Goal: Answer question/provide support: Share knowledge or assist other users

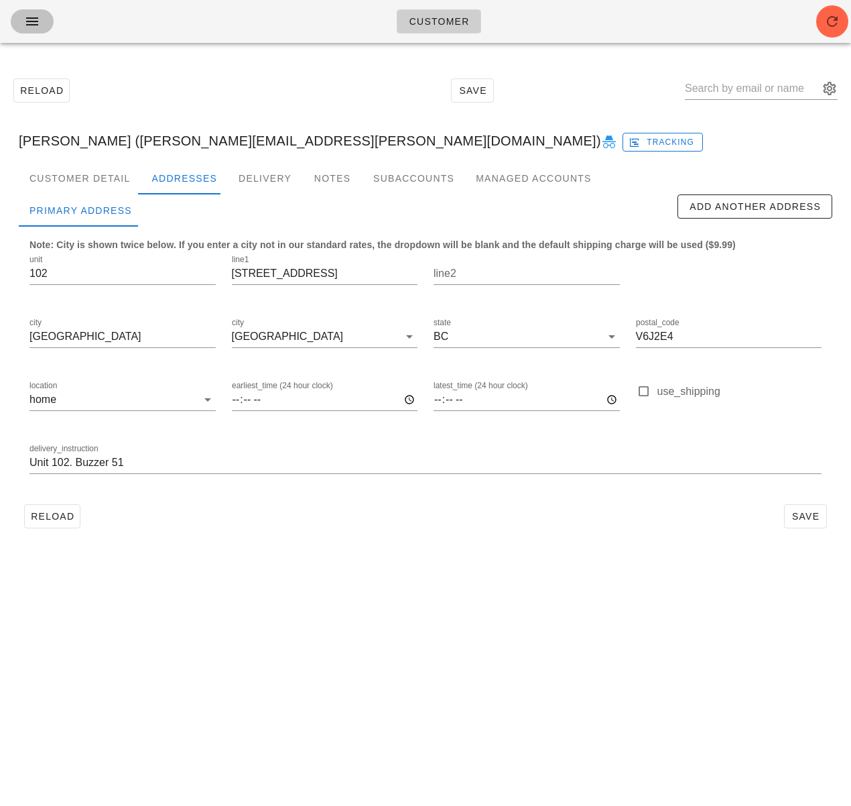
click at [15, 16] on button "button" at bounding box center [32, 21] width 43 height 24
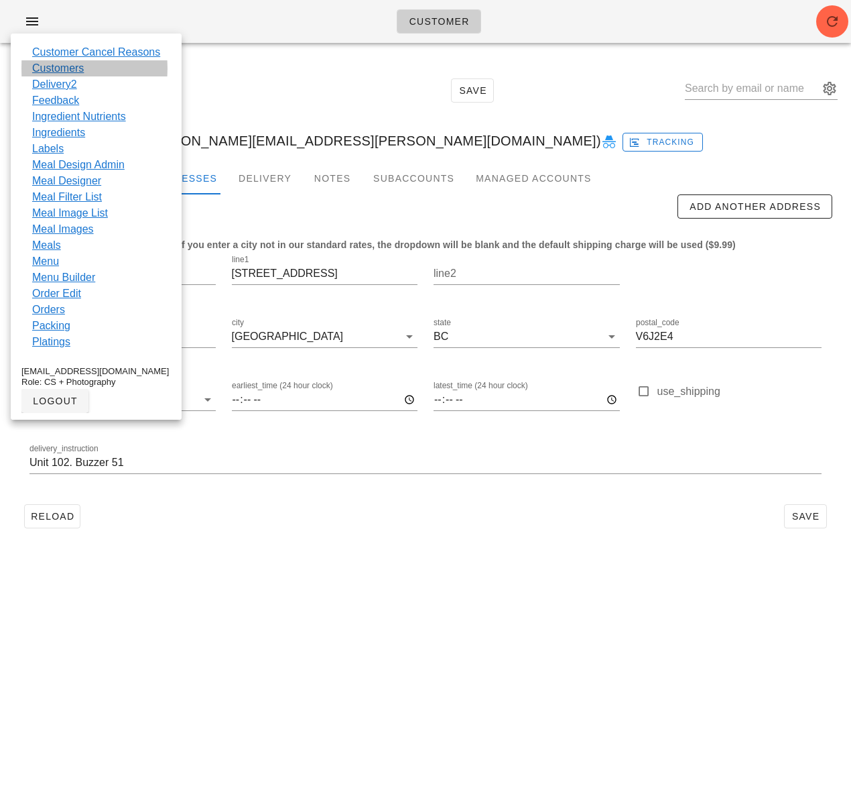
click at [68, 72] on link "Customers" at bounding box center [58, 68] width 52 height 16
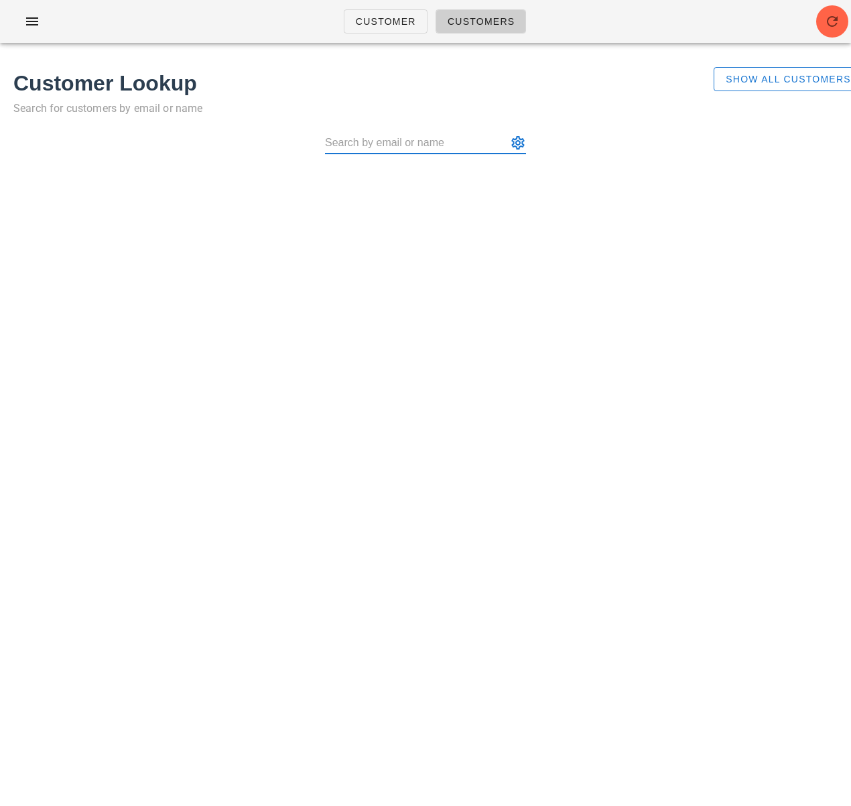
type input "Kim_McCurley@vancity.com"
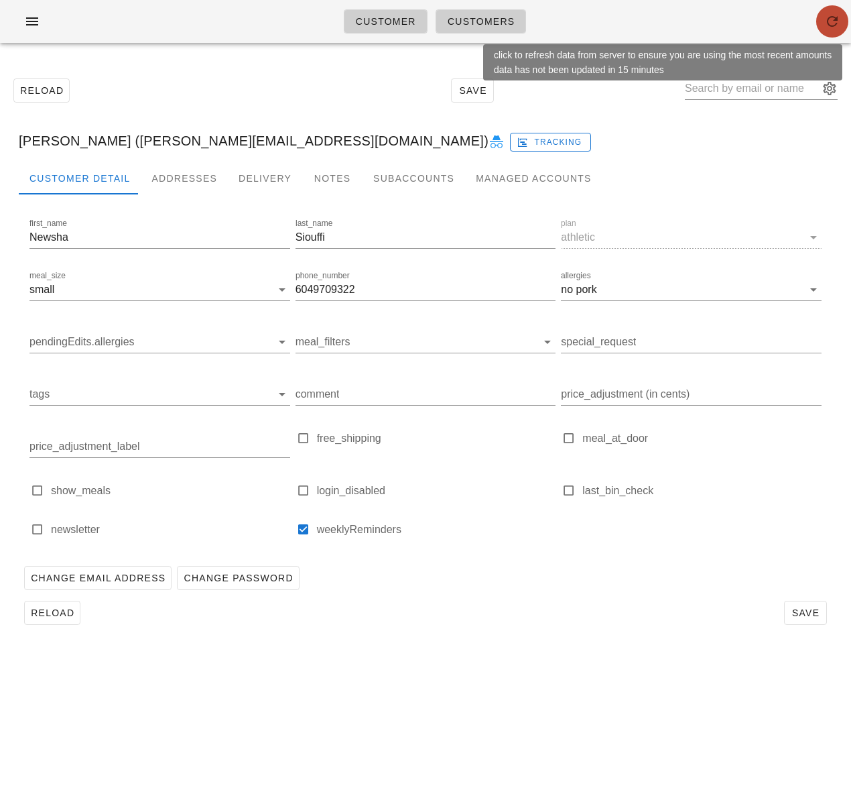
click at [824, 23] on icon "button" at bounding box center [832, 21] width 16 height 16
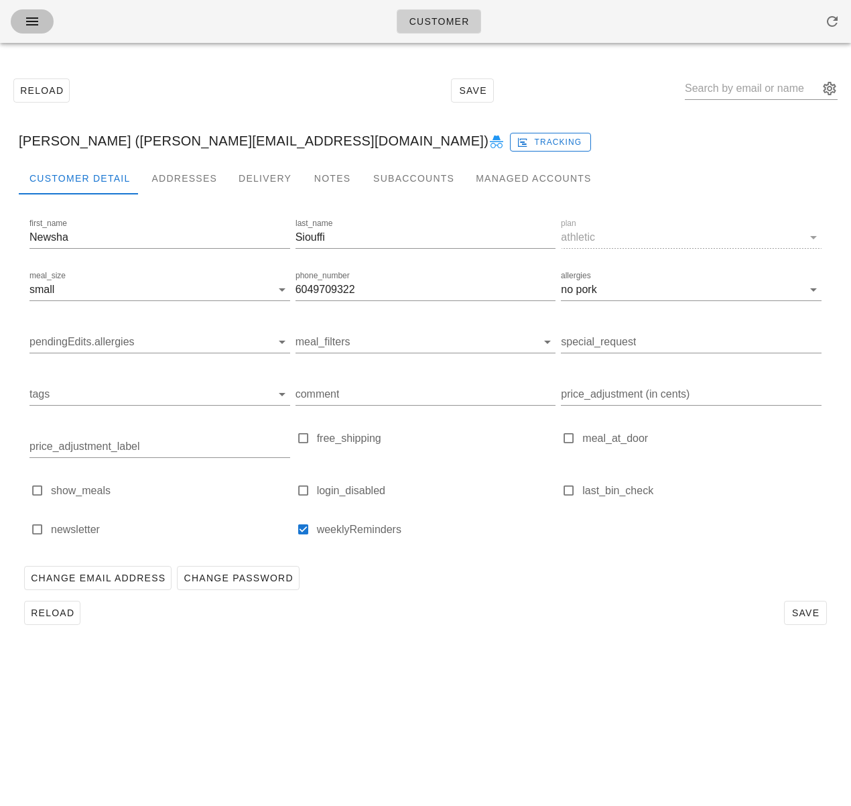
drag, startPoint x: 40, startPoint y: 14, endPoint x: 55, endPoint y: 25, distance: 18.8
click at [40, 14] on icon "button" at bounding box center [32, 21] width 16 height 16
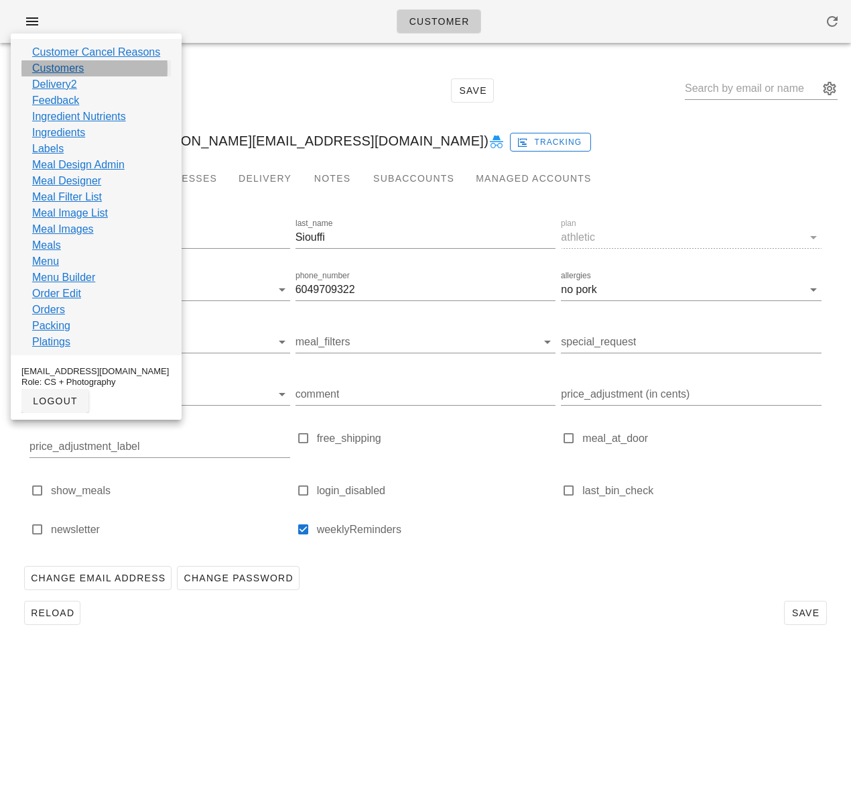
click at [76, 70] on link "Customers" at bounding box center [58, 68] width 52 height 16
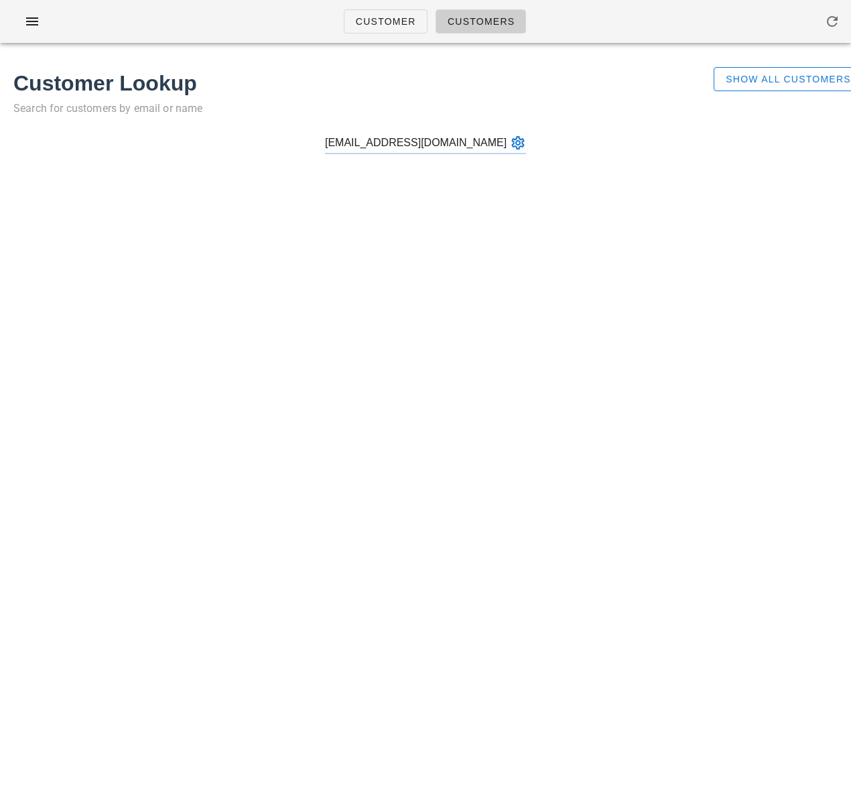
type input "sanzharkopzhassar@gmail.com"
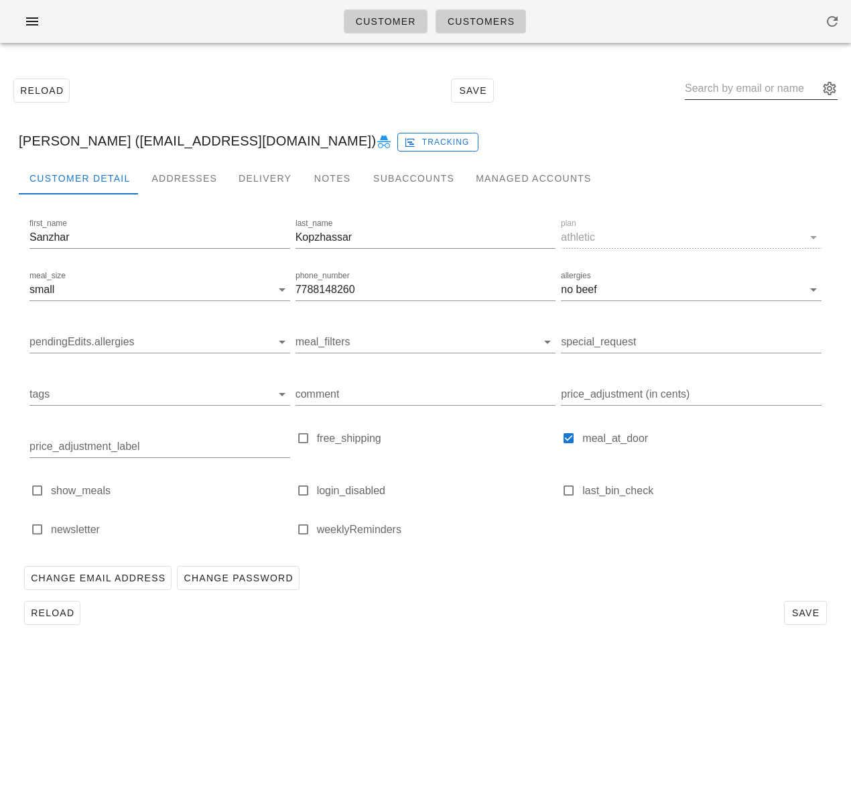
click at [755, 91] on input "text" at bounding box center [752, 88] width 134 height 21
paste input "layacanaustin@gmail.com"
type input "layacanaustin@gmail.com"
click at [725, 97] on input "text" at bounding box center [752, 88] width 134 height 21
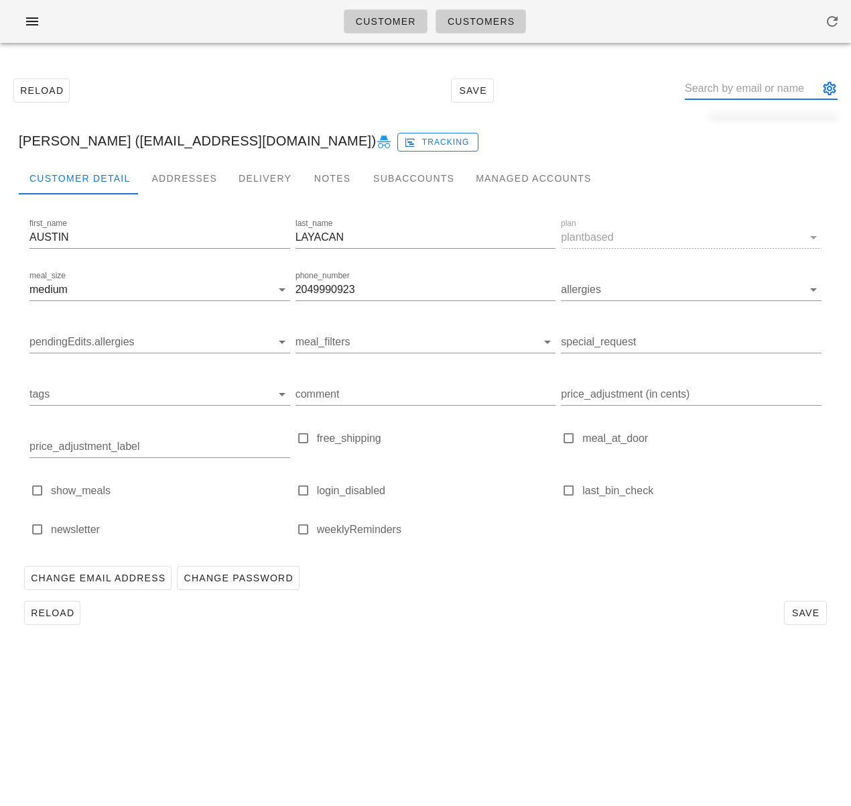
paste input "stacey@eirich.ca"
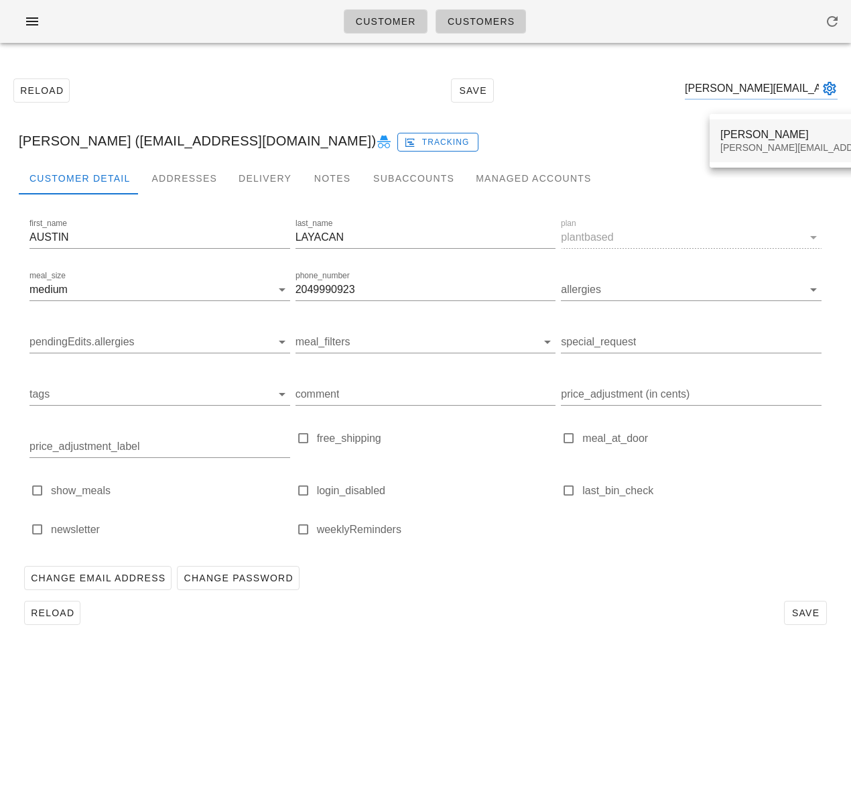
type input "stacey@eirich.ca"
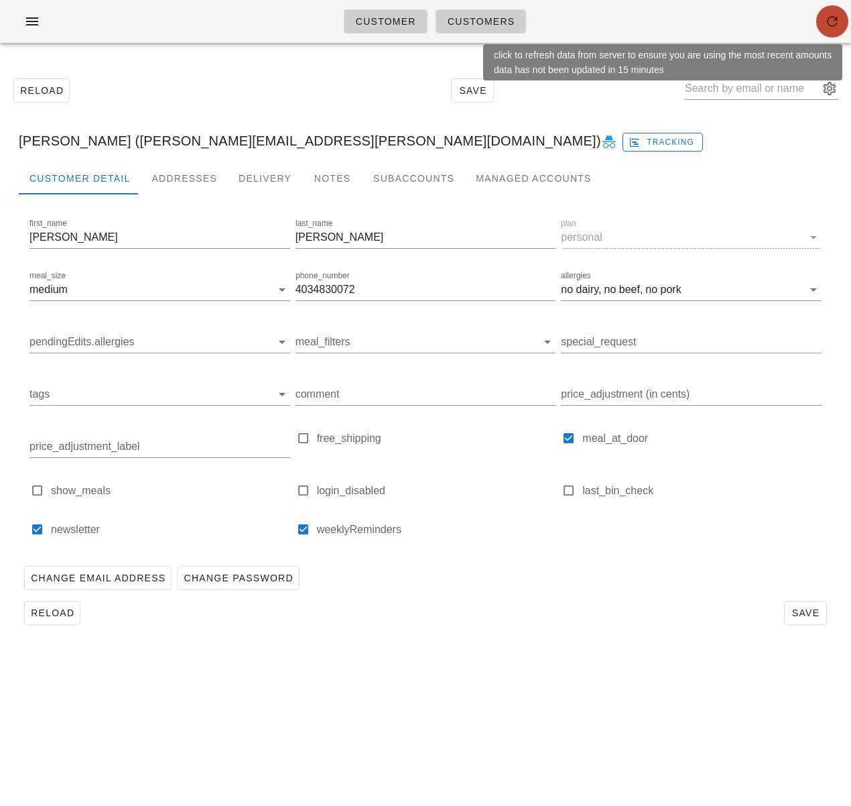
click at [831, 27] on icon "button" at bounding box center [832, 21] width 16 height 16
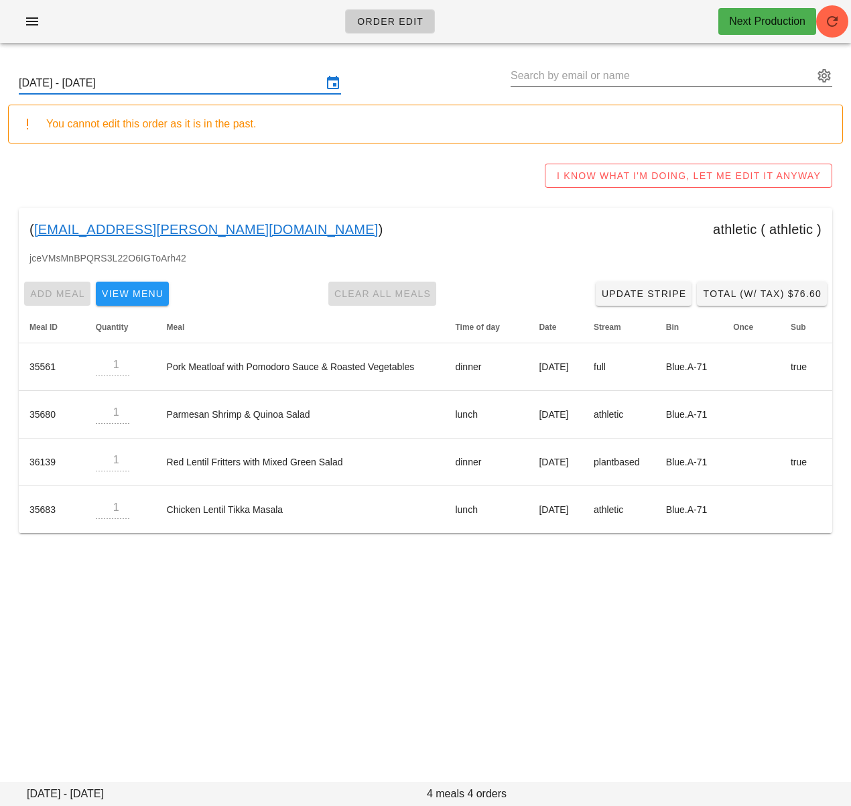
click at [582, 85] on input "text" at bounding box center [662, 75] width 303 height 21
paste input "[PERSON_NAME][EMAIL_ADDRESS][PERSON_NAME][DOMAIN_NAME]"
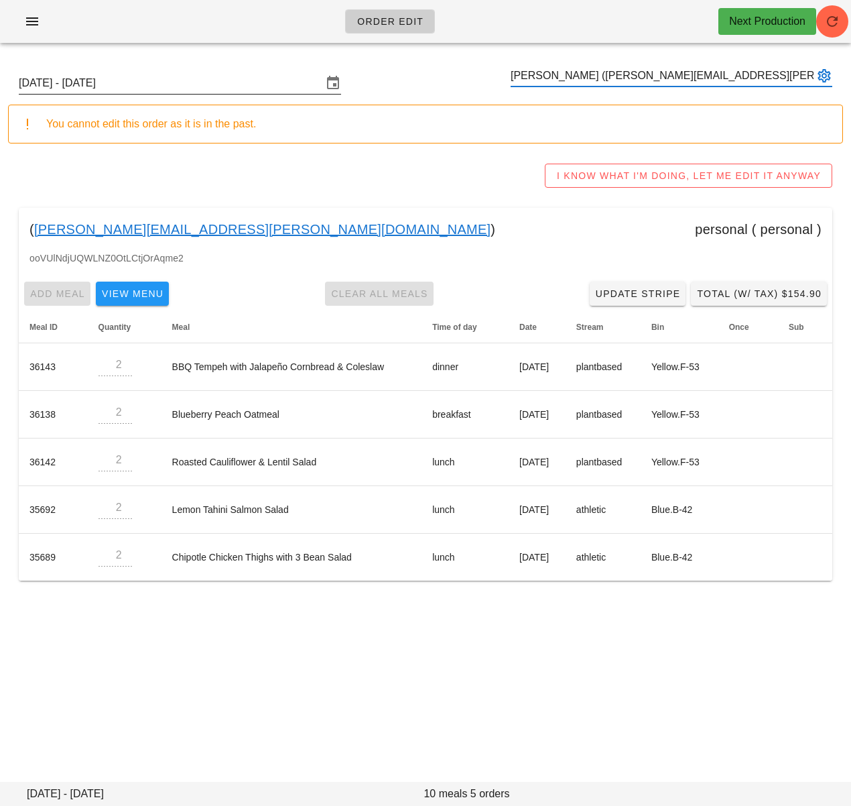
type input "[PERSON_NAME] ([PERSON_NAME][EMAIL_ADDRESS][PERSON_NAME][DOMAIN_NAME])"
click at [257, 89] on input "[DATE] - [DATE]" at bounding box center [171, 82] width 304 height 21
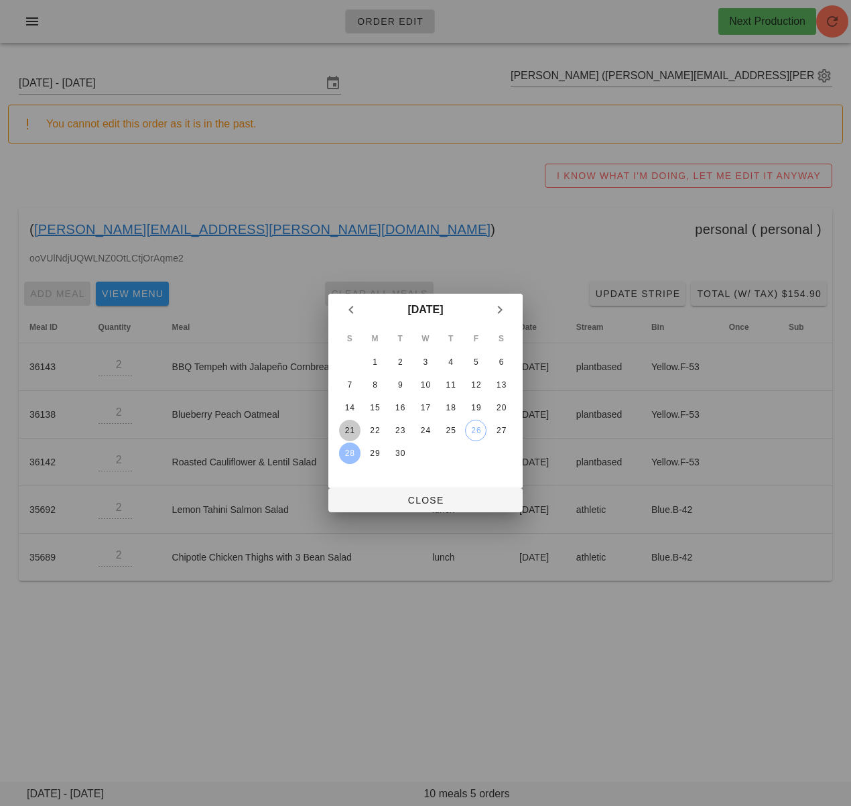
drag, startPoint x: 346, startPoint y: 426, endPoint x: 363, endPoint y: 475, distance: 51.9
click at [346, 426] on div "21" at bounding box center [349, 430] width 21 height 9
click at [377, 501] on span "Close" at bounding box center [425, 500] width 173 height 11
type input "[DATE] - [DATE]"
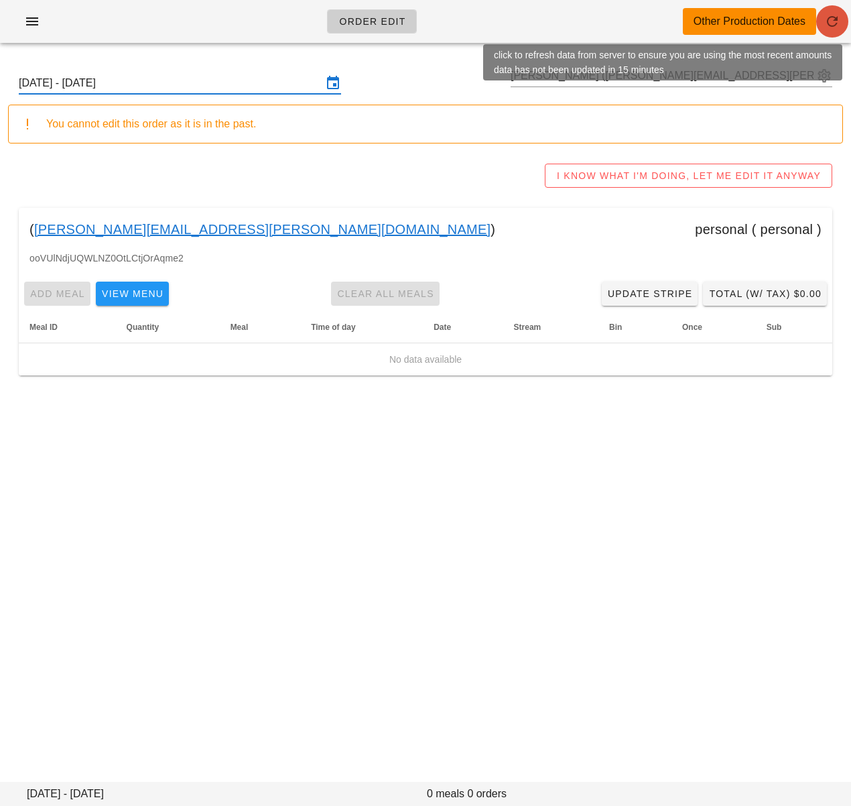
click at [829, 28] on icon "button" at bounding box center [832, 21] width 16 height 16
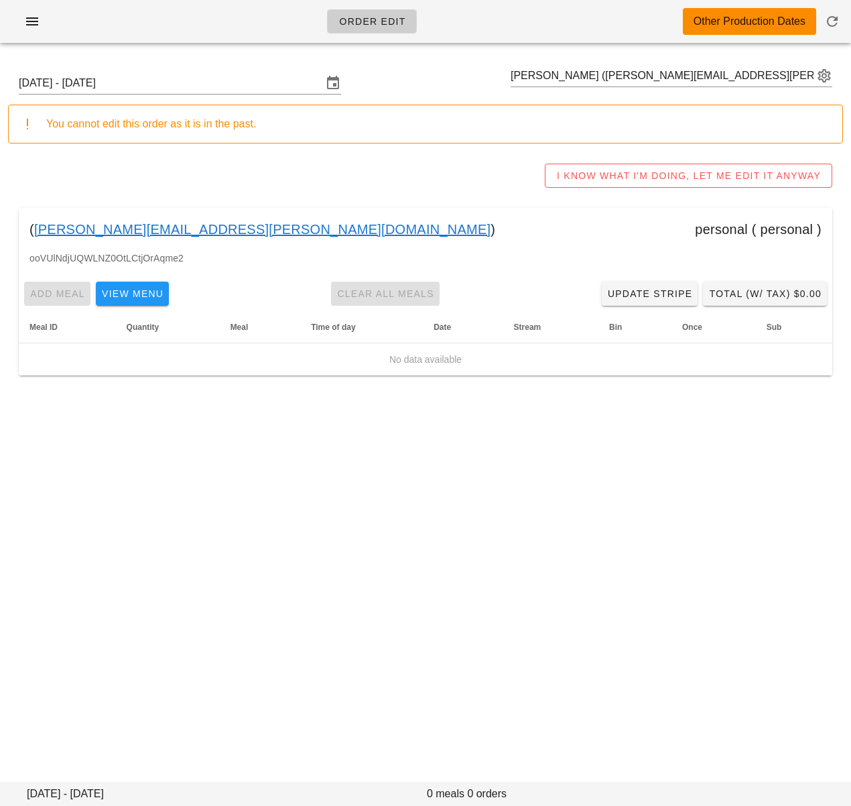
click at [271, 88] on input "[DATE] - [DATE]" at bounding box center [171, 82] width 304 height 21
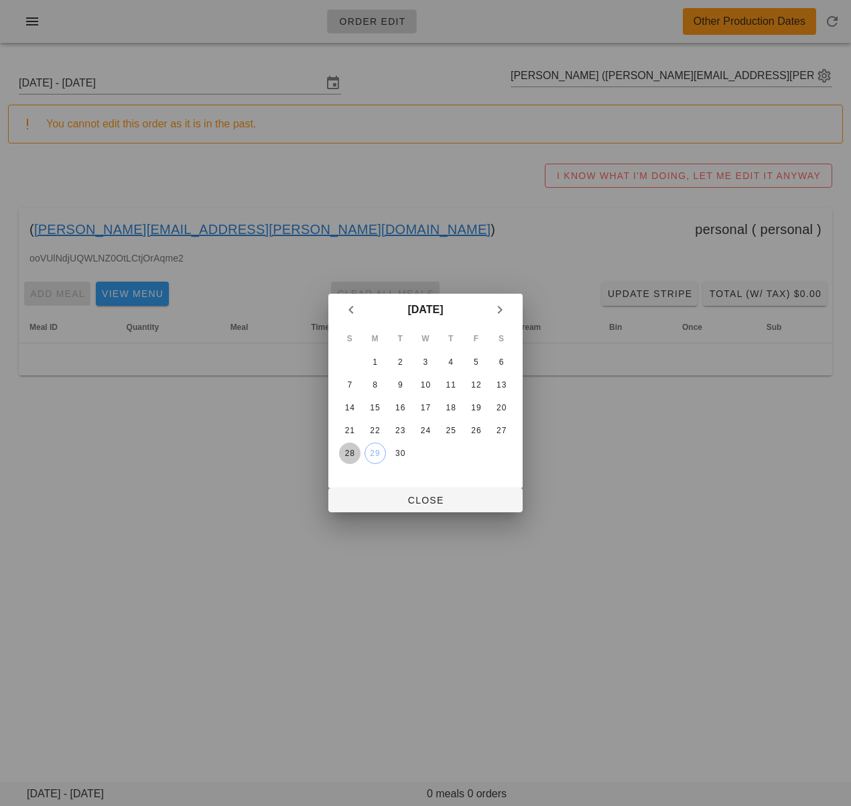
click at [353, 448] on div "28" at bounding box center [349, 452] width 21 height 9
click at [383, 503] on span "Close" at bounding box center [425, 500] width 173 height 11
type input "Sunday September 28 - Saturday October 4"
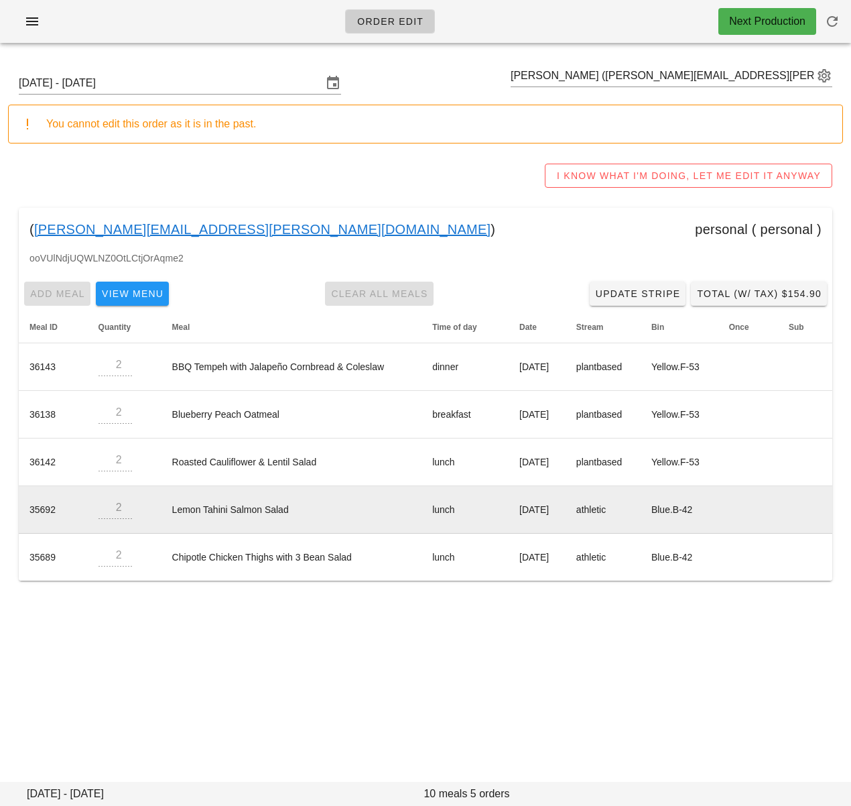
drag, startPoint x: 285, startPoint y: 608, endPoint x: 330, endPoint y: 514, distance: 104.3
click at [285, 608] on div "Sunday September 28 - Saturday October 4 Stacey Eirich (Stacey@eirich.ca) You c…" at bounding box center [425, 337] width 851 height 567
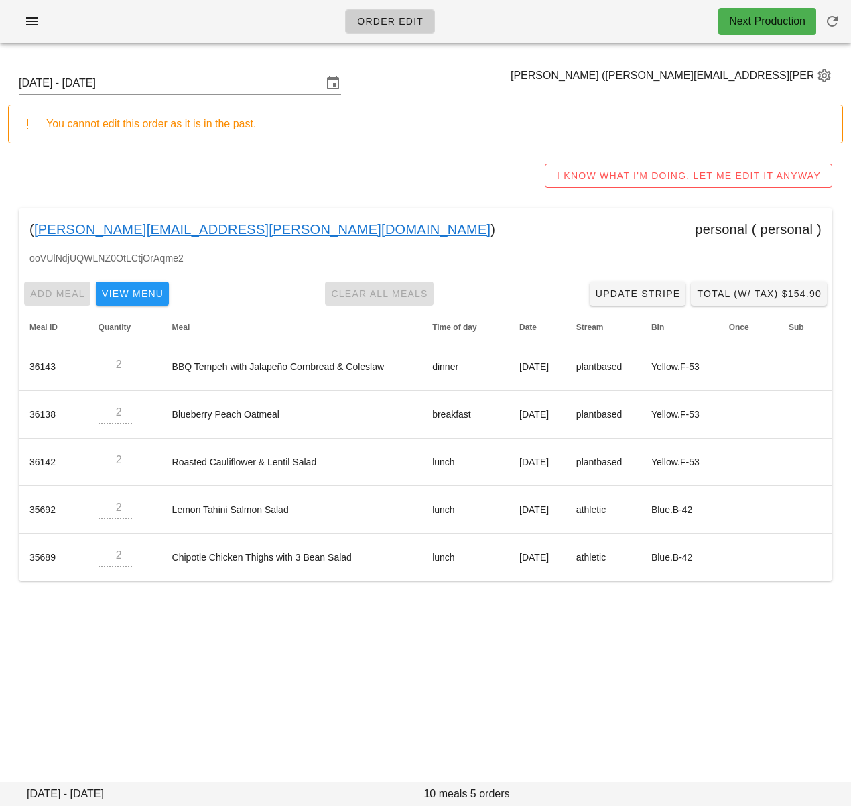
click at [393, 146] on div "Sunday September 28 - Saturday October 4 Stacey Eirich (Stacey@eirich.ca) You c…" at bounding box center [425, 327] width 851 height 546
click at [593, 80] on input "text" at bounding box center [662, 75] width 303 height 21
drag, startPoint x: 290, startPoint y: 157, endPoint x: 169, endPoint y: 158, distance: 120.7
click at [290, 157] on div "I KNOW WHAT I'M DOING, LET ME EDIT IT ANYWAY" at bounding box center [425, 175] width 835 height 43
drag, startPoint x: 151, startPoint y: 229, endPoint x: 35, endPoint y: 231, distance: 116.0
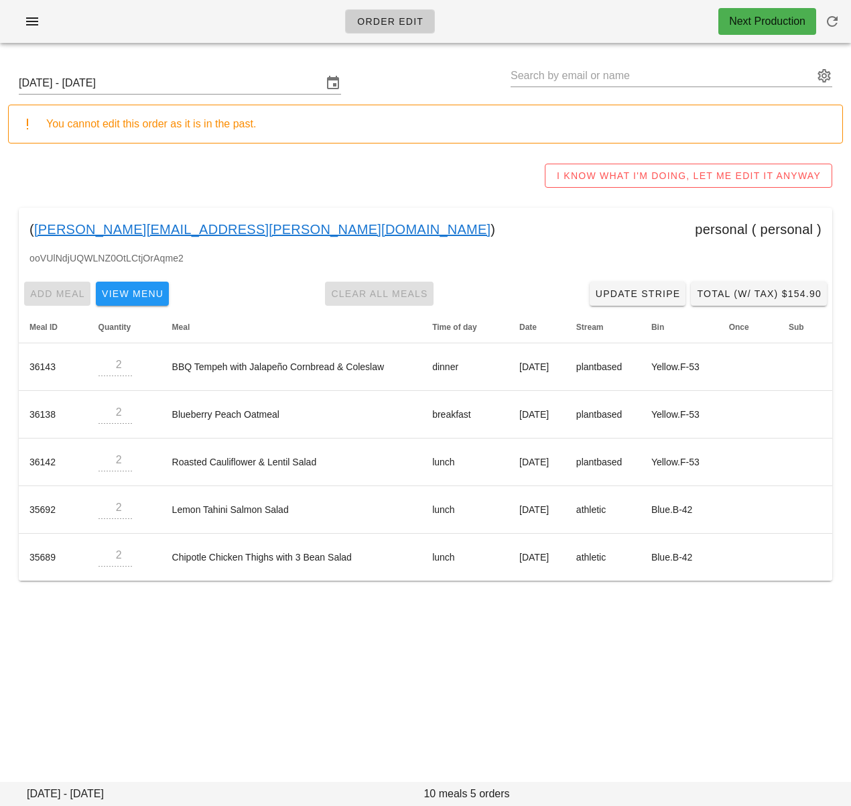
click at [35, 231] on div "( Stacey@eirich.ca ) personal ( personal )" at bounding box center [426, 229] width 814 height 43
copy div "Stacey@eirich.ca )"
click at [275, 666] on div "Order Edit Next Production Sunday September 28 - Saturday October 4 You cannot …" at bounding box center [425, 403] width 851 height 806
click at [229, 643] on div "Order Edit Next Production Sunday September 28 - Saturday October 4 You cannot …" at bounding box center [425, 403] width 851 height 806
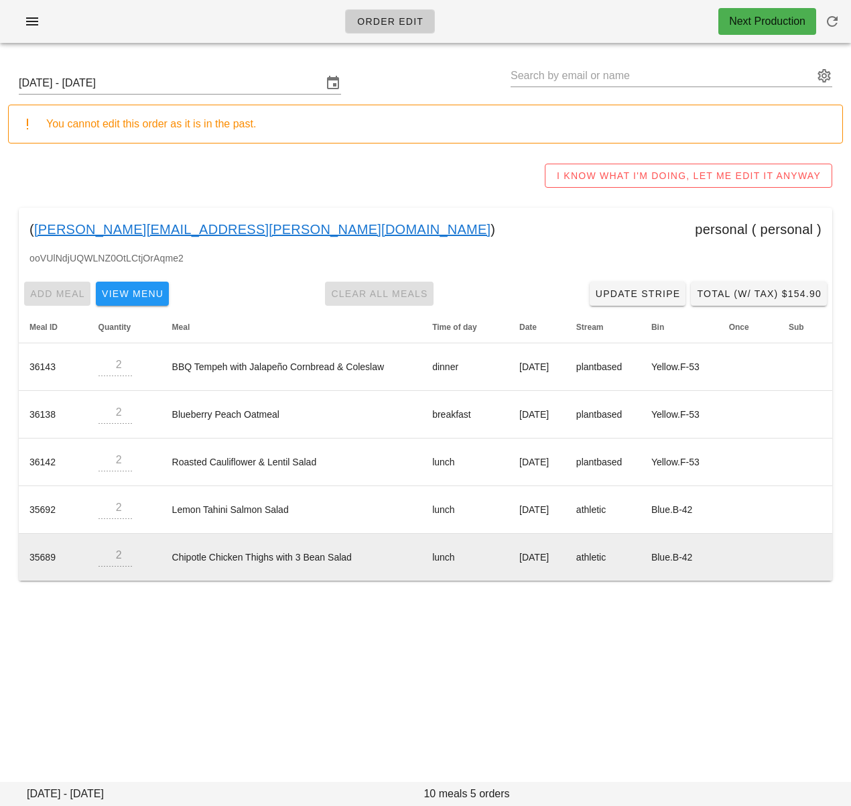
drag, startPoint x: 229, startPoint y: 609, endPoint x: 127, endPoint y: 572, distance: 108.3
click at [229, 608] on div "Sunday September 28 - Saturday October 4 You cannot edit this order as it is in…" at bounding box center [425, 337] width 851 height 567
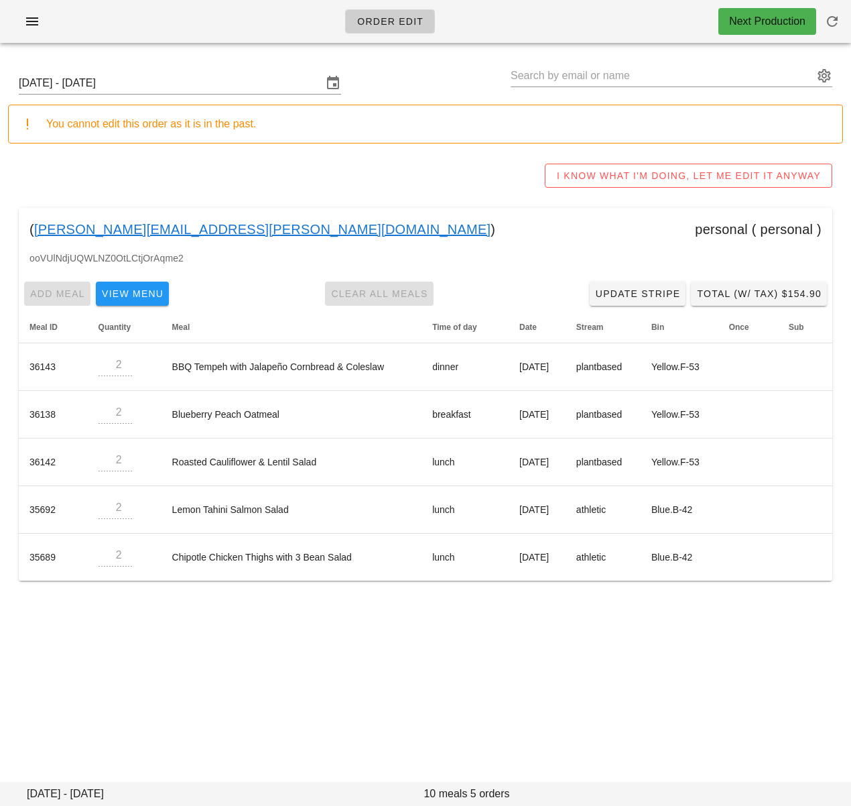
drag, startPoint x: 190, startPoint y: 646, endPoint x: 196, endPoint y: 636, distance: 11.7
click at [190, 645] on div "Order Edit Next Production Sunday September 28 - Saturday October 4 You cannot …" at bounding box center [425, 403] width 851 height 806
drag, startPoint x: 161, startPoint y: 653, endPoint x: 151, endPoint y: 643, distance: 13.3
click at [161, 652] on div "Order Edit Next Production Sunday September 28 - Saturday October 4 You cannot …" at bounding box center [425, 403] width 851 height 806
drag, startPoint x: 126, startPoint y: 231, endPoint x: 95, endPoint y: 162, distance: 75.6
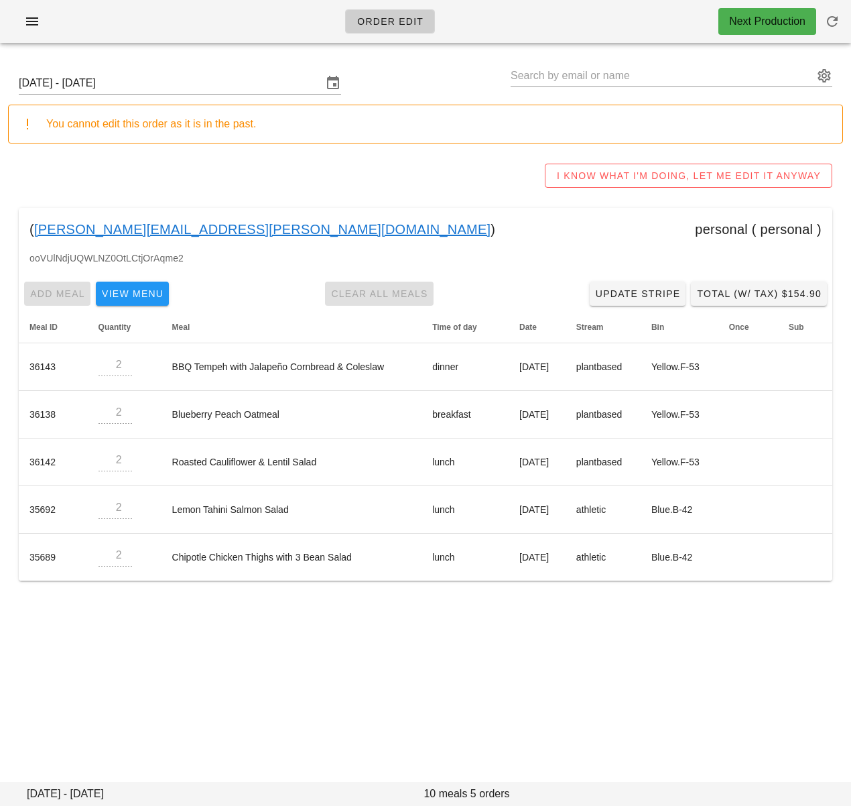
click at [34, 231] on div "( Stacey@eirich.ca ) personal ( personal )" at bounding box center [426, 229] width 814 height 43
copy div "Stacey@eirich.ca )"
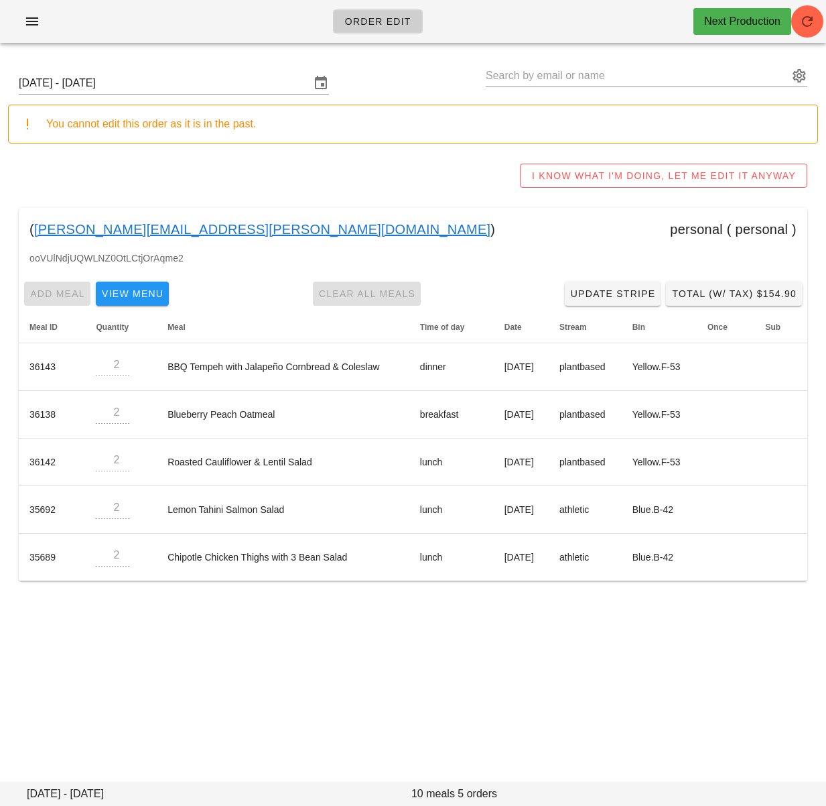
click at [161, 230] on div "( Stacey@eirich.ca ) personal ( personal )" at bounding box center [413, 229] width 789 height 43
drag, startPoint x: 113, startPoint y: 232, endPoint x: 1, endPoint y: 172, distance: 126.8
click at [35, 231] on div "( Stacey@eirich.ca ) personal ( personal )" at bounding box center [413, 229] width 789 height 43
copy div "Stacey@eirich.ca )"
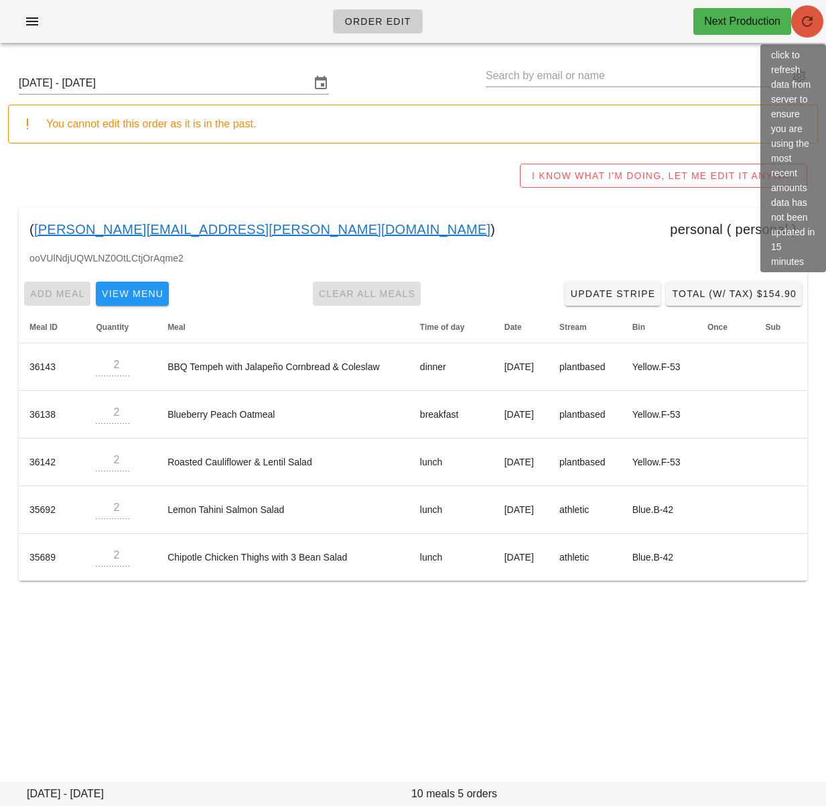
click at [809, 20] on icon "button" at bounding box center [808, 21] width 16 height 16
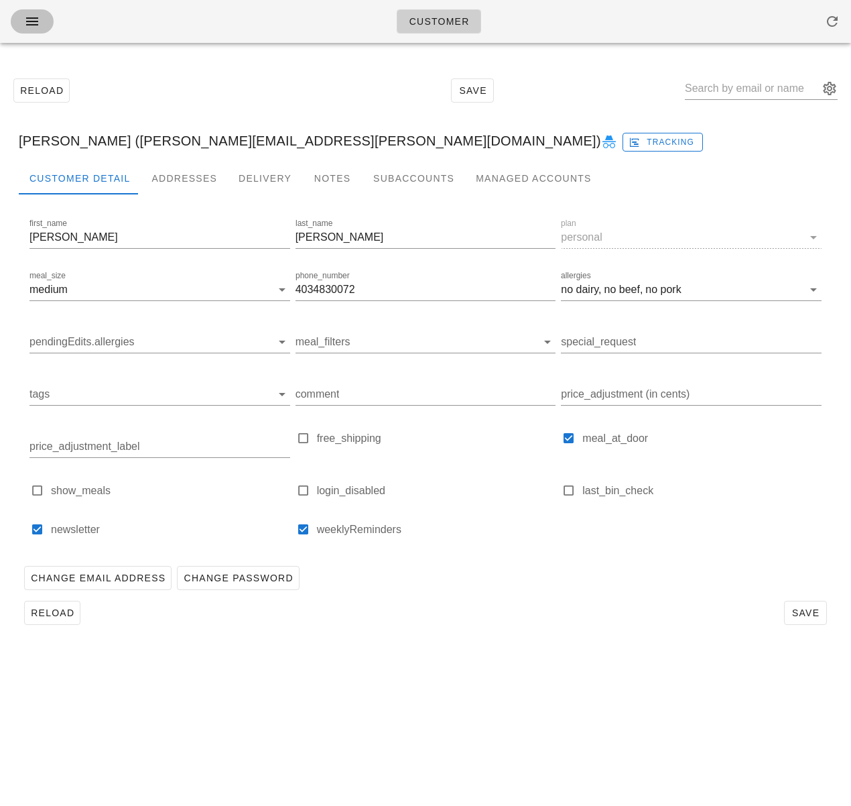
click at [33, 18] on icon "button" at bounding box center [32, 21] width 16 height 16
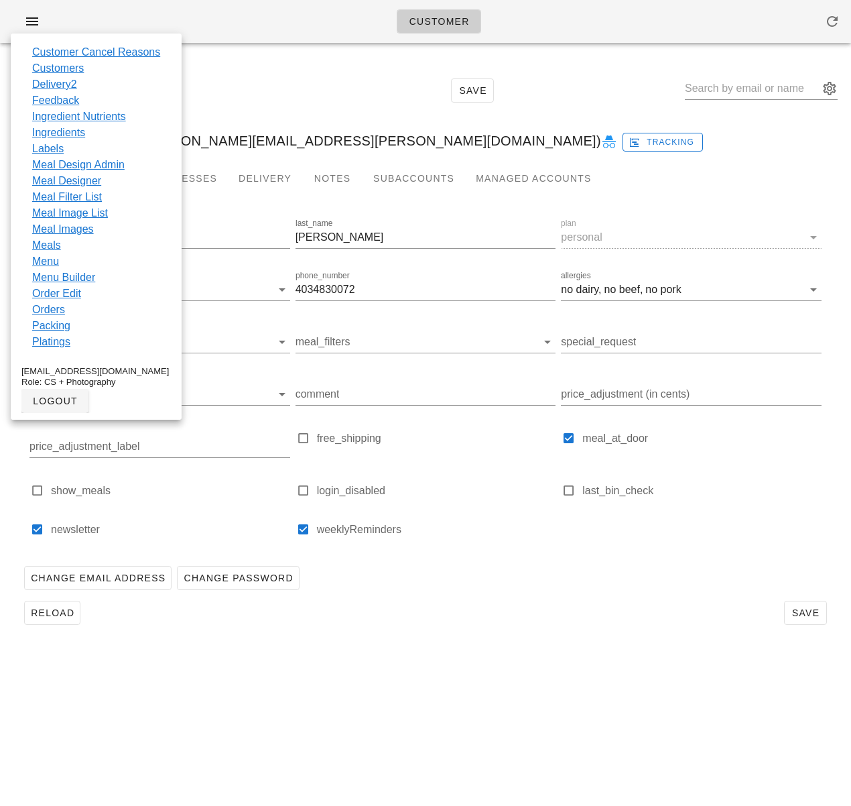
click at [68, 70] on link "Customers" at bounding box center [58, 68] width 52 height 16
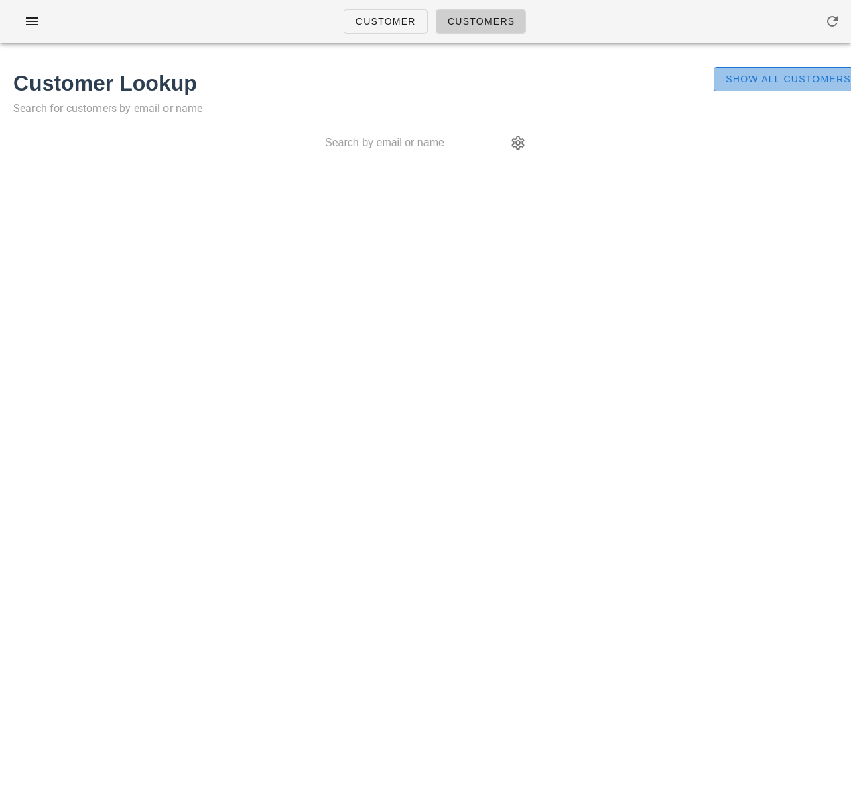
click at [731, 82] on span "Show All Customers" at bounding box center [788, 79] width 126 height 11
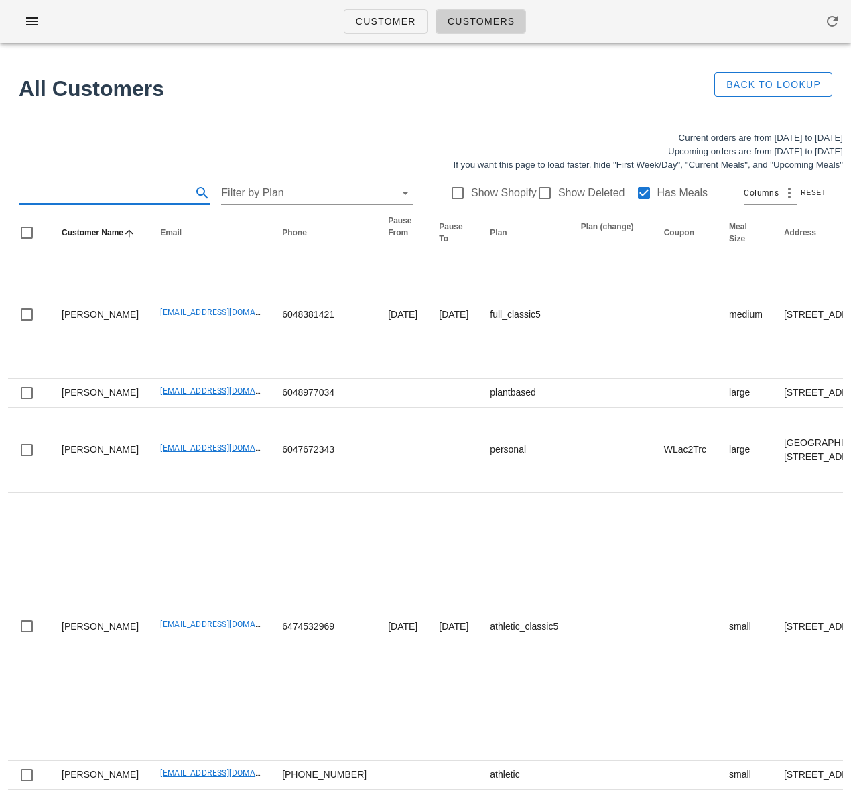
click at [133, 198] on input "text" at bounding box center [104, 192] width 170 height 21
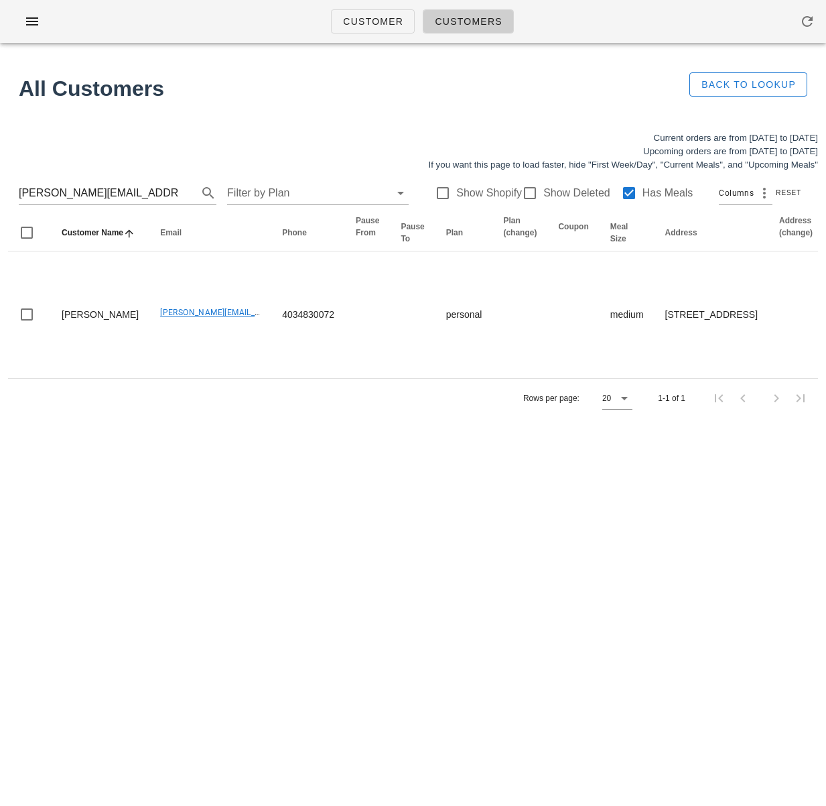
click at [62, 481] on div "Customer Customers All Customers Back to Lookup Current orders are from Sunday …" at bounding box center [413, 403] width 826 height 806
drag, startPoint x: 108, startPoint y: 194, endPoint x: 13, endPoint y: 178, distance: 96.0
click at [0, 183] on html "Customer Customers All Customers Back to Lookup Current orders are from Sunday …" at bounding box center [413, 403] width 826 height 806
drag, startPoint x: 103, startPoint y: 198, endPoint x: 114, endPoint y: 197, distance: 10.7
click at [103, 198] on input "Stacey@eirich.ca" at bounding box center [99, 192] width 160 height 21
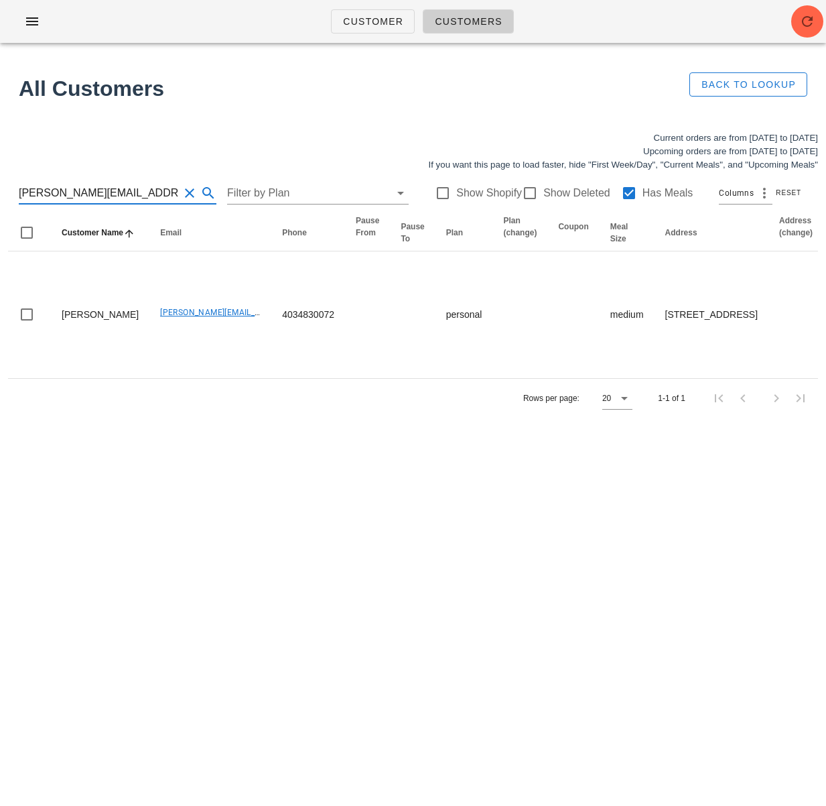
drag, startPoint x: 17, startPoint y: 188, endPoint x: -29, endPoint y: 183, distance: 45.8
click at [0, 183] on html "Customer Customers All Customers Back to Lookup Current orders are from Sunday …" at bounding box center [413, 403] width 826 height 806
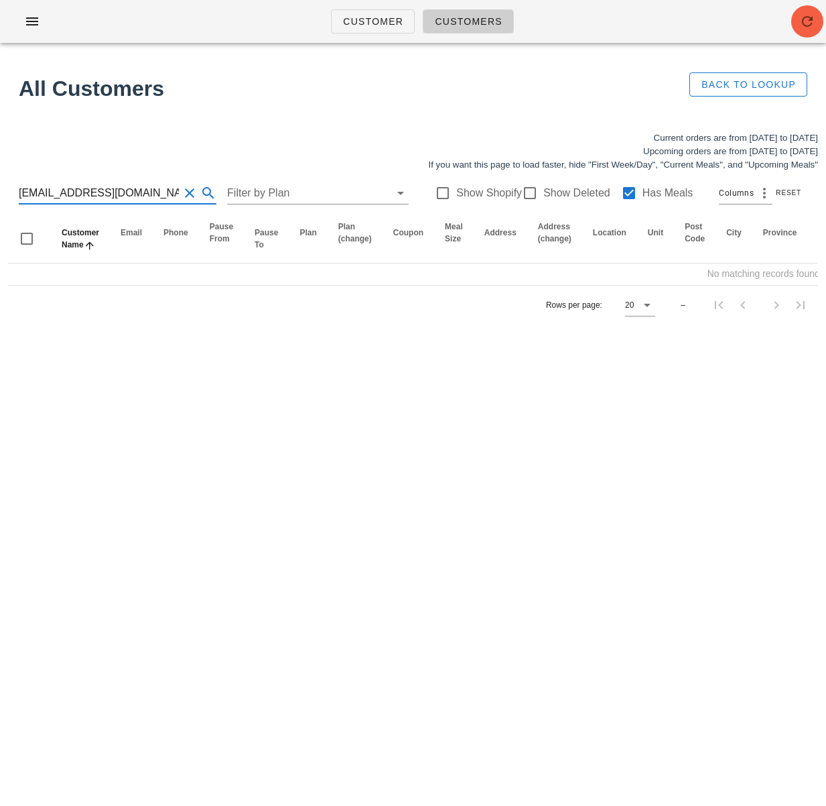
type input "[EMAIL_ADDRESS][DOMAIN_NAME]"
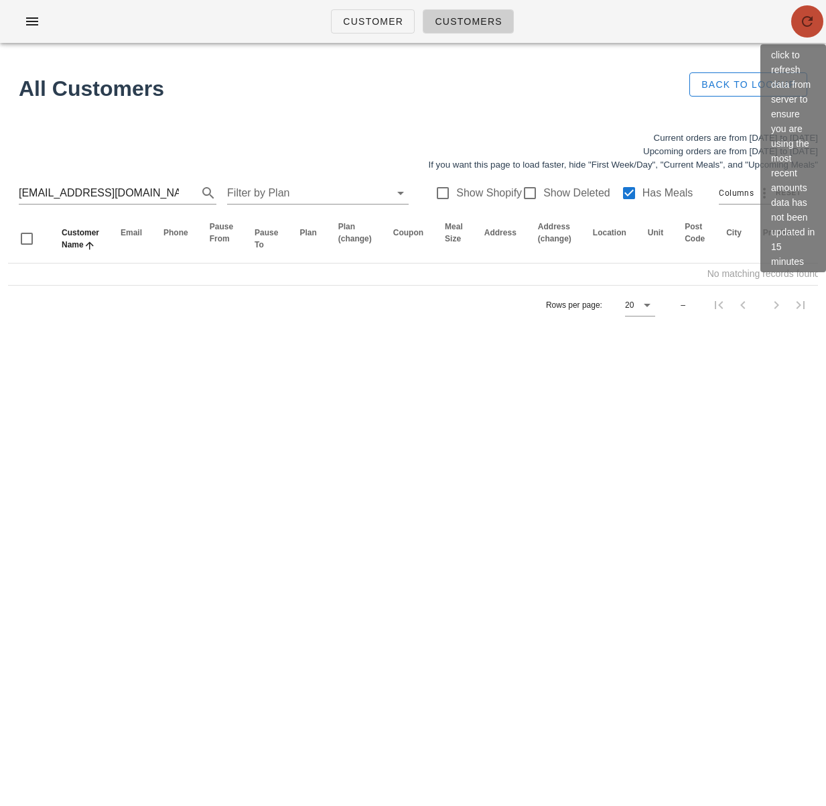
click at [808, 25] on icon "button" at bounding box center [808, 21] width 16 height 16
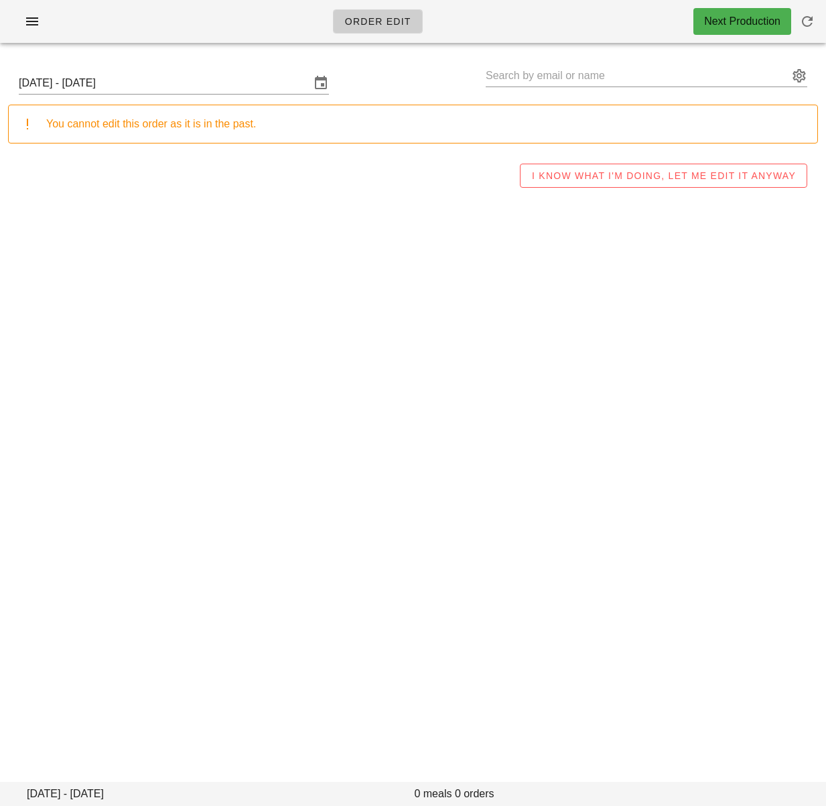
type input "[PERSON_NAME] ([PERSON_NAME][EMAIL_ADDRESS][PERSON_NAME][DOMAIN_NAME])"
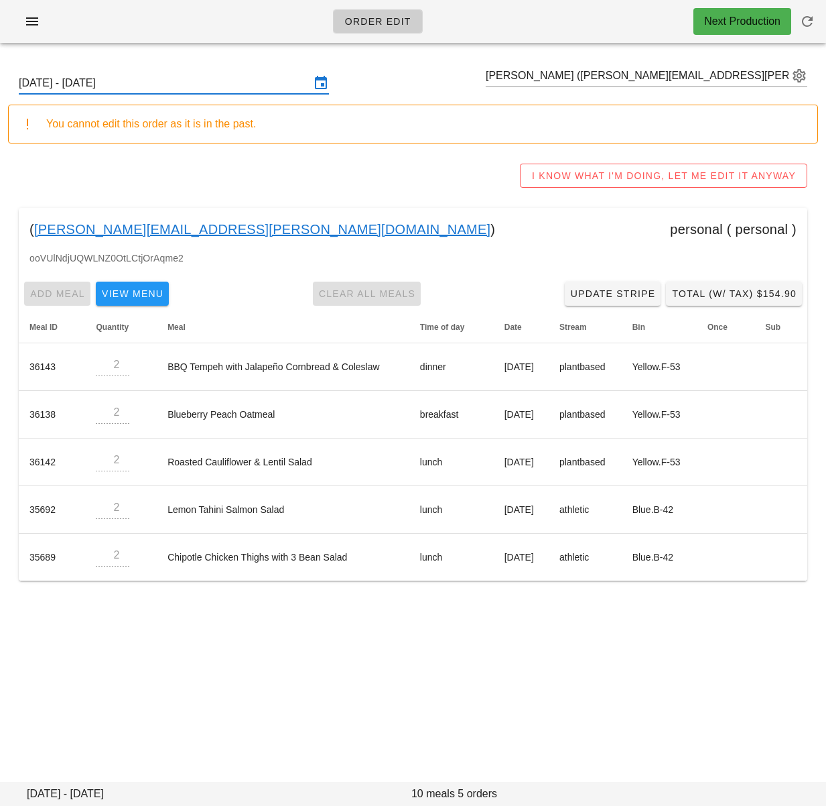
click at [170, 86] on input "[DATE] - [DATE]" at bounding box center [165, 82] width 292 height 21
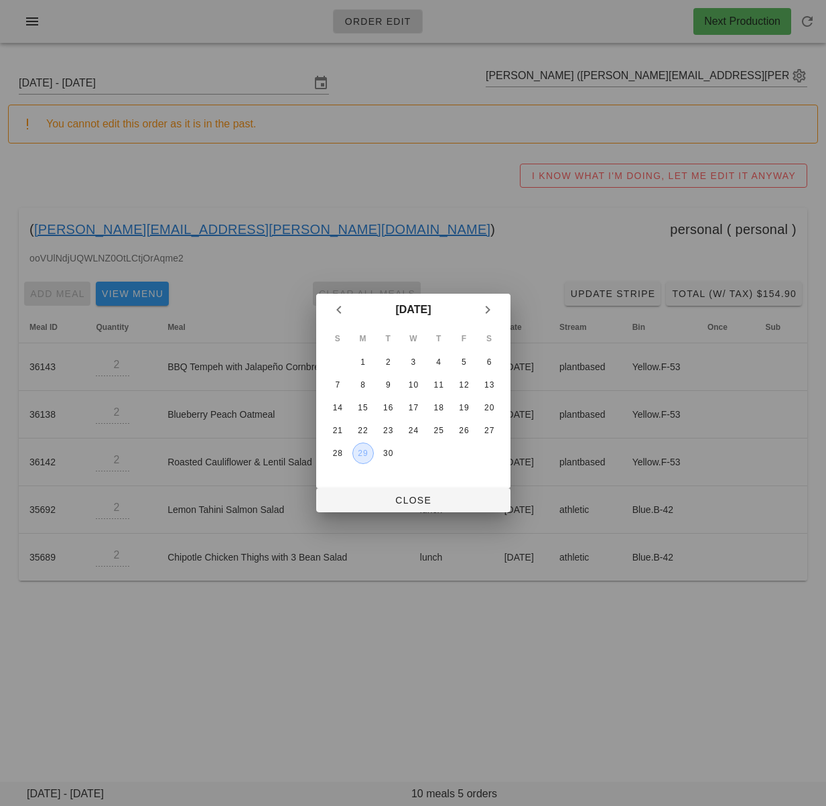
click at [362, 450] on div "29" at bounding box center [363, 452] width 20 height 9
click at [405, 505] on span "Close" at bounding box center [413, 500] width 173 height 11
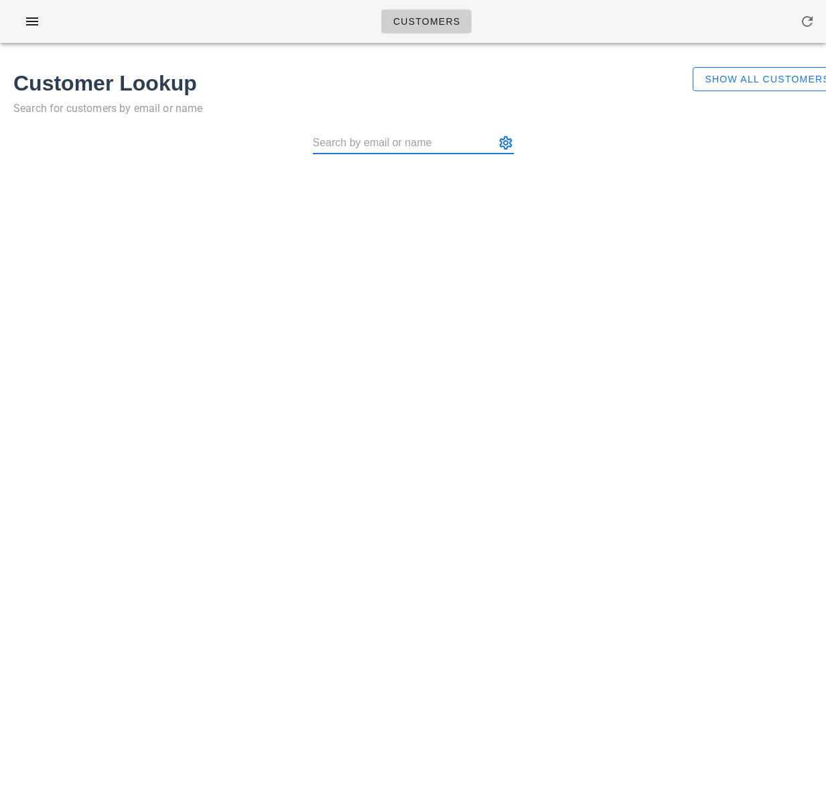
paste input "[PERSON_NAME]"
type input "[PERSON_NAME]"
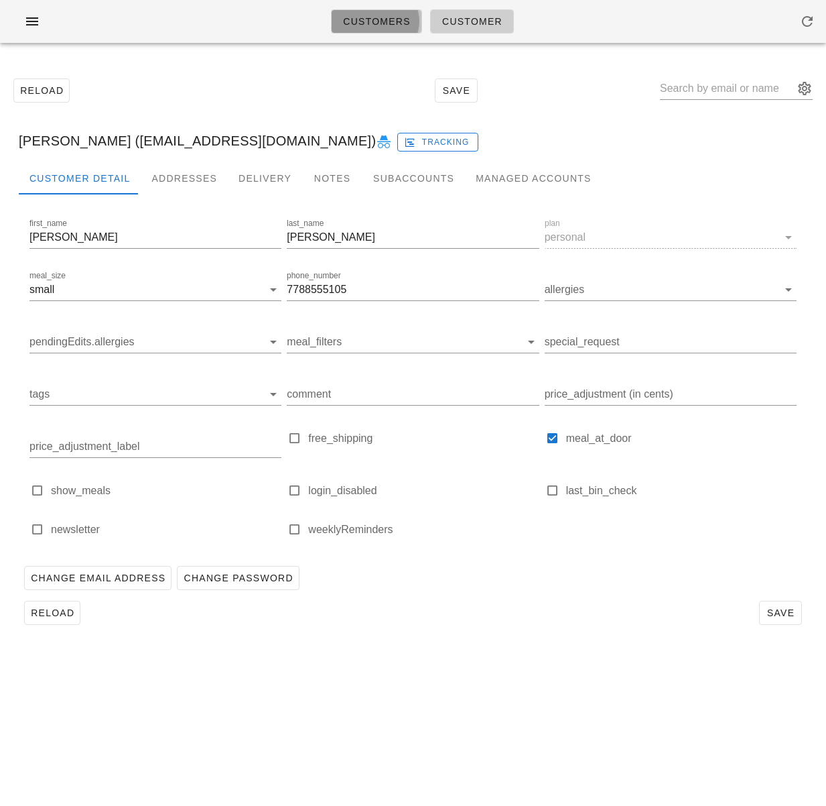
click at [396, 23] on span "Customers" at bounding box center [376, 21] width 68 height 11
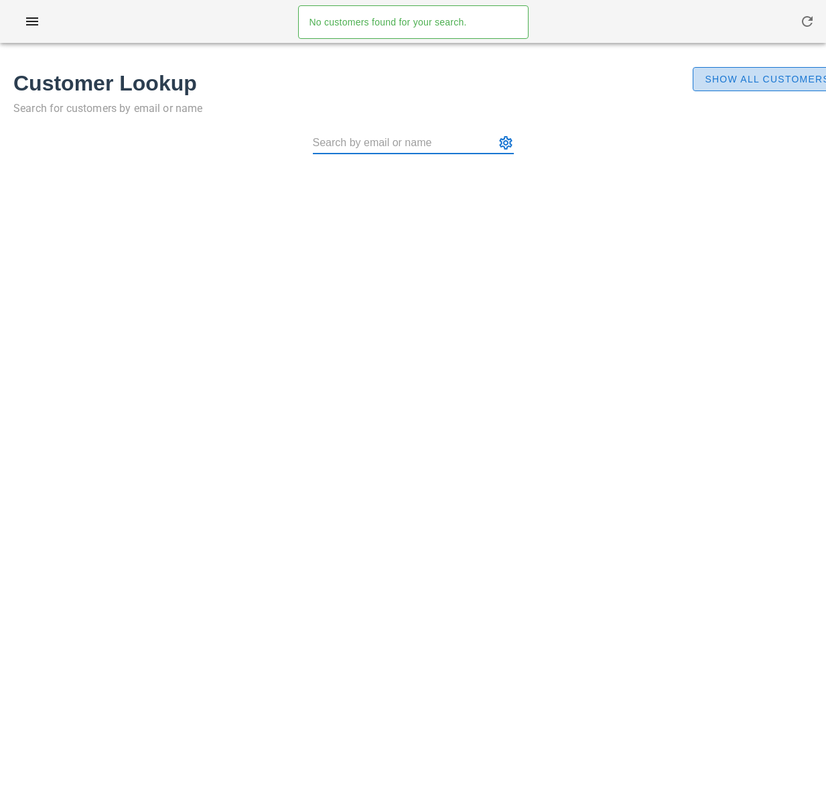
click at [762, 80] on span "Show All Customers" at bounding box center [767, 79] width 126 height 11
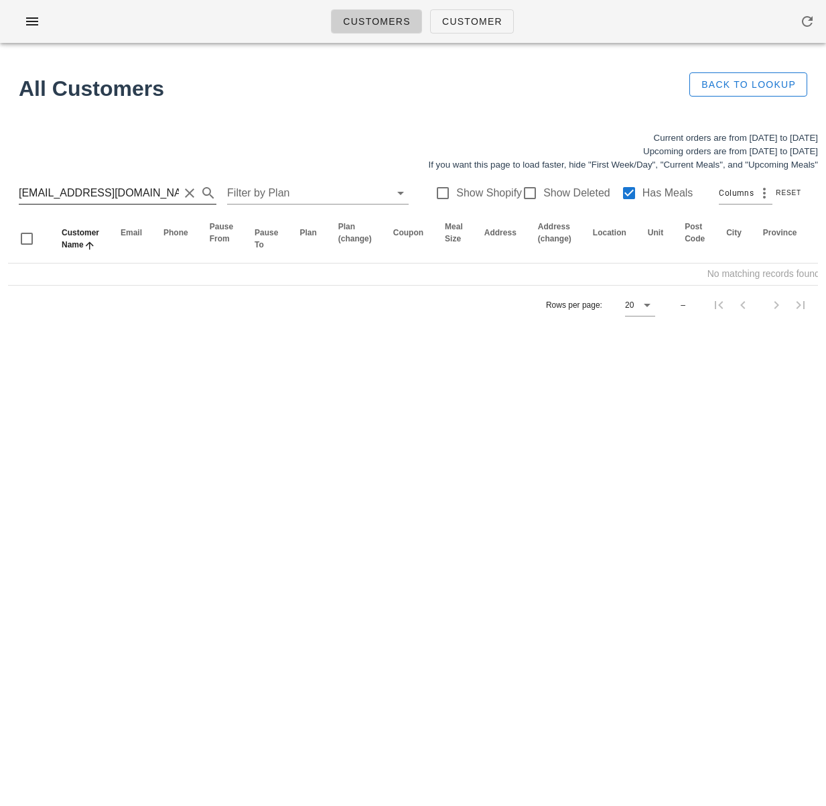
click at [123, 194] on input "[EMAIL_ADDRESS][DOMAIN_NAME]" at bounding box center [99, 192] width 160 height 21
click at [122, 194] on input "[EMAIL_ADDRESS][DOMAIN_NAME]" at bounding box center [99, 192] width 160 height 21
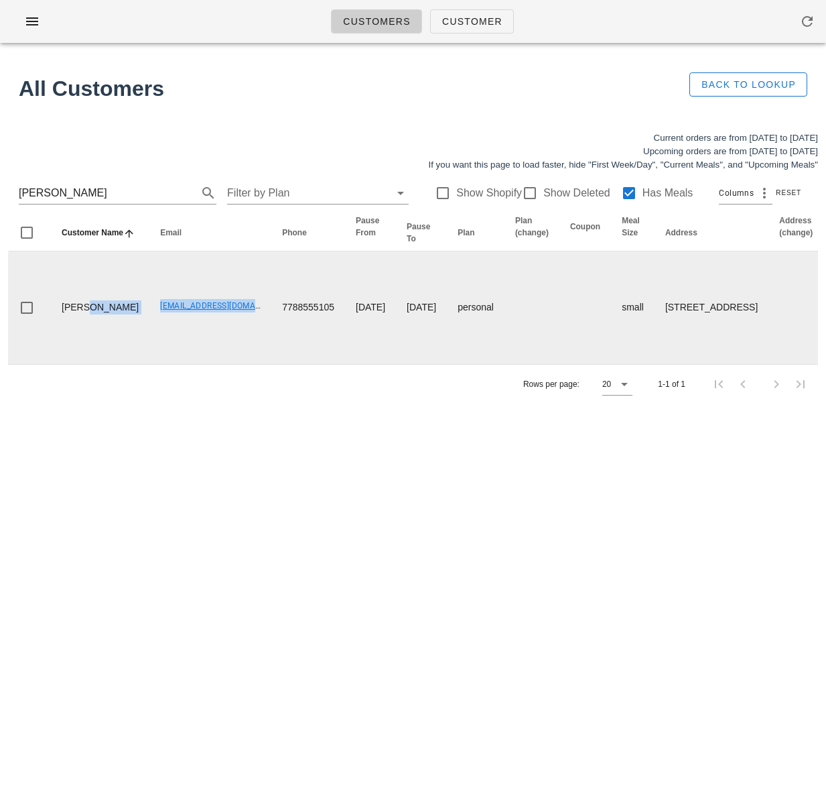
drag, startPoint x: 109, startPoint y: 316, endPoint x: 215, endPoint y: 318, distance: 106.6
drag, startPoint x: 216, startPoint y: 344, endPoint x: 220, endPoint y: 317, distance: 27.1
click at [216, 339] on td "[EMAIL_ADDRESS][DOMAIN_NAME]" at bounding box center [210, 307] width 122 height 113
drag, startPoint x: 217, startPoint y: 316, endPoint x: 115, endPoint y: 315, distance: 102.6
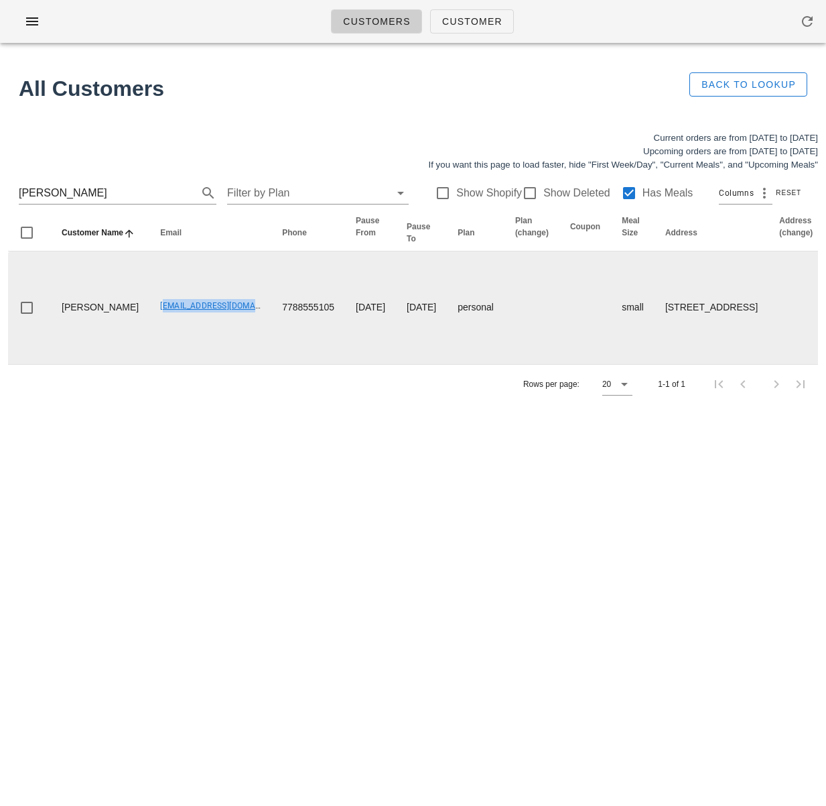
click at [149, 315] on td "[EMAIL_ADDRESS][DOMAIN_NAME]" at bounding box center [210, 307] width 122 height 113
copy link "[EMAIL_ADDRESS][DOMAIN_NAME]"
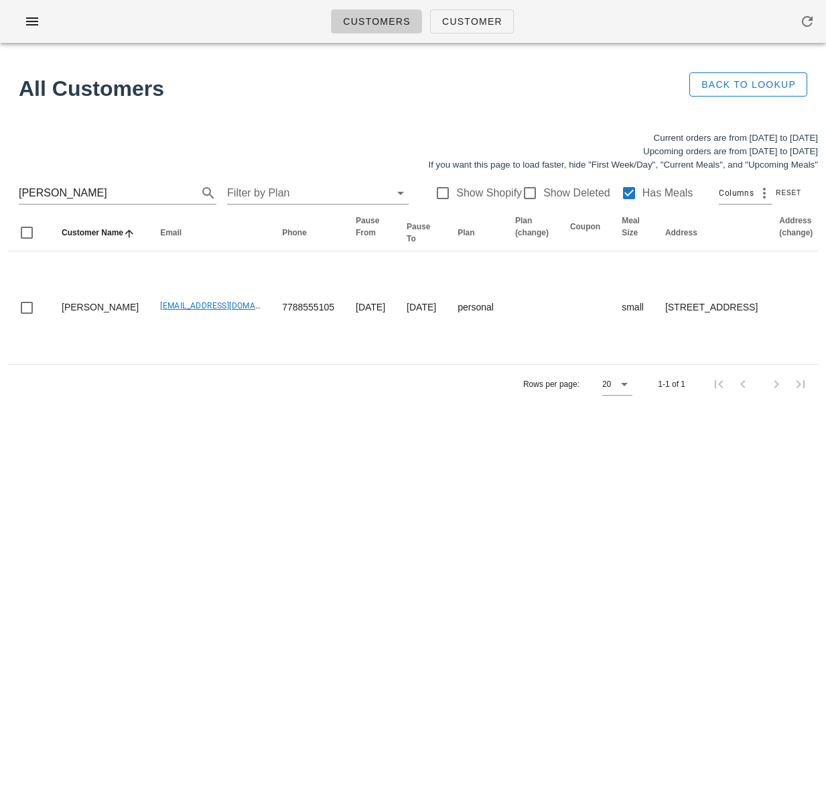
click at [371, 444] on div "Customers Customer No customers found for your search. All Customers Back to Lo…" at bounding box center [413, 403] width 826 height 806
drag, startPoint x: 385, startPoint y: 566, endPoint x: 818, endPoint y: 735, distance: 464.8
click at [391, 574] on div "Customers Customer No customers found for your search. All Customers Back to Lo…" at bounding box center [413, 403] width 826 height 806
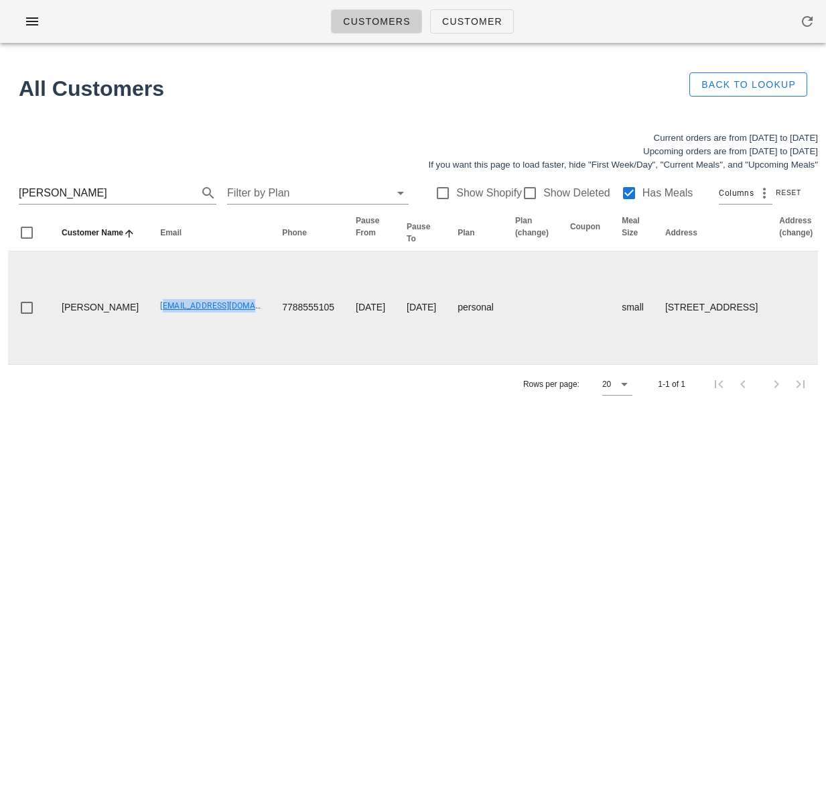
drag, startPoint x: 113, startPoint y: 316, endPoint x: 433, endPoint y: 351, distance: 321.6
click at [216, 319] on td "[EMAIL_ADDRESS][DOMAIN_NAME]" at bounding box center [210, 307] width 122 height 113
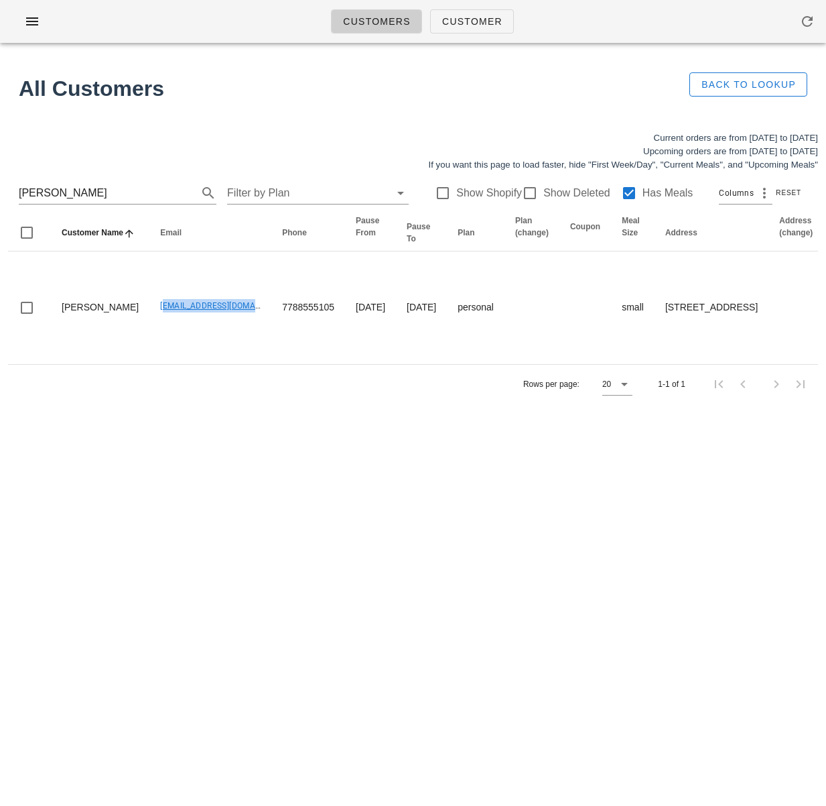
copy link "[EMAIL_ADDRESS][DOMAIN_NAME]"
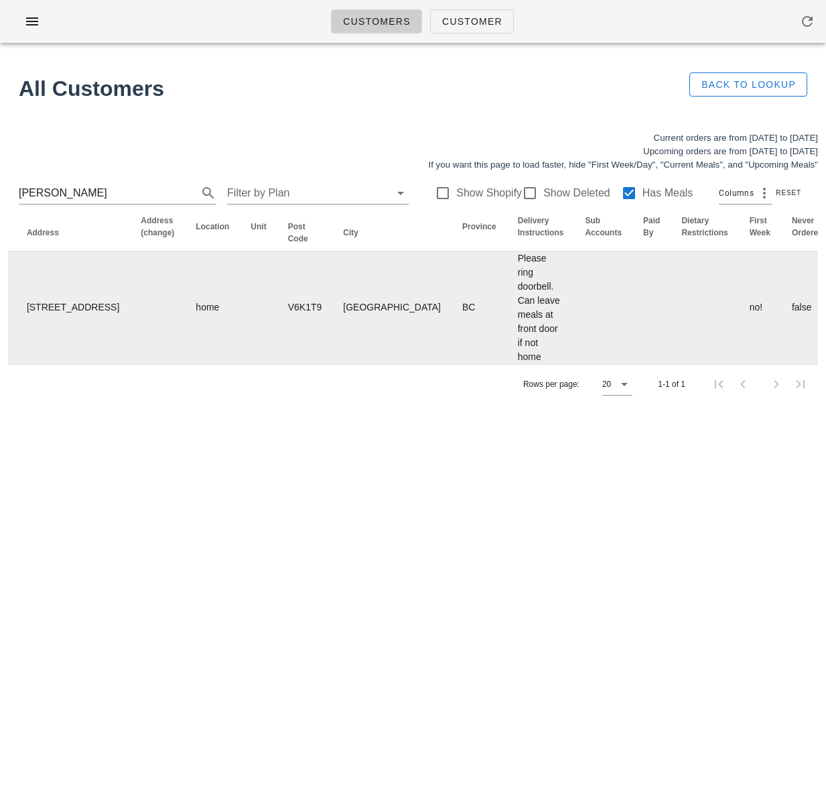
scroll to position [0, 581]
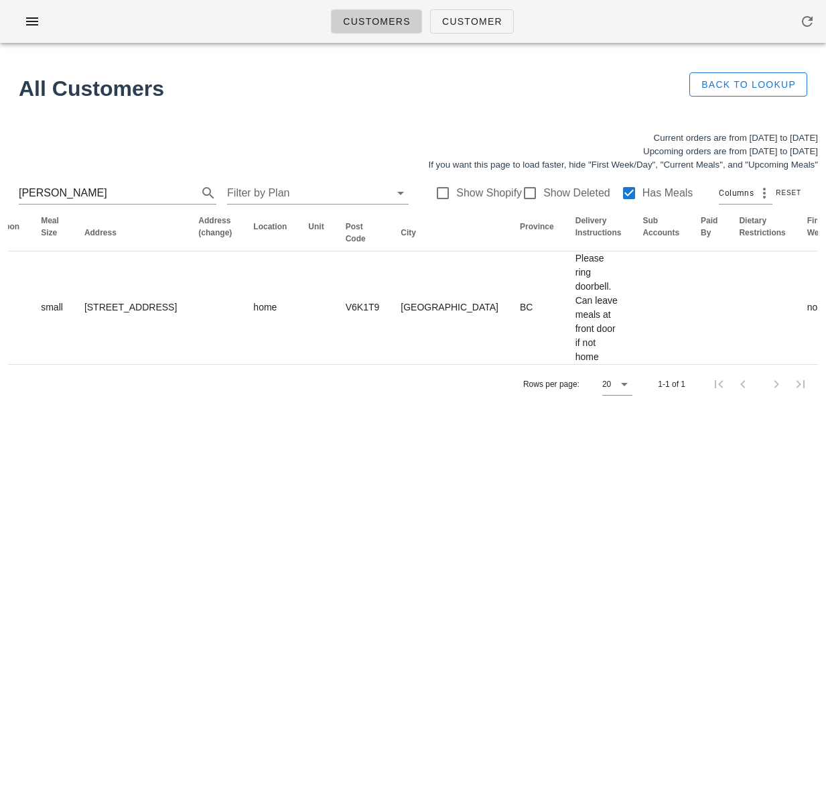
click at [3, 440] on div "Customers Customer No customers found for your search. All Customers Back to Lo…" at bounding box center [413, 403] width 826 height 806
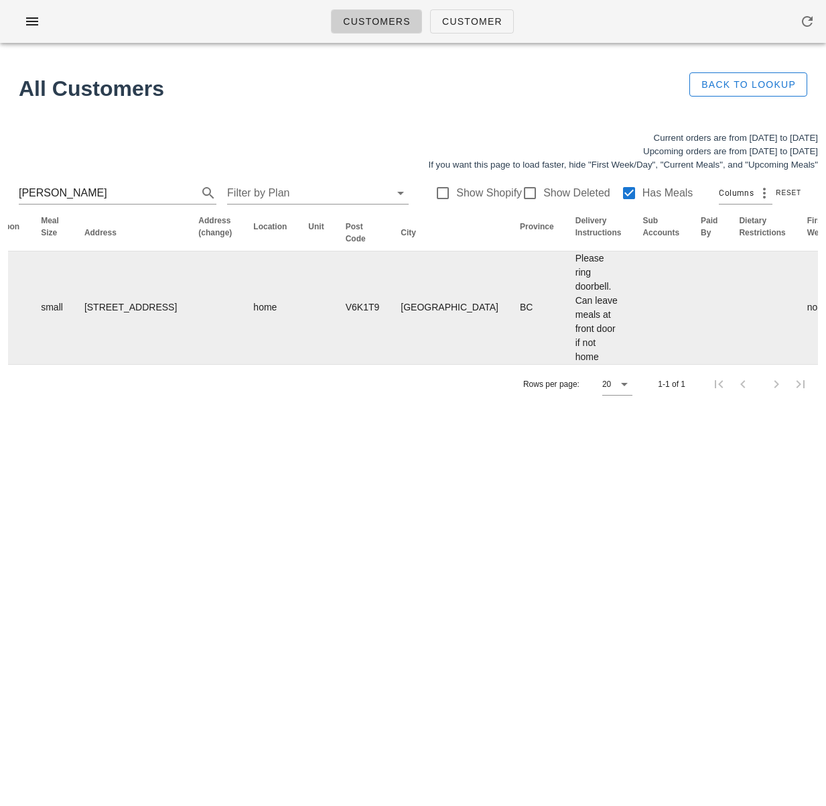
click at [335, 304] on td "V6K1T9" at bounding box center [363, 307] width 56 height 113
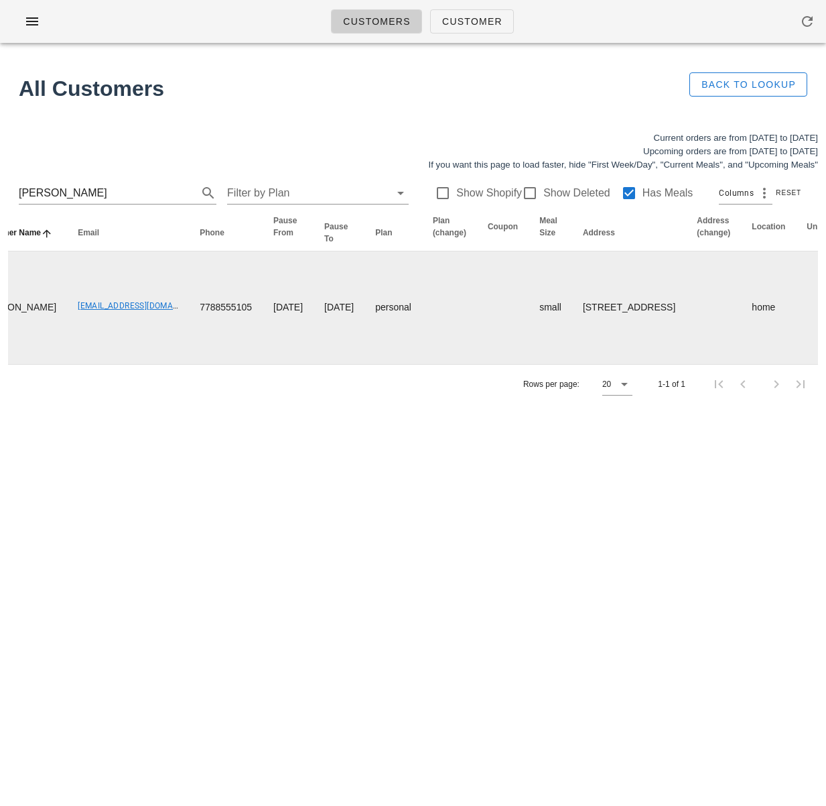
scroll to position [0, 237]
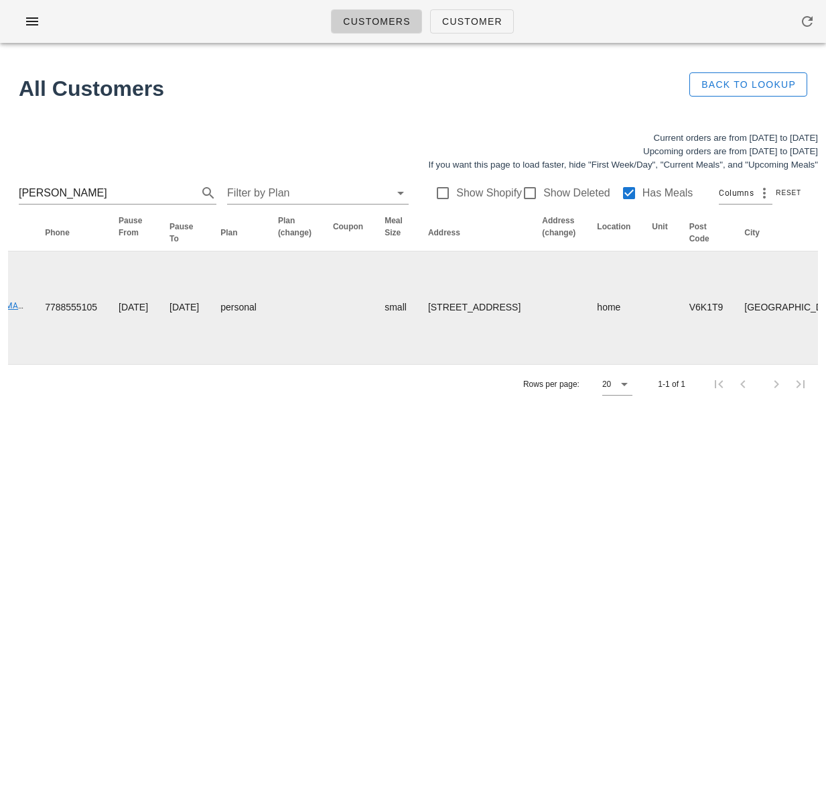
drag, startPoint x: 786, startPoint y: 336, endPoint x: 784, endPoint y: 353, distance: 17.6
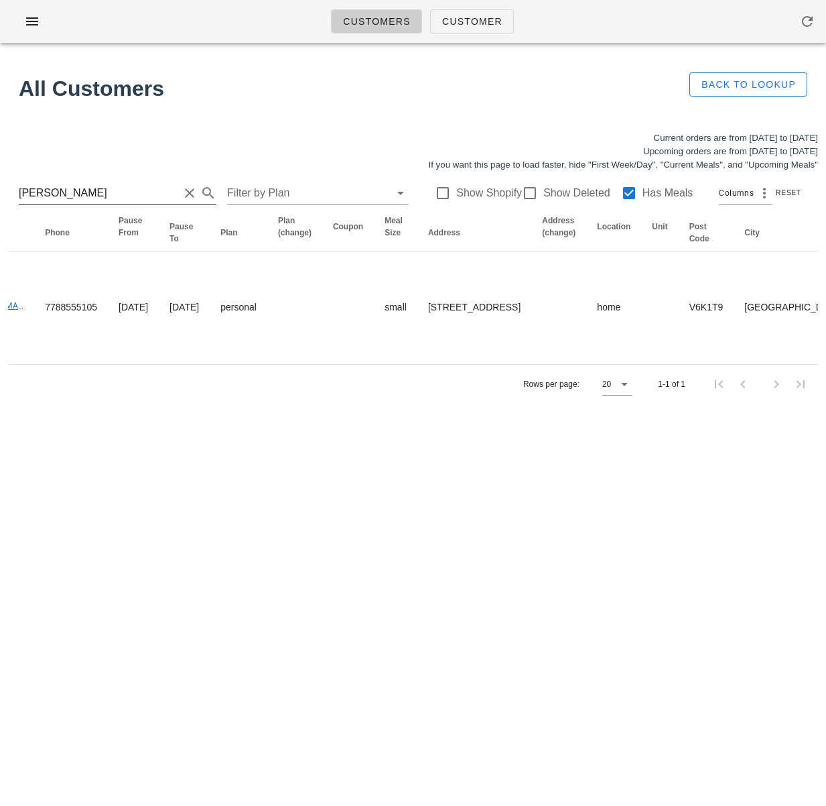
click at [90, 196] on input "[PERSON_NAME]" at bounding box center [99, 192] width 160 height 21
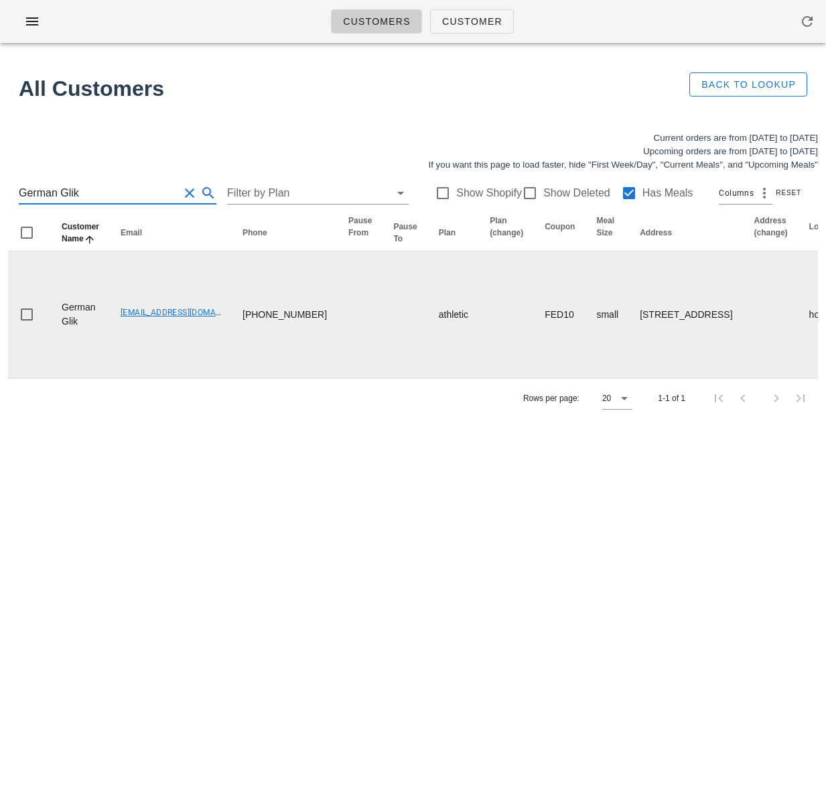
type input "German Glik"
drag, startPoint x: 101, startPoint y: 403, endPoint x: 59, endPoint y: 381, distance: 48.0
click at [59, 378] on td "German Glik" at bounding box center [80, 314] width 59 height 127
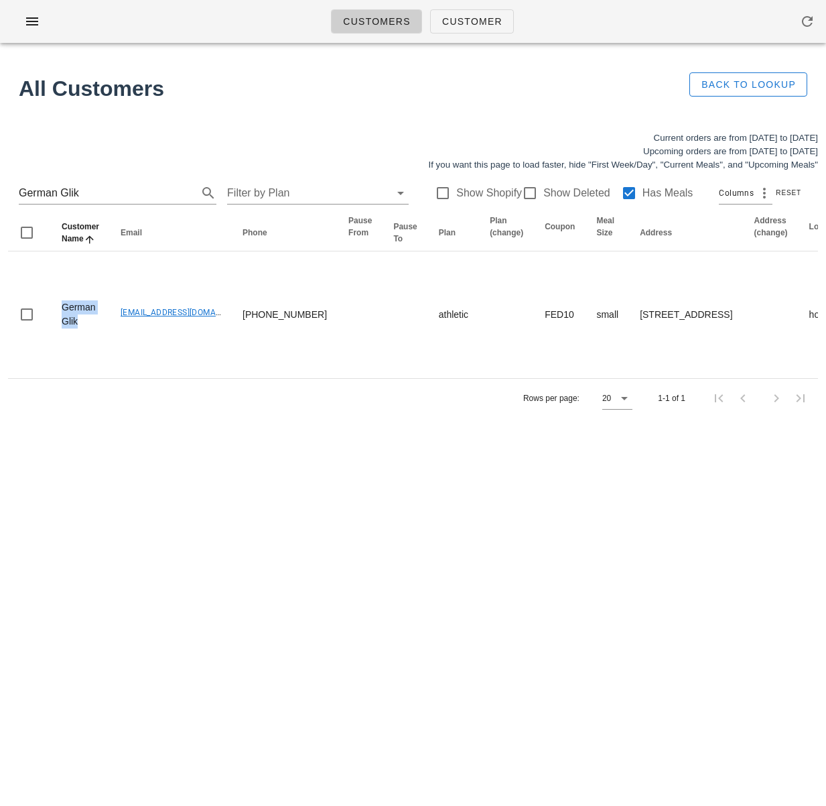
copy td "German Glik"
drag, startPoint x: 498, startPoint y: 581, endPoint x: 511, endPoint y: 600, distance: 22.7
click at [499, 582] on div "Customers Customer No customers found for your search. All Customers Back to Lo…" at bounding box center [413, 403] width 826 height 806
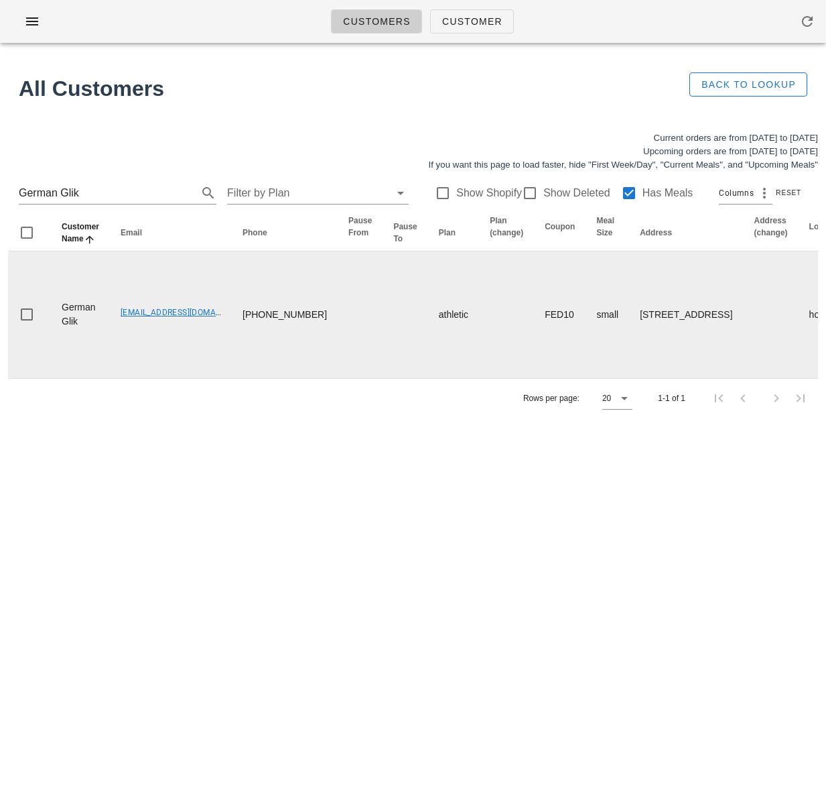
drag, startPoint x: 172, startPoint y: 428, endPoint x: 149, endPoint y: 393, distance: 42.2
click at [172, 378] on td "germanglik@gmail.com" at bounding box center [171, 314] width 122 height 127
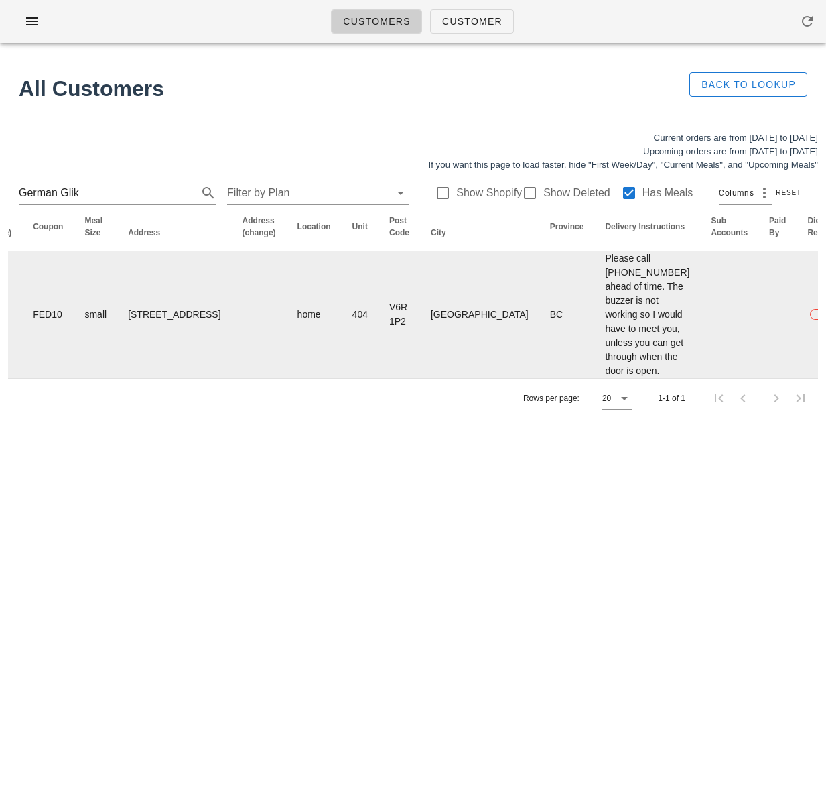
scroll to position [0, 805]
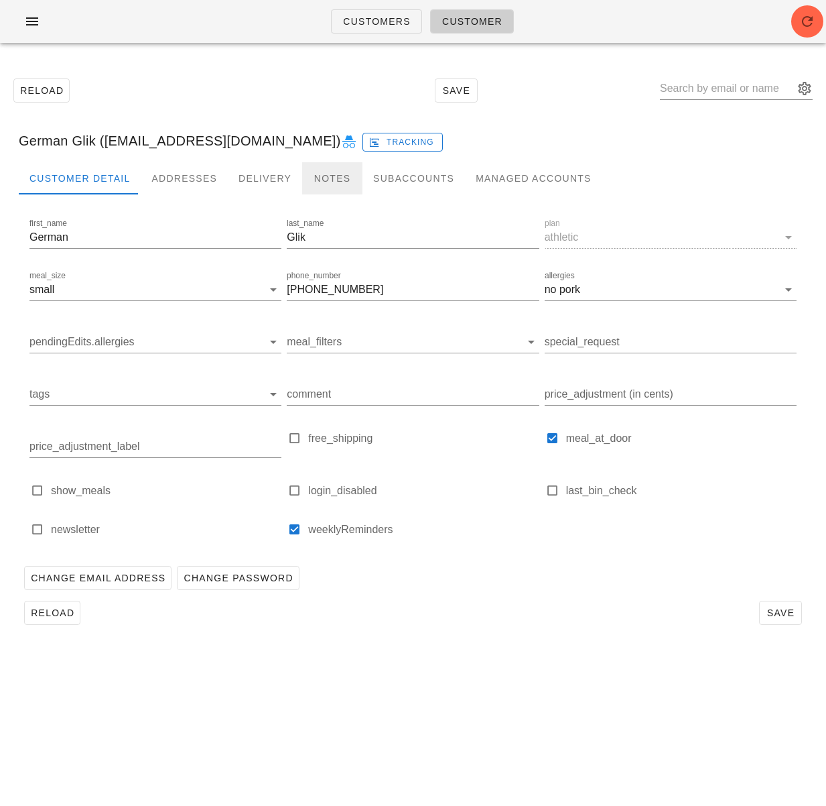
click at [319, 172] on div "Notes" at bounding box center [332, 178] width 60 height 32
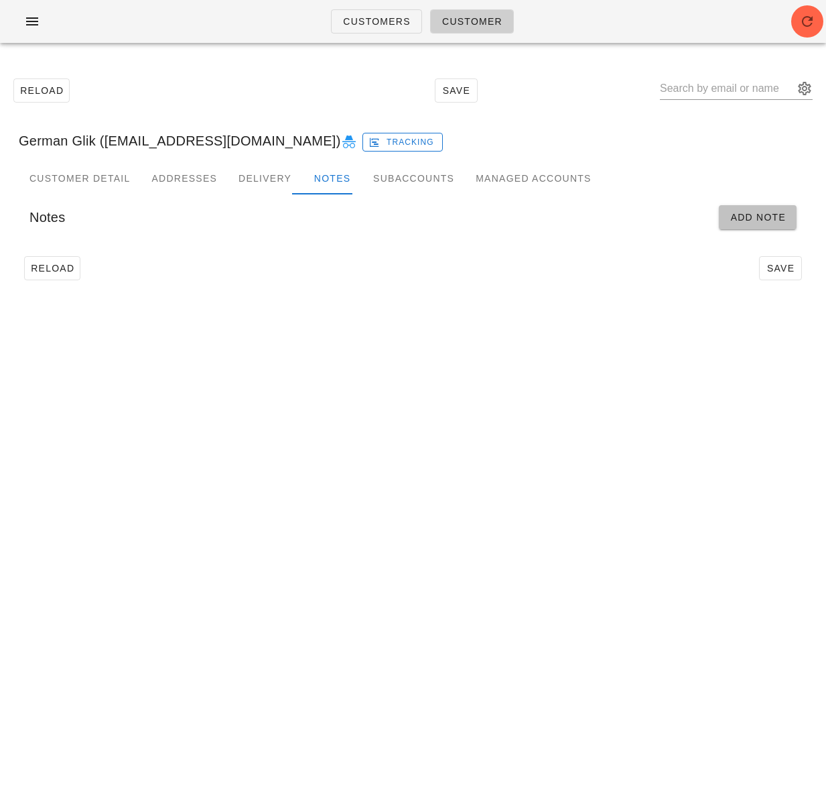
click at [752, 216] on span "Add Note" at bounding box center [758, 217] width 56 height 11
type input "German Glik ([EMAIL_ADDRESS][DOMAIN_NAME])"
click at [127, 251] on input "Start" at bounding box center [108, 261] width 158 height 21
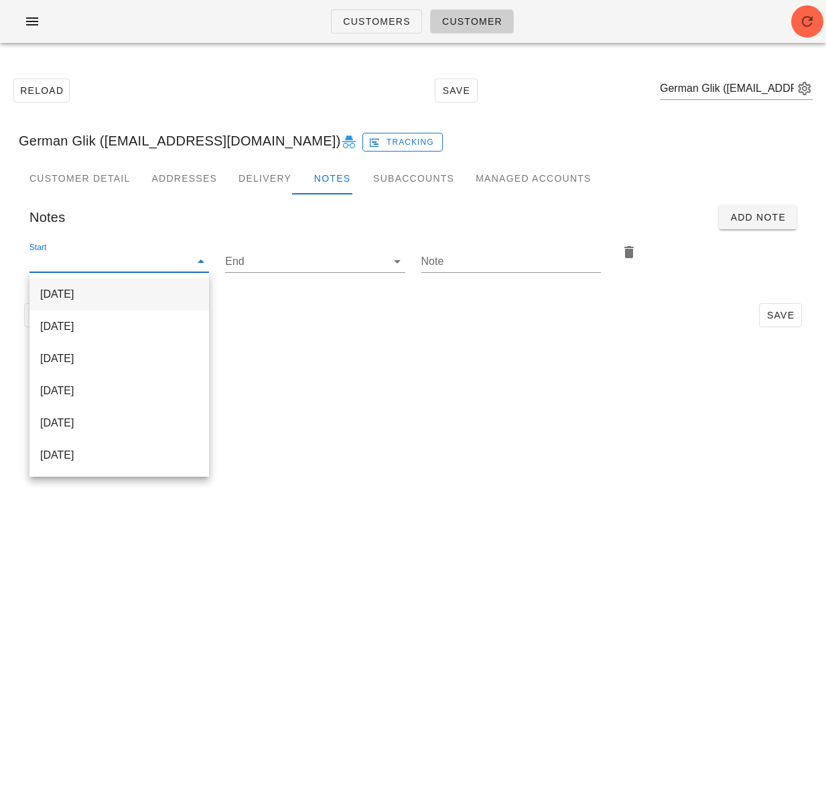
click at [124, 291] on div "2025-10-01" at bounding box center [119, 294] width 158 height 13
type input "2025-10-01"
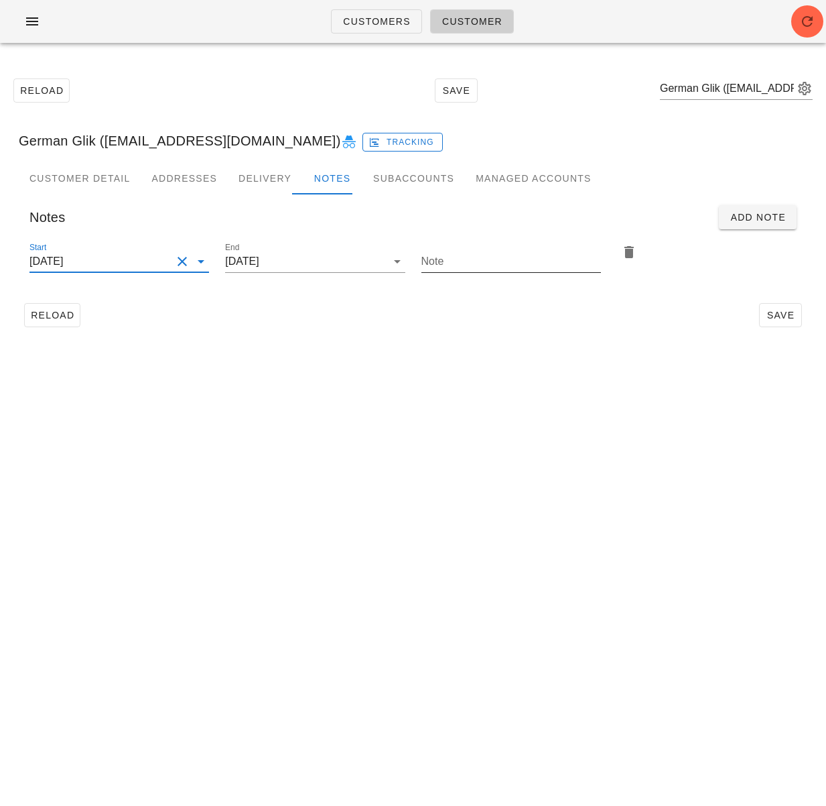
click at [479, 265] on input "Note" at bounding box center [512, 261] width 180 height 21
click at [466, 263] on input "Please add Sunday delivery" at bounding box center [512, 261] width 180 height 21
click at [554, 260] on input "Please find Sunday delivery" at bounding box center [512, 261] width 180 height 21
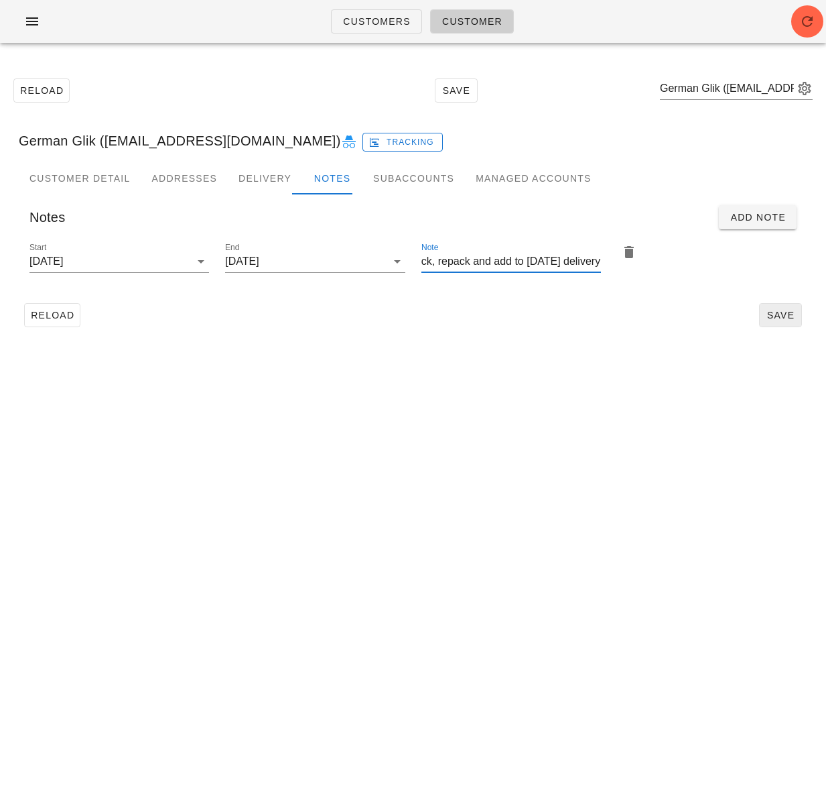
type input "Please find Sunday delivery on G3 rack, repack and add to today's delivery"
click at [789, 308] on button "Save" at bounding box center [780, 315] width 43 height 24
drag, startPoint x: 55, startPoint y: 142, endPoint x: 21, endPoint y: 140, distance: 34.2
click at [21, 140] on div "German Glik ([EMAIL_ADDRESS][DOMAIN_NAME]) Tracking" at bounding box center [413, 140] width 810 height 43
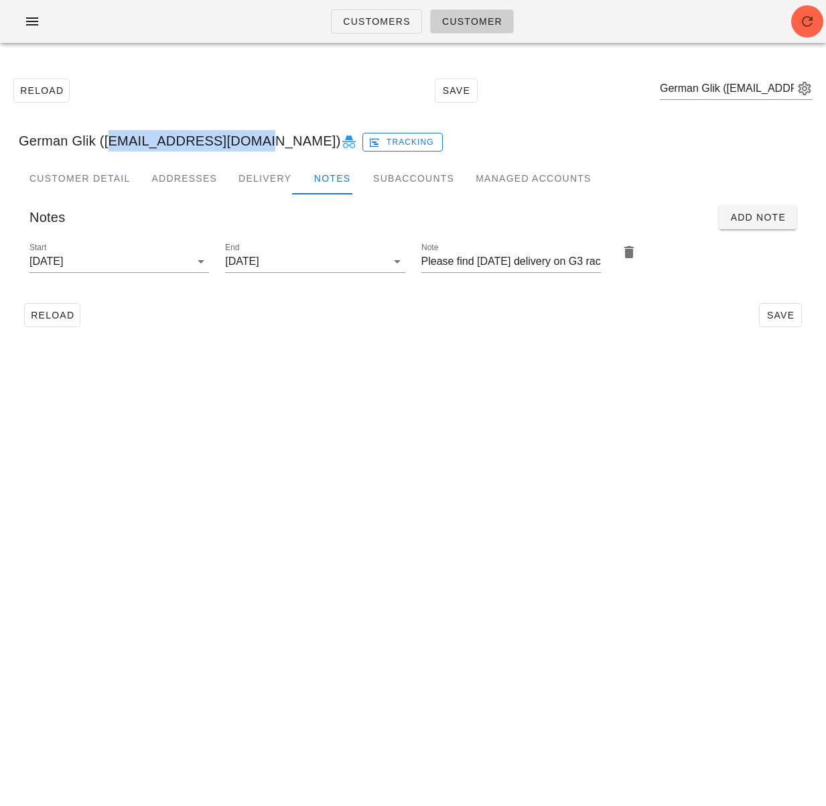
drag, startPoint x: 104, startPoint y: 145, endPoint x: 246, endPoint y: 145, distance: 142.1
click at [246, 145] on div "German Glik ([EMAIL_ADDRESS][DOMAIN_NAME]) Tracking" at bounding box center [413, 140] width 810 height 43
copy div "[EMAIL_ADDRESS][DOMAIN_NAME]"
click at [64, 317] on span "Reload" at bounding box center [52, 315] width 44 height 11
click at [386, 27] on span "Customers" at bounding box center [376, 21] width 68 height 11
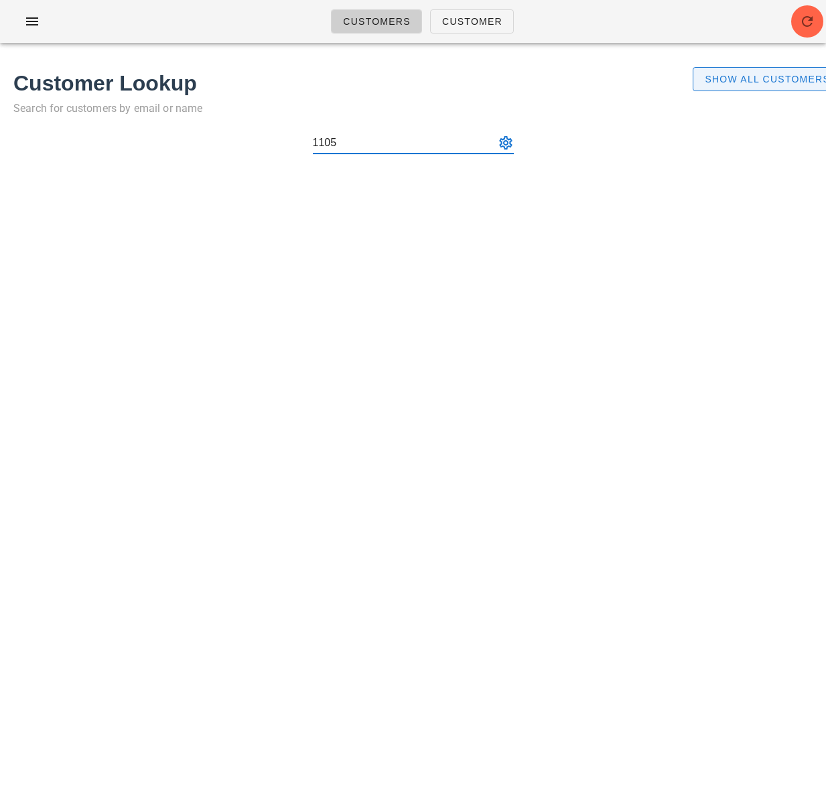
type input "1105"
click at [735, 82] on span "Show All Customers" at bounding box center [767, 79] width 126 height 11
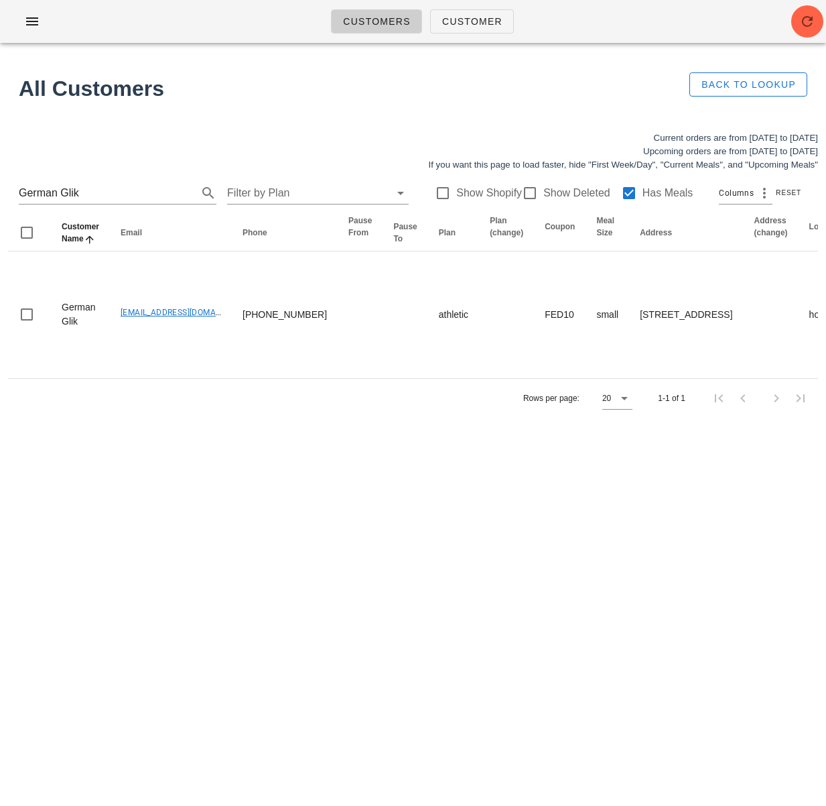
drag, startPoint x: 105, startPoint y: 195, endPoint x: -107, endPoint y: 187, distance: 211.3
click at [0, 187] on html "Customers Customer Found 1 customer All Customers Back to Lookup Current orders…" at bounding box center [413, 403] width 826 height 806
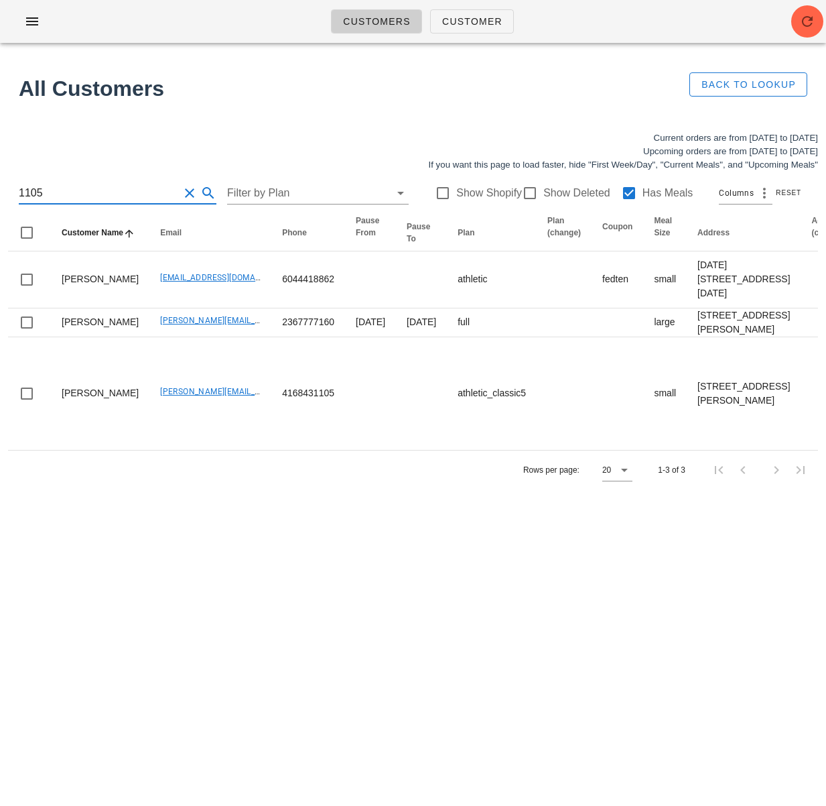
type input "1105"
click at [113, 700] on div "Customers Customer Found 1 customer All Customers Back to Lookup Current orders…" at bounding box center [413, 403] width 826 height 806
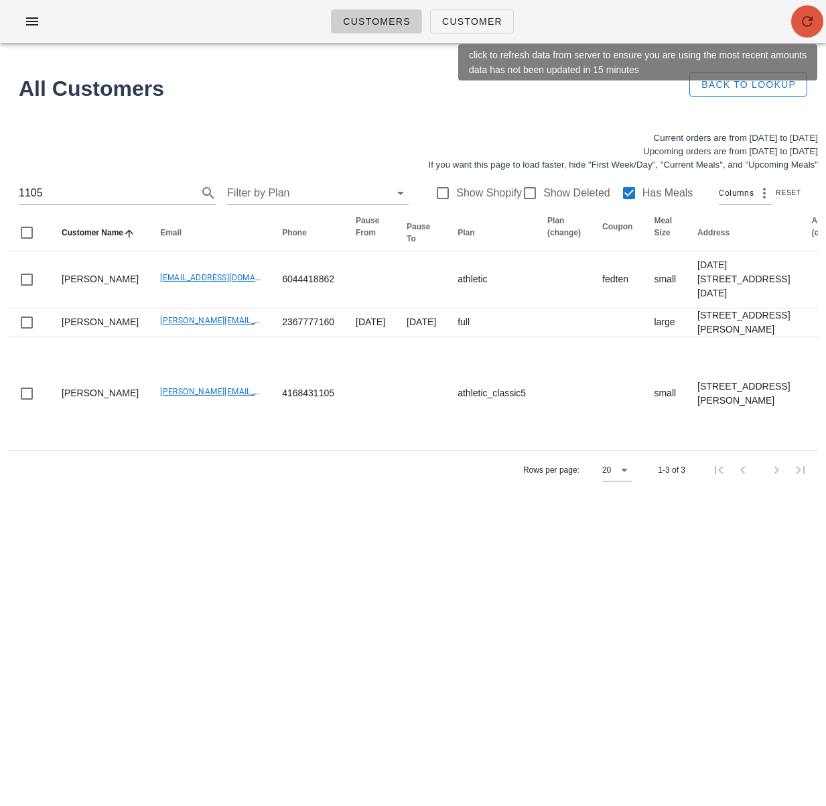
drag, startPoint x: 804, startPoint y: 29, endPoint x: 562, endPoint y: 162, distance: 276.9
click at [804, 29] on icon "button" at bounding box center [808, 21] width 16 height 16
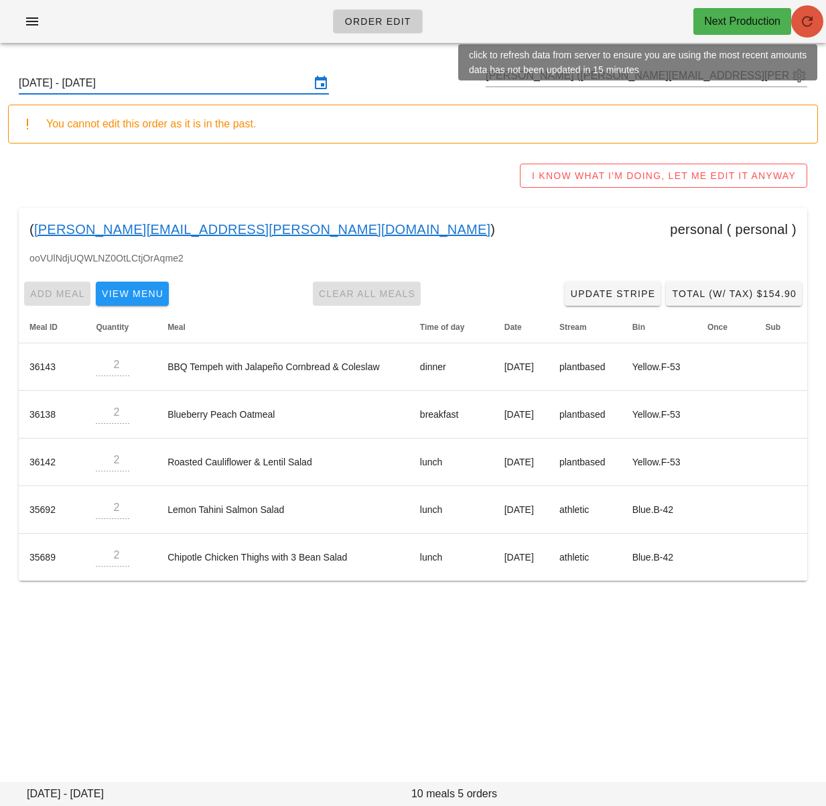
click at [809, 19] on icon "button" at bounding box center [808, 21] width 16 height 16
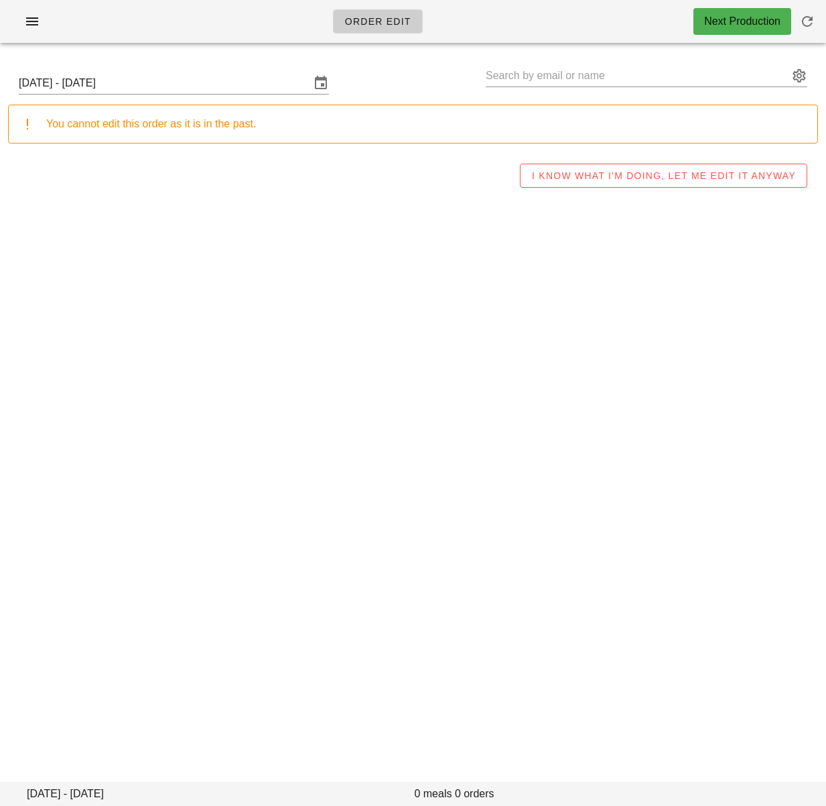
type input "[PERSON_NAME] ([PERSON_NAME][EMAIL_ADDRESS][PERSON_NAME][DOMAIN_NAME])"
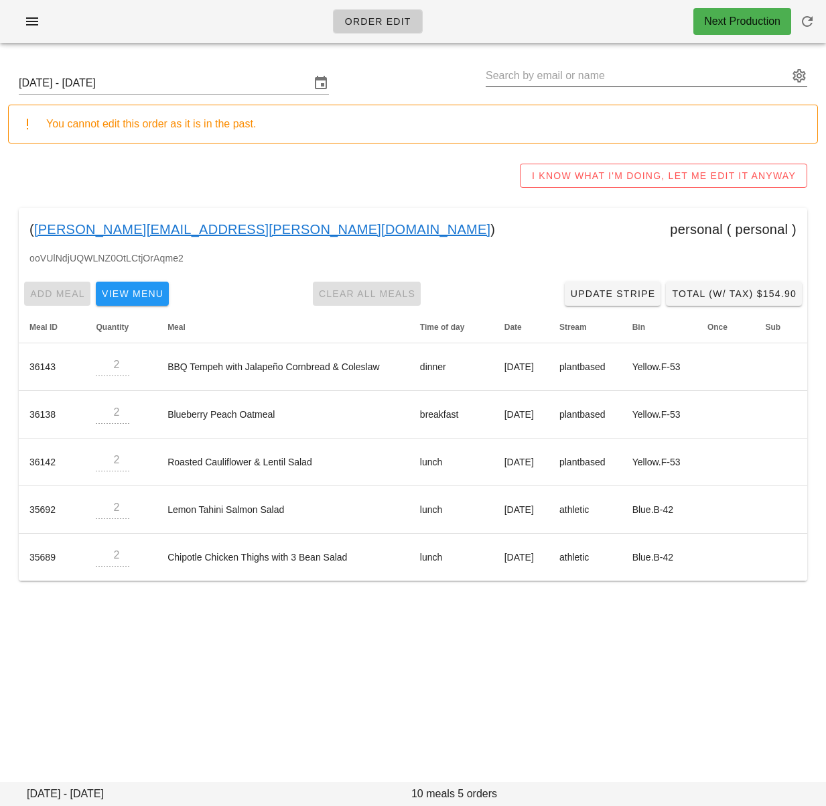
click at [513, 71] on input "text" at bounding box center [637, 75] width 303 height 21
paste input "[EMAIL_ADDRESS][DOMAIN_NAME]"
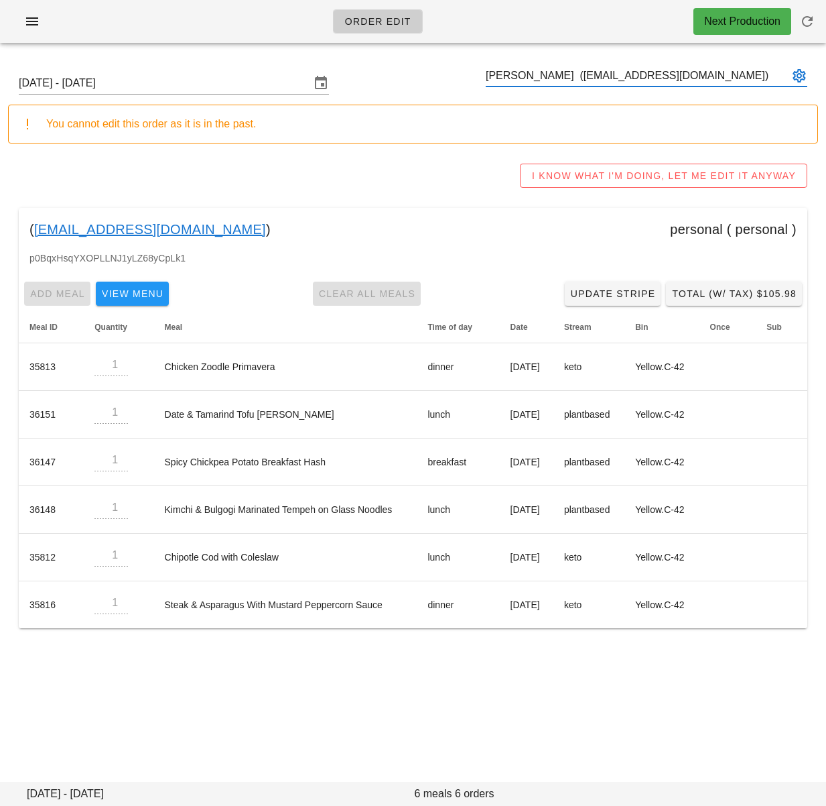
type input "[PERSON_NAME] ([EMAIL_ADDRESS][DOMAIN_NAME])"
click at [424, 196] on div "I KNOW WHAT I'M DOING, LET ME EDIT IT ANYWAY" at bounding box center [413, 175] width 810 height 43
click at [259, 87] on input "Sunday September 28 - Saturday October 4" at bounding box center [165, 82] width 292 height 21
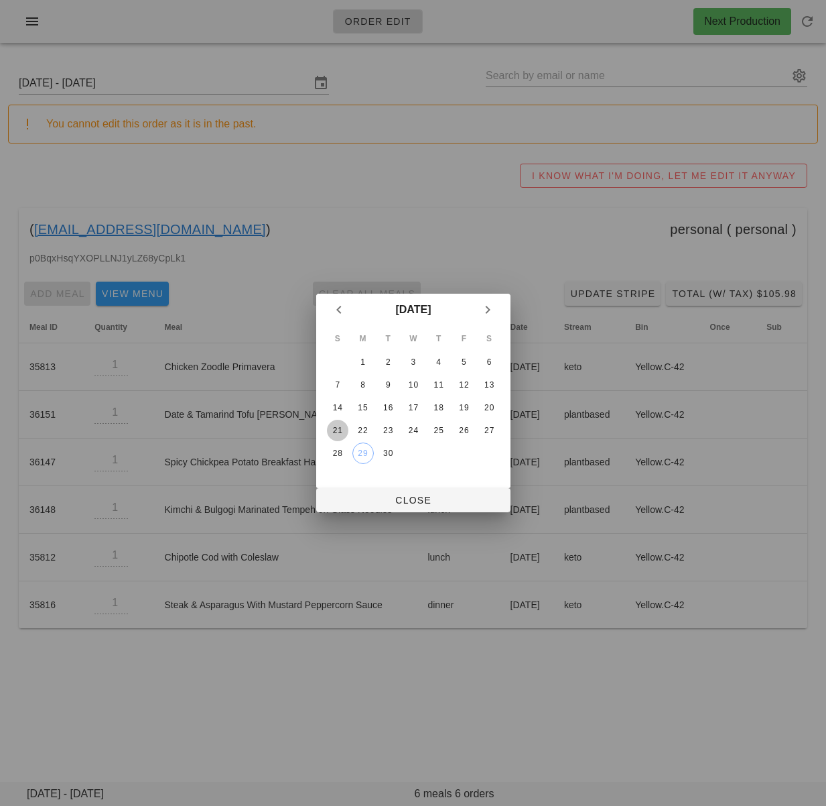
click at [339, 423] on button "21" at bounding box center [336, 430] width 21 height 21
drag, startPoint x: 376, startPoint y: 491, endPoint x: 367, endPoint y: 488, distance: 10.0
click at [376, 491] on button "Close" at bounding box center [413, 500] width 194 height 24
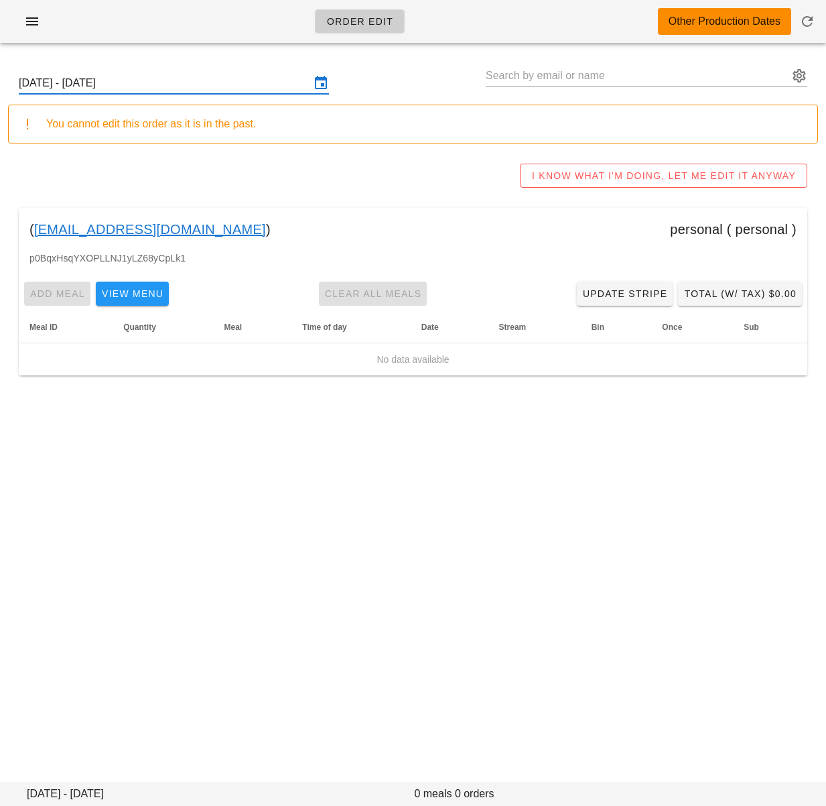
click at [242, 84] on input "Sunday September 21 - Saturday September 27" at bounding box center [165, 82] width 292 height 21
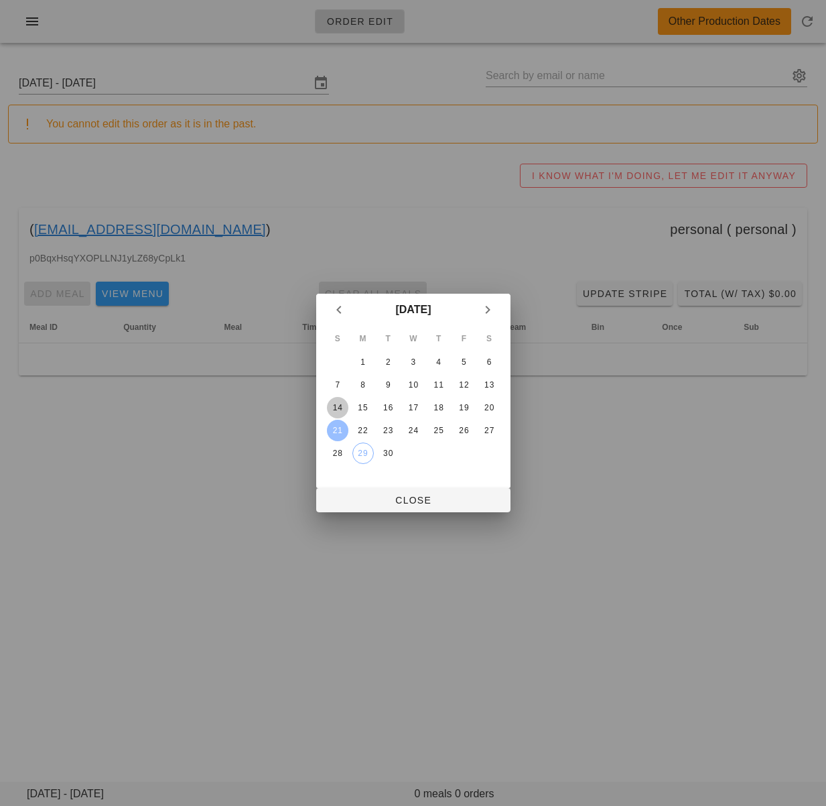
drag, startPoint x: 341, startPoint y: 412, endPoint x: 351, endPoint y: 430, distance: 21.3
click at [341, 412] on div "14" at bounding box center [336, 407] width 21 height 9
click at [386, 495] on span "Close" at bounding box center [413, 500] width 173 height 11
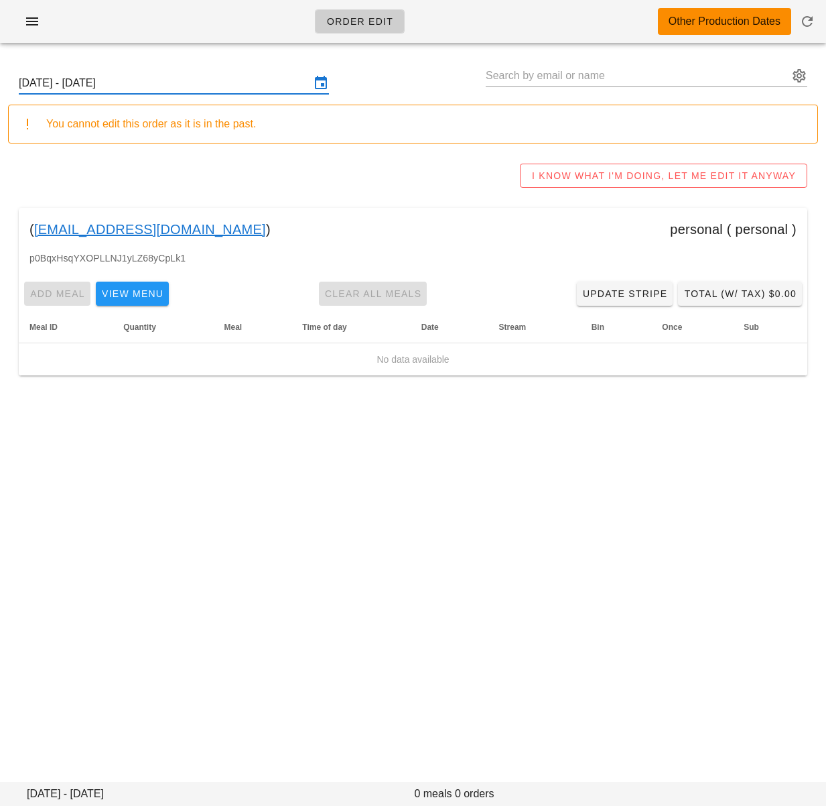
click at [202, 84] on input "Sunday September 14 - Saturday September 20" at bounding box center [165, 82] width 292 height 21
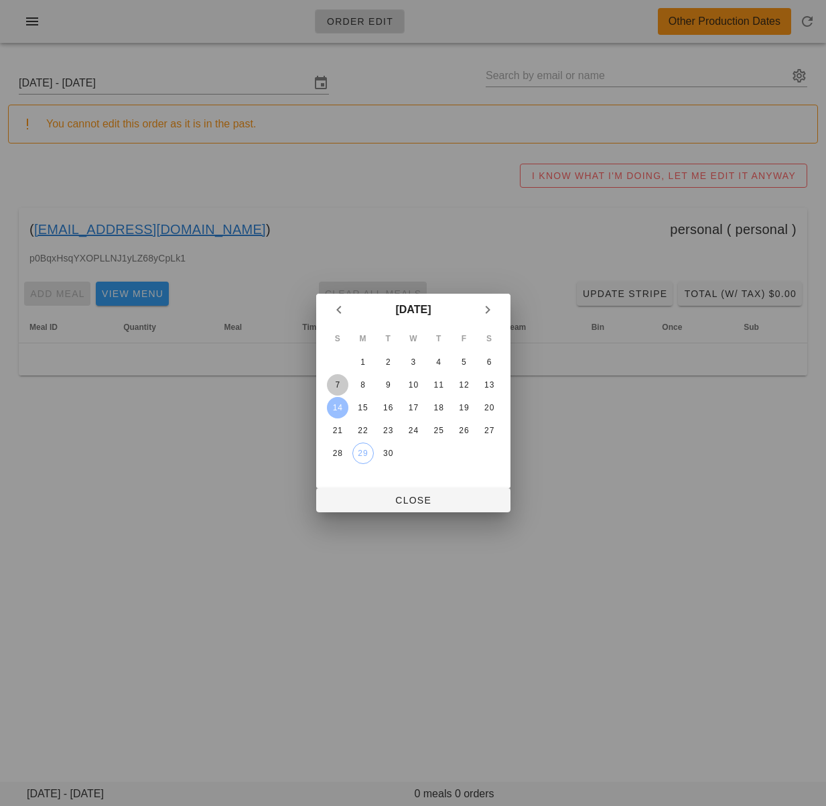
click at [338, 383] on div "7" at bounding box center [336, 384] width 21 height 9
click at [383, 497] on span "Close" at bounding box center [413, 500] width 173 height 11
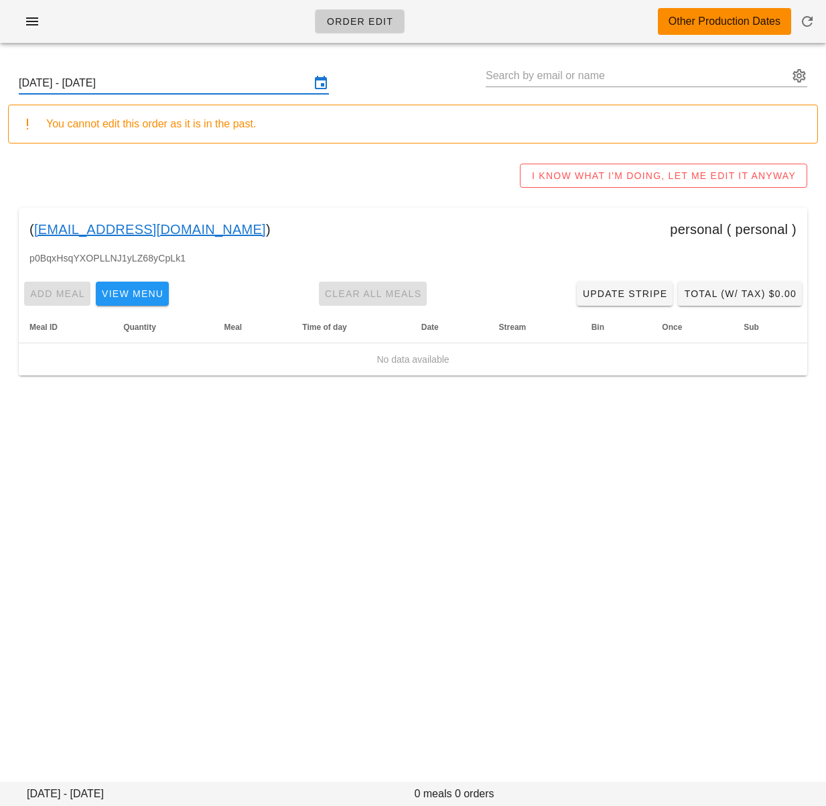
click at [207, 86] on input "Sunday September 7 - Saturday September 13" at bounding box center [165, 82] width 292 height 21
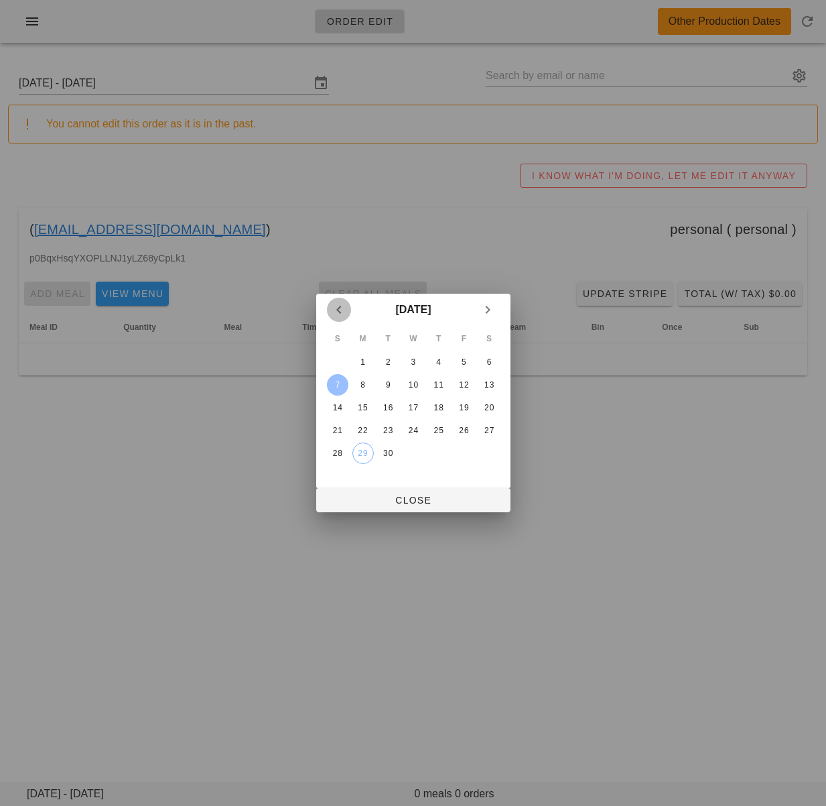
click at [331, 312] on icon "Previous month" at bounding box center [339, 310] width 16 height 16
click at [336, 471] on div "31" at bounding box center [336, 475] width 21 height 9
click at [368, 493] on button "Close" at bounding box center [413, 500] width 194 height 24
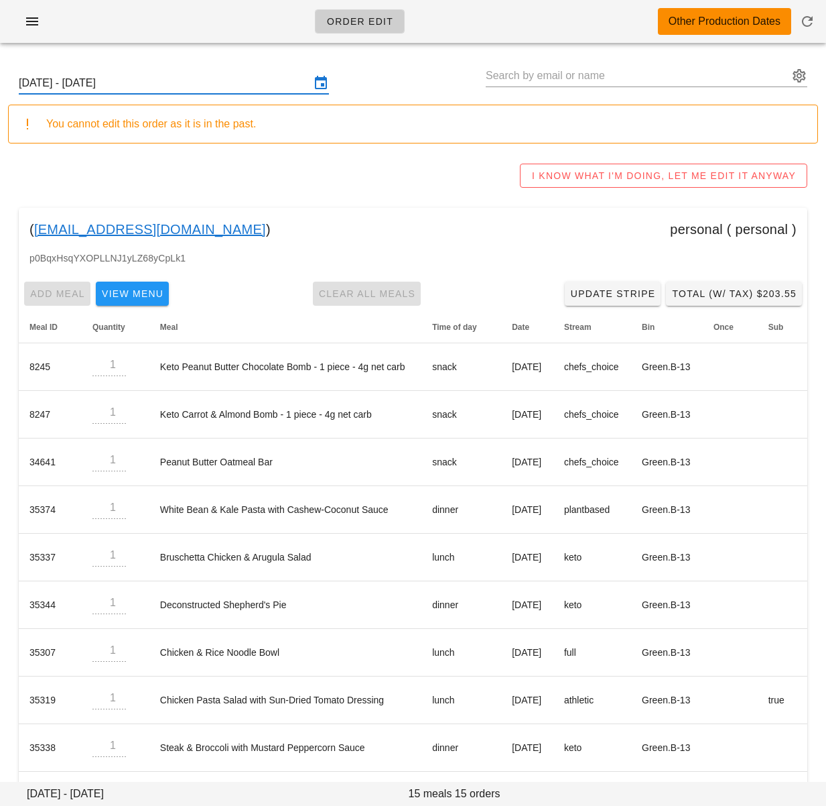
drag, startPoint x: 338, startPoint y: 185, endPoint x: 288, endPoint y: 159, distance: 56.1
click at [338, 185] on div "I KNOW WHAT I'M DOING, LET ME EDIT IT ANYWAY" at bounding box center [413, 175] width 810 height 43
click at [200, 77] on input "Sunday August 31 - Saturday September 6" at bounding box center [165, 82] width 292 height 21
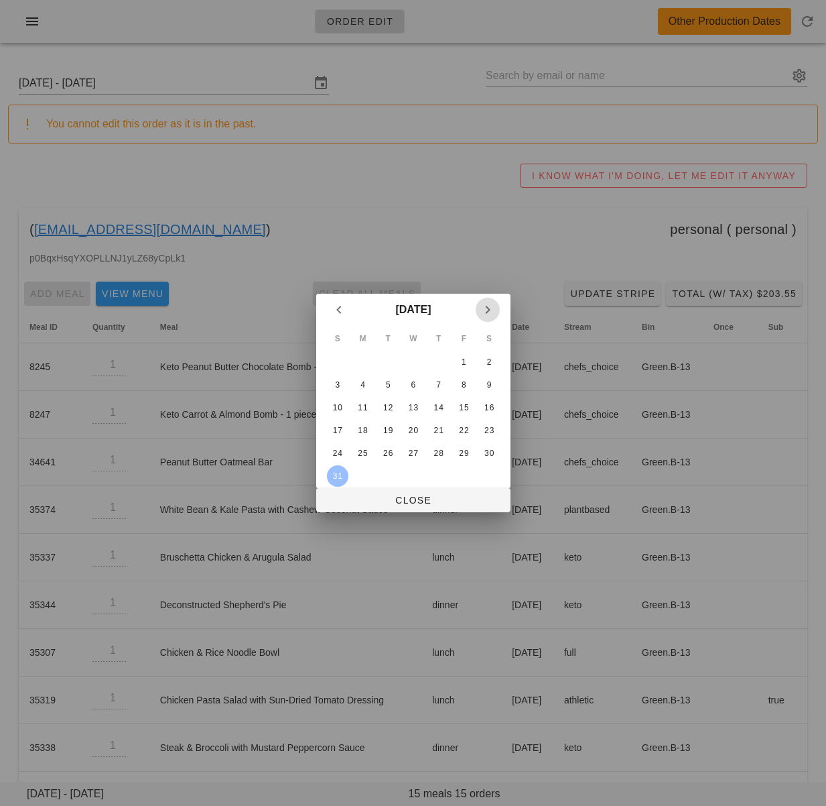
click at [495, 310] on icon "Next month" at bounding box center [488, 310] width 16 height 16
click at [493, 314] on icon "Next month" at bounding box center [488, 310] width 16 height 16
click at [340, 313] on icon "Previous month" at bounding box center [339, 310] width 16 height 16
click at [339, 314] on icon "Previous month" at bounding box center [339, 310] width 16 height 16
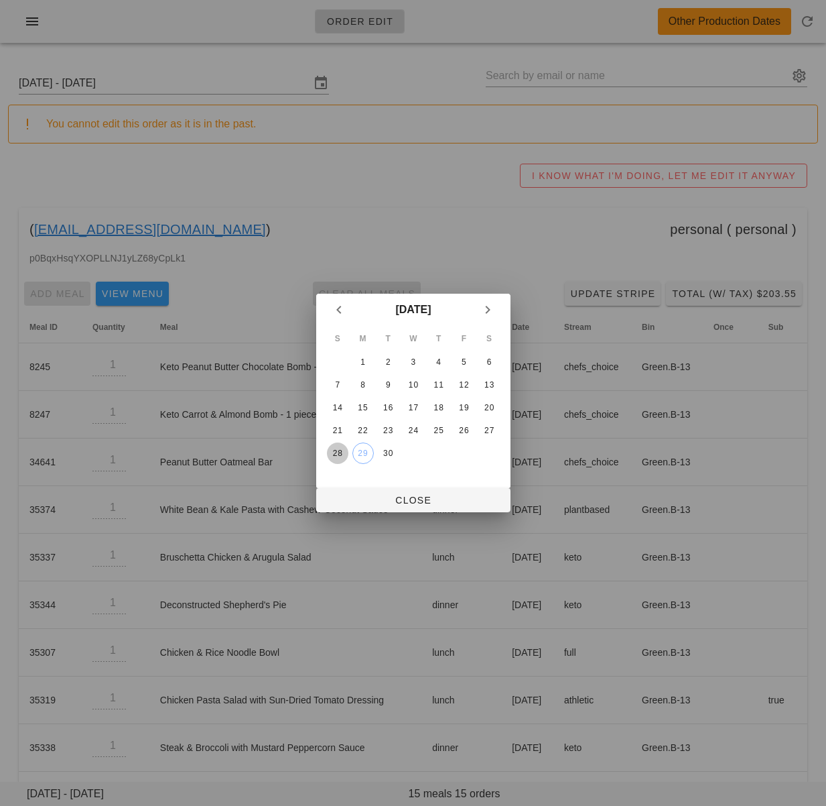
drag, startPoint x: 342, startPoint y: 454, endPoint x: 372, endPoint y: 484, distance: 41.7
click at [343, 454] on div "28" at bounding box center [336, 452] width 21 height 9
click at [395, 498] on span "Close" at bounding box center [413, 500] width 173 height 11
type input "Sunday September 28 - Saturday October 4"
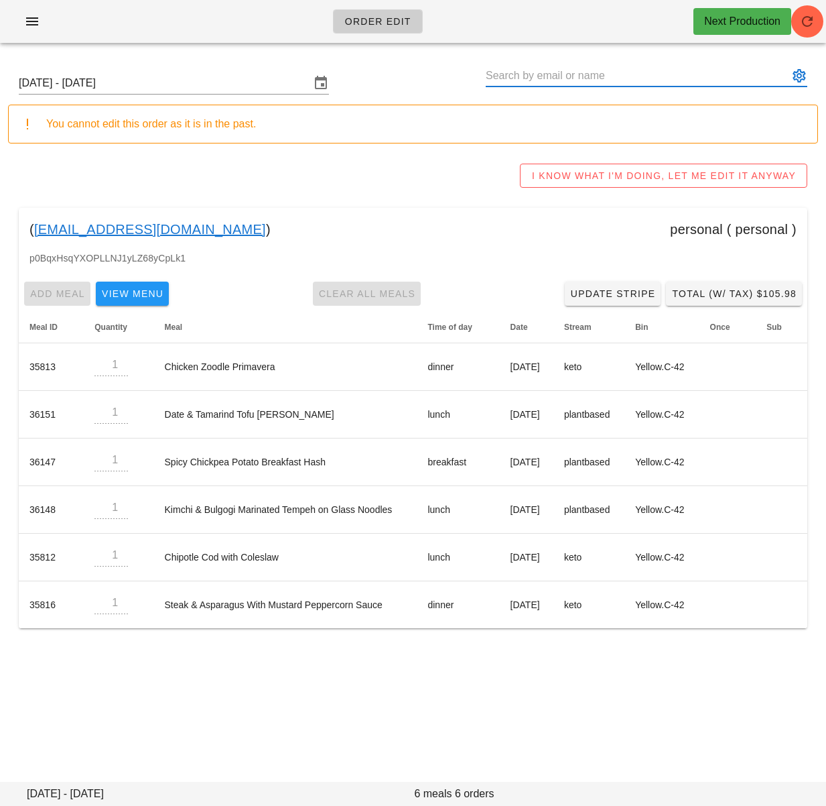
click at [528, 74] on input "text" at bounding box center [637, 75] width 303 height 21
paste input "germanglik@gmail.com"
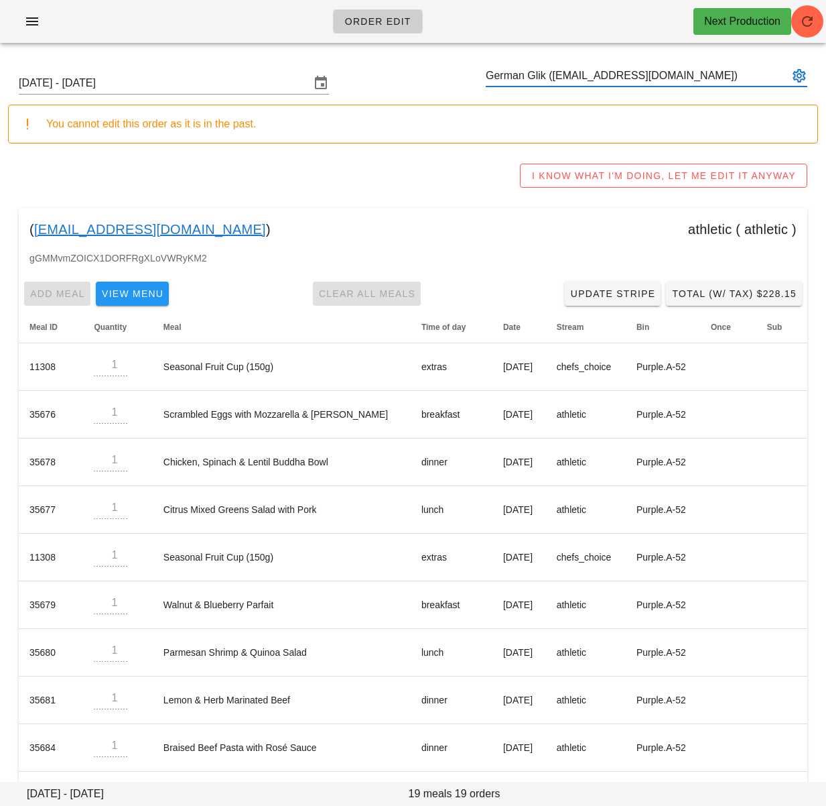
type input "German Glik (germanglik@gmail.com)"
click at [528, 74] on input "text" at bounding box center [637, 75] width 303 height 21
paste input "soniawisniowska@gmail.com"
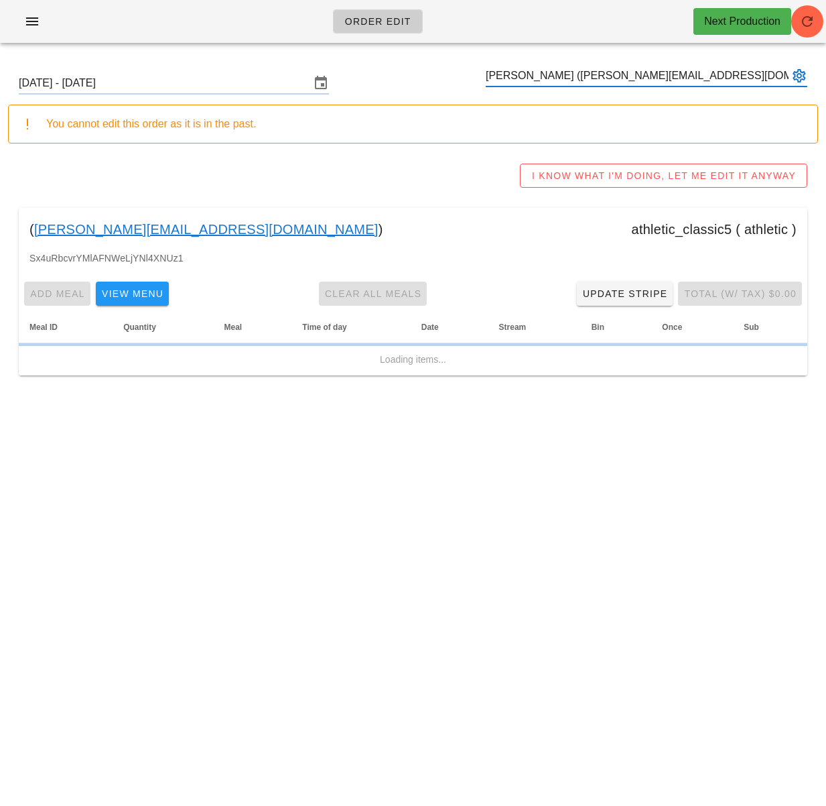
type input "Sonia Wisniowska (soniawisniowska@gmail.com)"
click at [554, 111] on div "You cannot edit this order as it is in the past." at bounding box center [413, 124] width 810 height 39
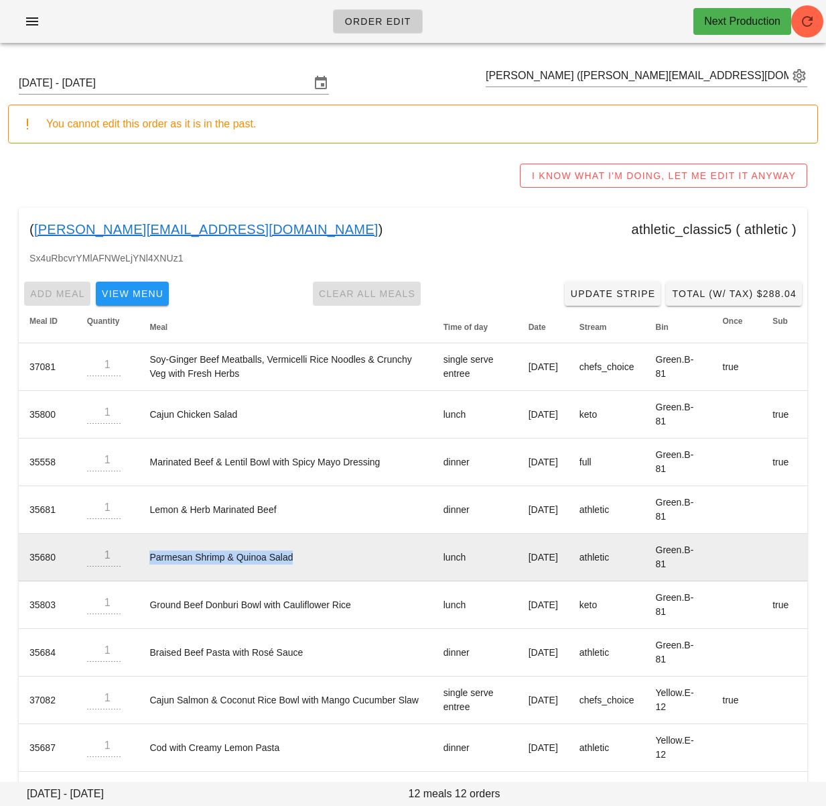
drag, startPoint x: 306, startPoint y: 558, endPoint x: 142, endPoint y: 554, distance: 164.3
click at [142, 554] on td "Parmesan Shrimp & Quinoa Salad" at bounding box center [286, 558] width 294 height 48
copy td "Parmesan Shrimp & Quinoa Salad"
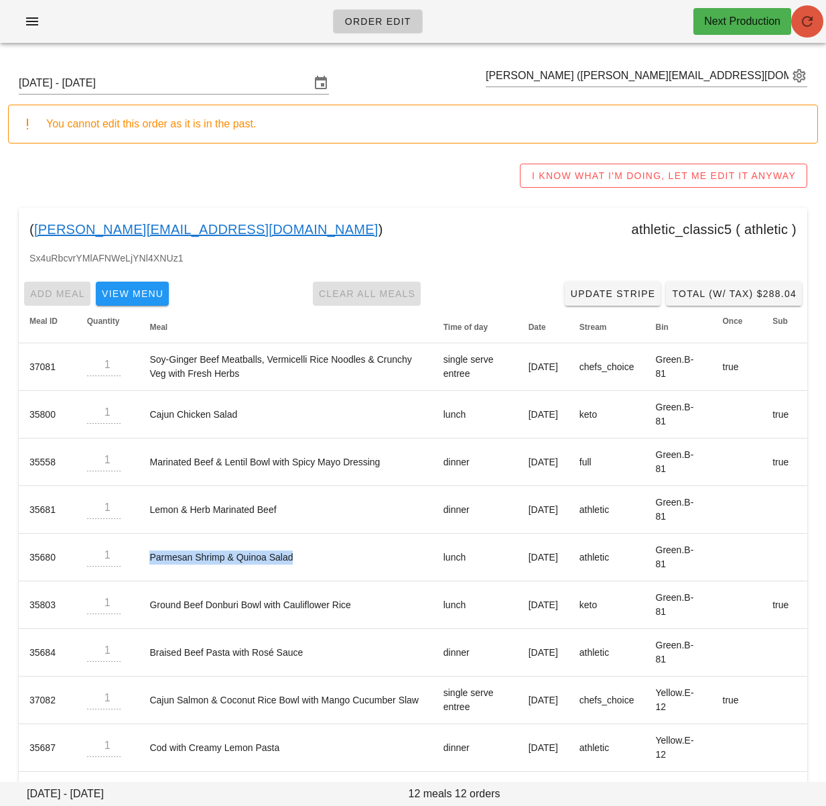
click at [803, 27] on icon "button" at bounding box center [808, 21] width 16 height 16
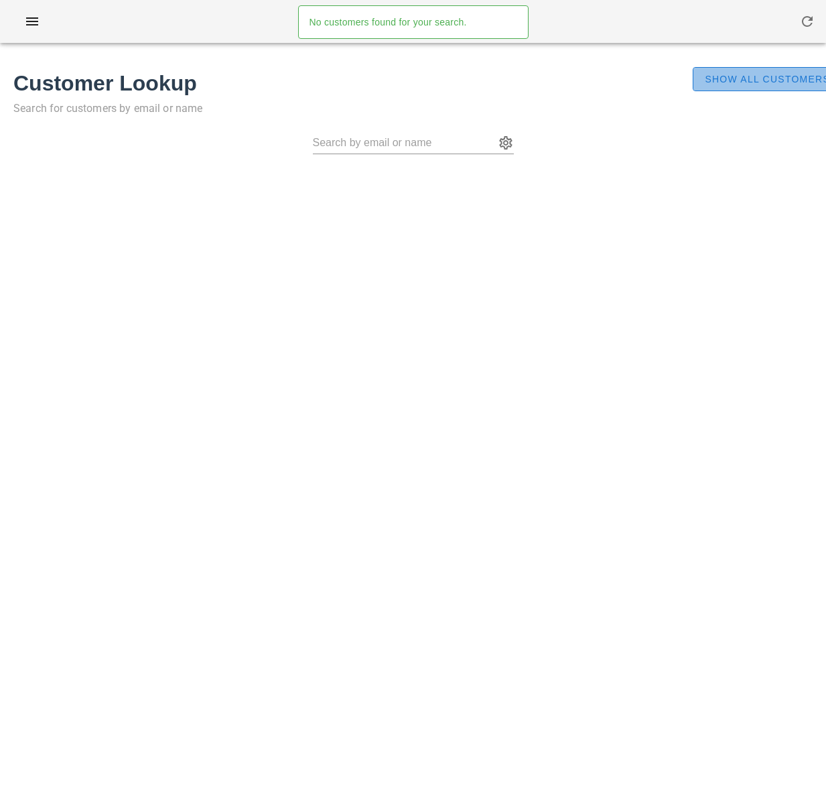
click at [753, 77] on span "Show All Customers" at bounding box center [767, 79] width 126 height 11
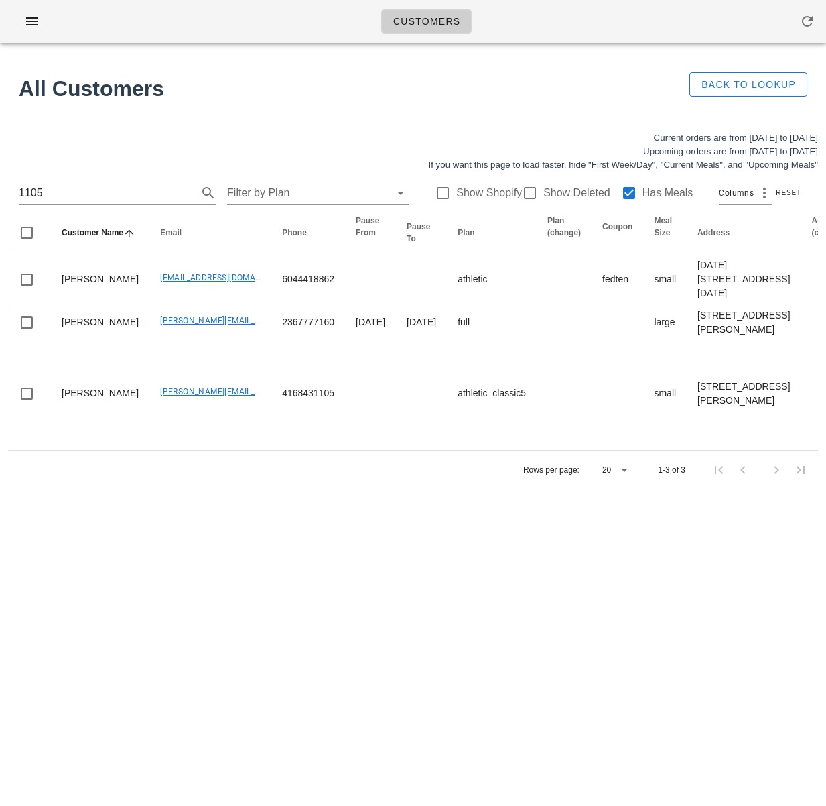
click at [239, 665] on div "Customers No customers found for your search. All Customers Back to Lookup Curr…" at bounding box center [413, 403] width 826 height 806
click at [420, 489] on div "Rows per page: 20 1-3 of 3" at bounding box center [413, 470] width 810 height 40
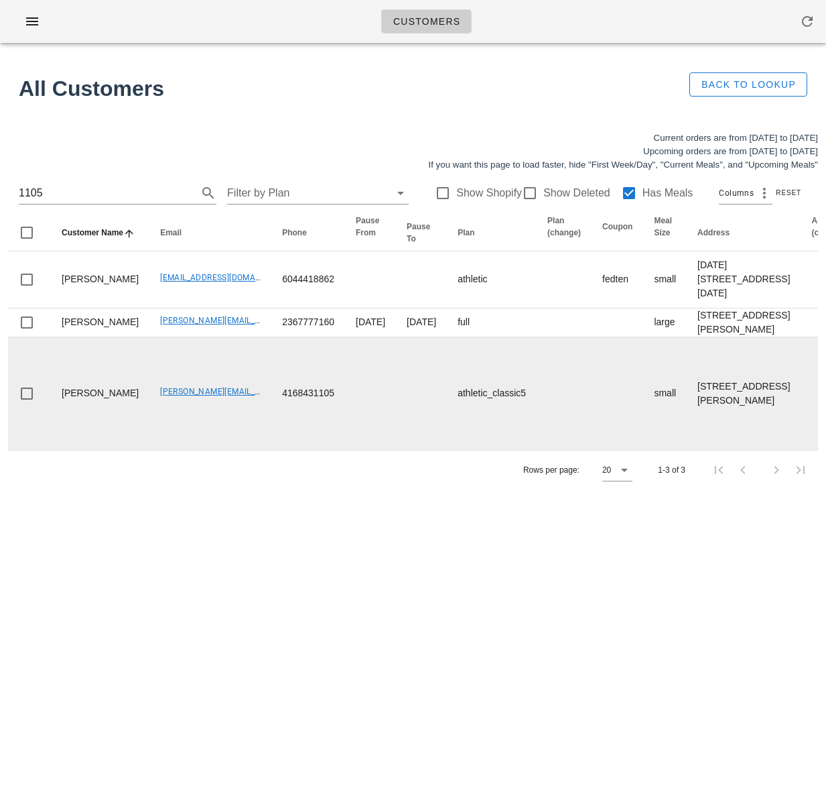
drag, startPoint x: 90, startPoint y: 531, endPoint x: 53, endPoint y: 516, distance: 40.6
click at [53, 450] on td "[PERSON_NAME]" at bounding box center [100, 393] width 99 height 113
drag, startPoint x: 338, startPoint y: 526, endPoint x: 401, endPoint y: 538, distance: 63.4
click at [345, 450] on td at bounding box center [370, 393] width 51 height 113
drag, startPoint x: 167, startPoint y: 548, endPoint x: 160, endPoint y: 547, distance: 7.4
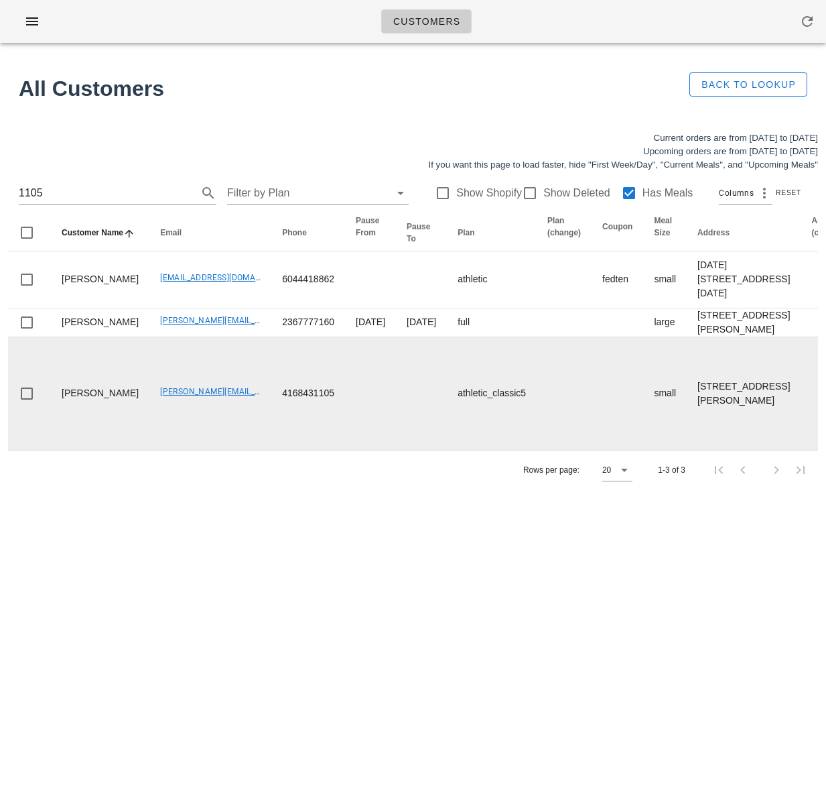
click at [167, 450] on td "[PERSON_NAME][EMAIL_ADDRESS][DOMAIN_NAME]" at bounding box center [210, 393] width 122 height 113
drag, startPoint x: 134, startPoint y: 525, endPoint x: 236, endPoint y: 528, distance: 101.9
click at [236, 450] on td "[PERSON_NAME][EMAIL_ADDRESS][DOMAIN_NAME]" at bounding box center [210, 393] width 122 height 113
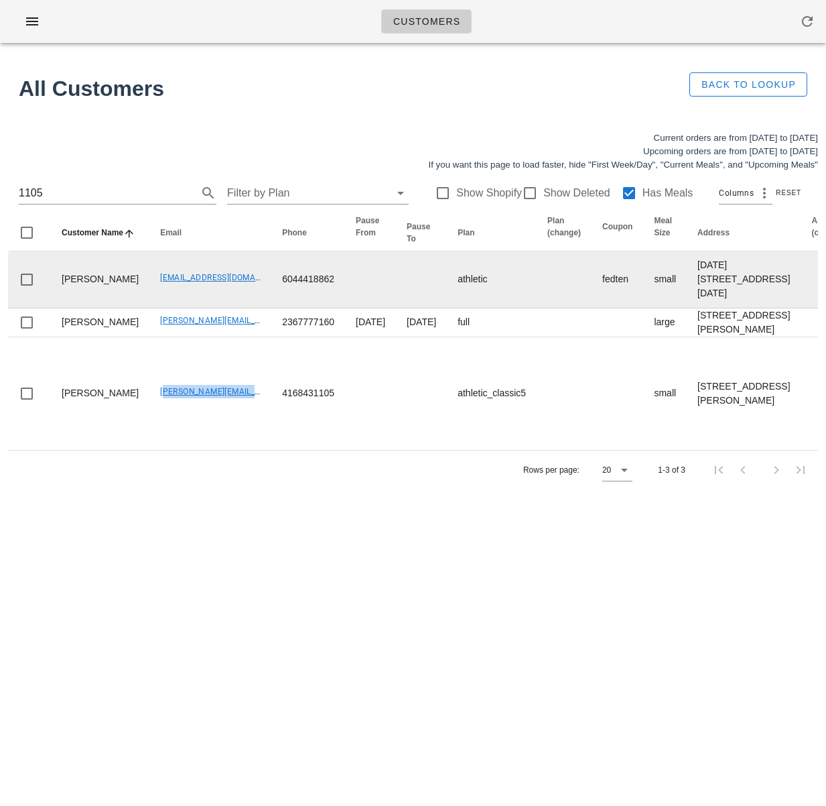
copy link "[PERSON_NAME][EMAIL_ADDRESS][DOMAIN_NAME]"
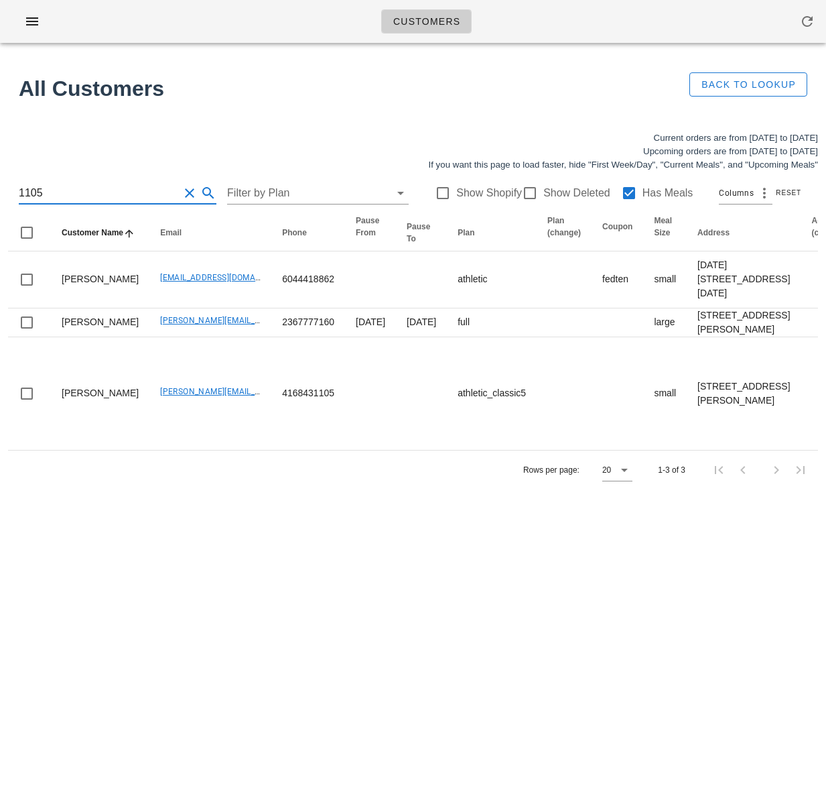
drag, startPoint x: 105, startPoint y: 192, endPoint x: -36, endPoint y: 182, distance: 140.4
click at [0, 182] on html "Customers No customers found for your search. All Customers Back to Lookup Curr…" at bounding box center [413, 403] width 826 height 806
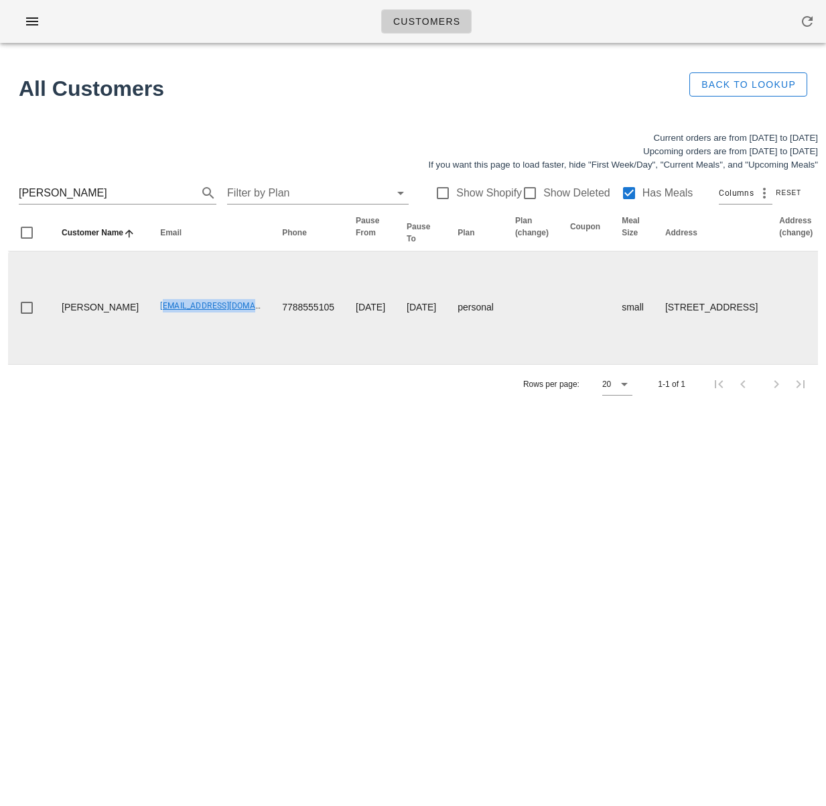
drag, startPoint x: 115, startPoint y: 320, endPoint x: 312, endPoint y: 333, distance: 197.5
copy link "wits_even0k@icloud.com"
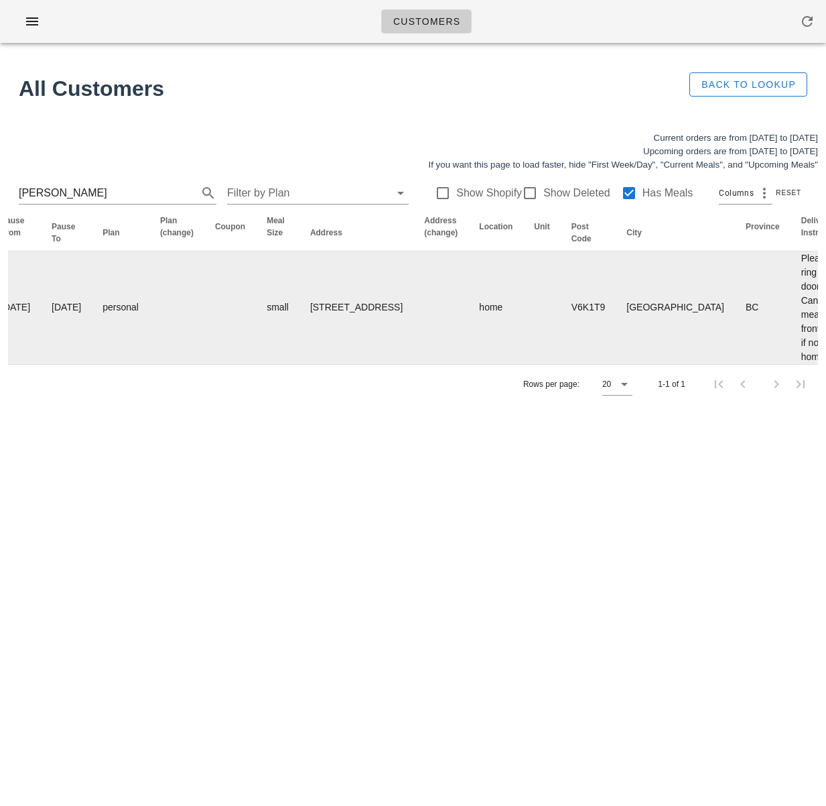
scroll to position [0, 859]
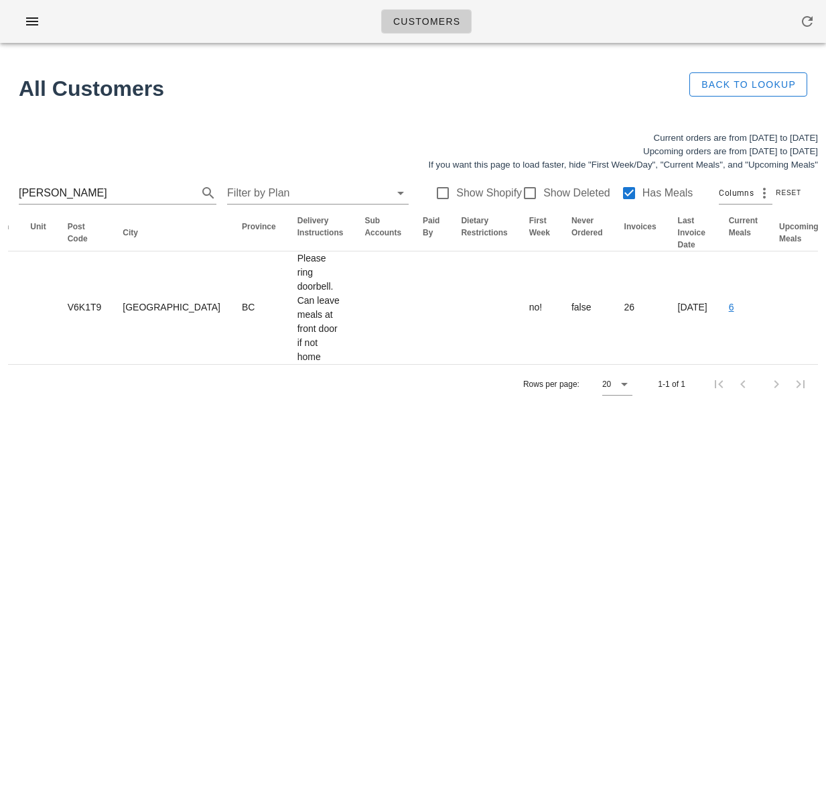
drag, startPoint x: 13, startPoint y: 194, endPoint x: -50, endPoint y: 190, distance: 63.1
click at [0, 190] on html "Customers No customers found for your search. All Customers Back to Lookup Curr…" at bounding box center [413, 403] width 826 height 806
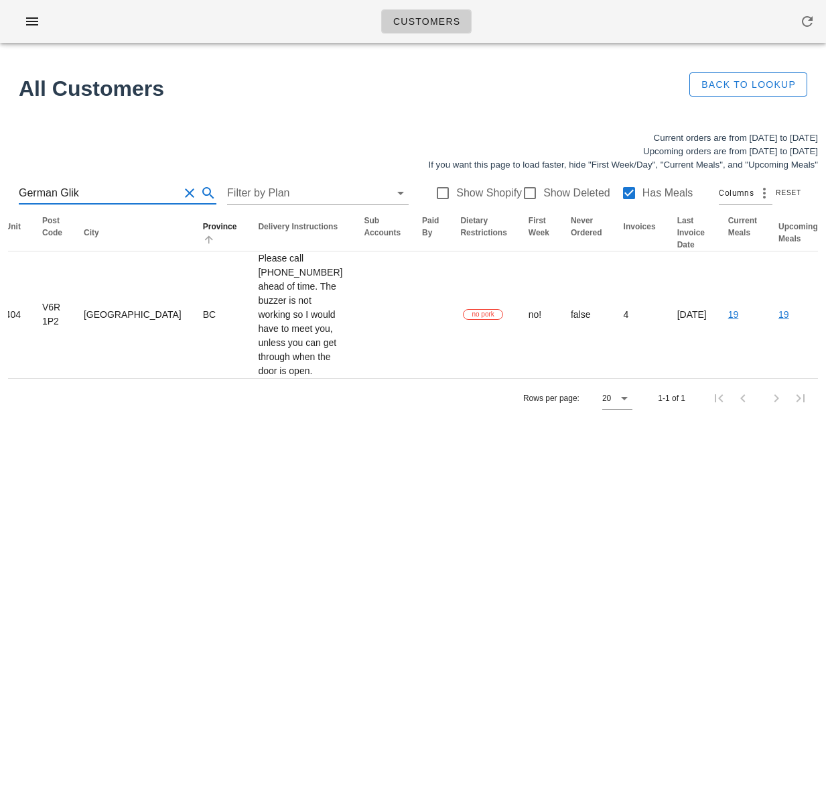
scroll to position [0, 805]
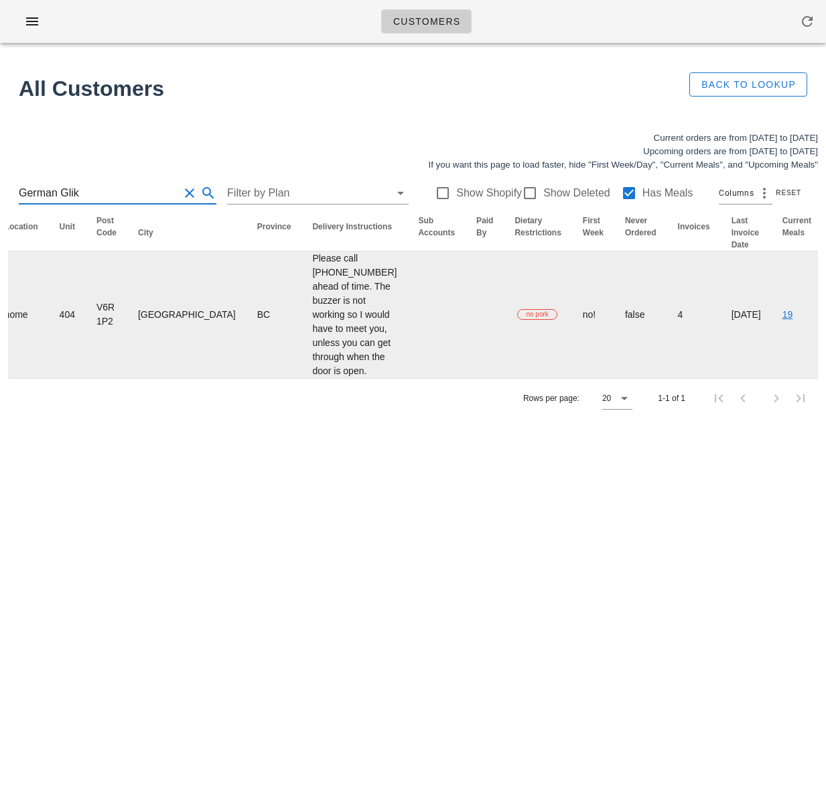
type input "German Glik"
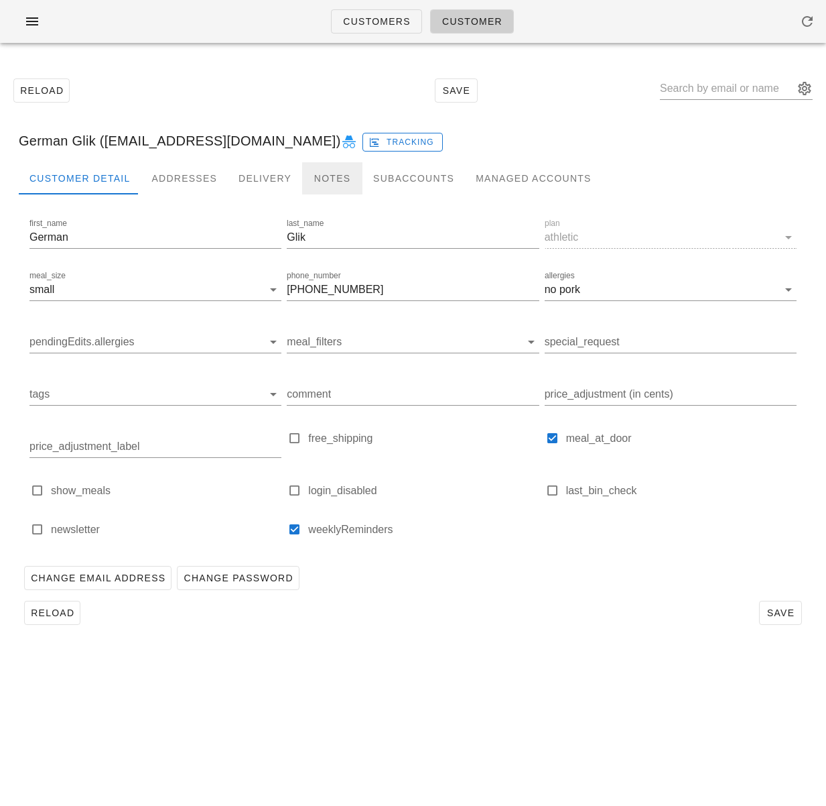
click at [322, 182] on div "Notes" at bounding box center [332, 178] width 60 height 32
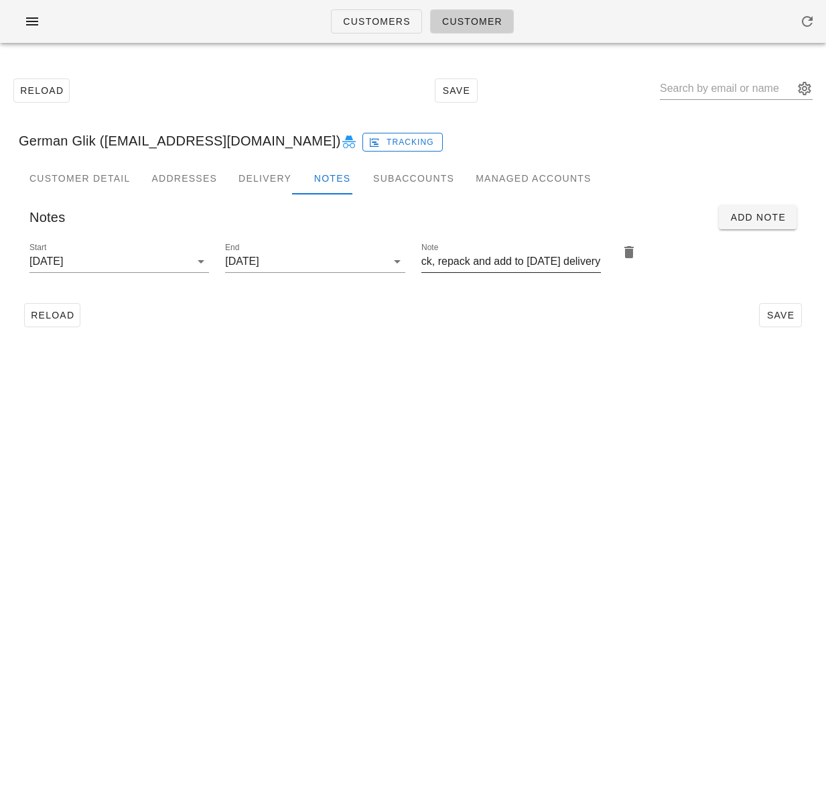
scroll to position [0, 177]
click at [456, 310] on div "Reload Save" at bounding box center [413, 315] width 789 height 35
drag, startPoint x: 92, startPoint y: 140, endPoint x: 116, endPoint y: 169, distance: 37.2
click at [93, 140] on div "German Glik (germanglik@gmail.com) Tracking" at bounding box center [413, 140] width 810 height 43
drag, startPoint x: 104, startPoint y: 143, endPoint x: 243, endPoint y: 151, distance: 139.6
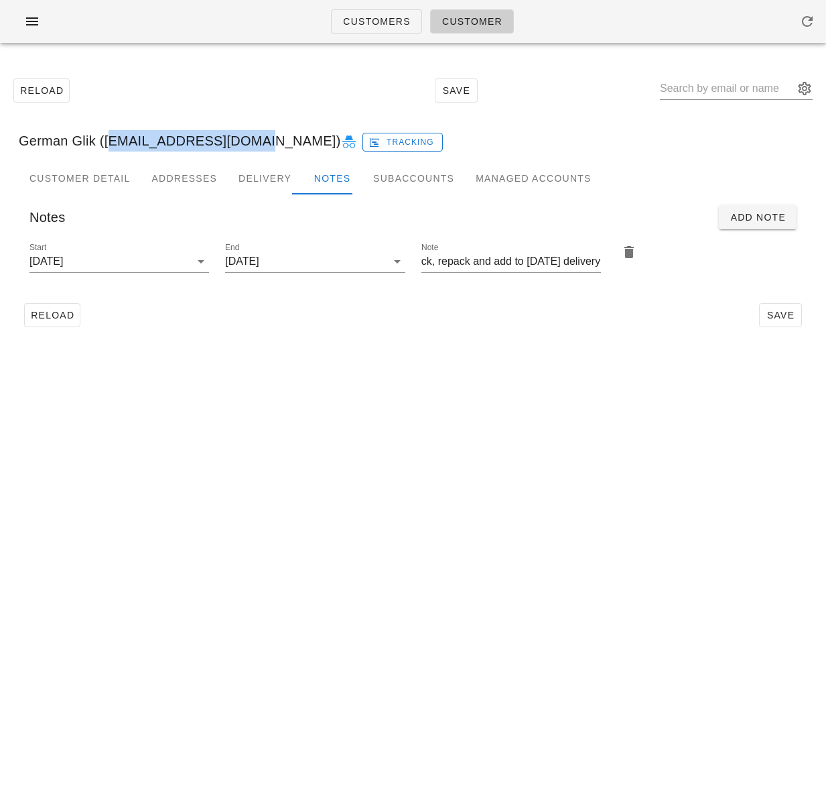
click at [243, 151] on div "German Glik (germanglik@gmail.com) Tracking" at bounding box center [413, 140] width 810 height 43
copy div "germanglik@gmail.com"
drag, startPoint x: 146, startPoint y: 146, endPoint x: 122, endPoint y: 144, distance: 24.2
click at [145, 146] on div "German Glik (germanglik@gmail.com) Tracking" at bounding box center [413, 140] width 810 height 43
drag, startPoint x: 104, startPoint y: 140, endPoint x: 248, endPoint y: 143, distance: 144.1
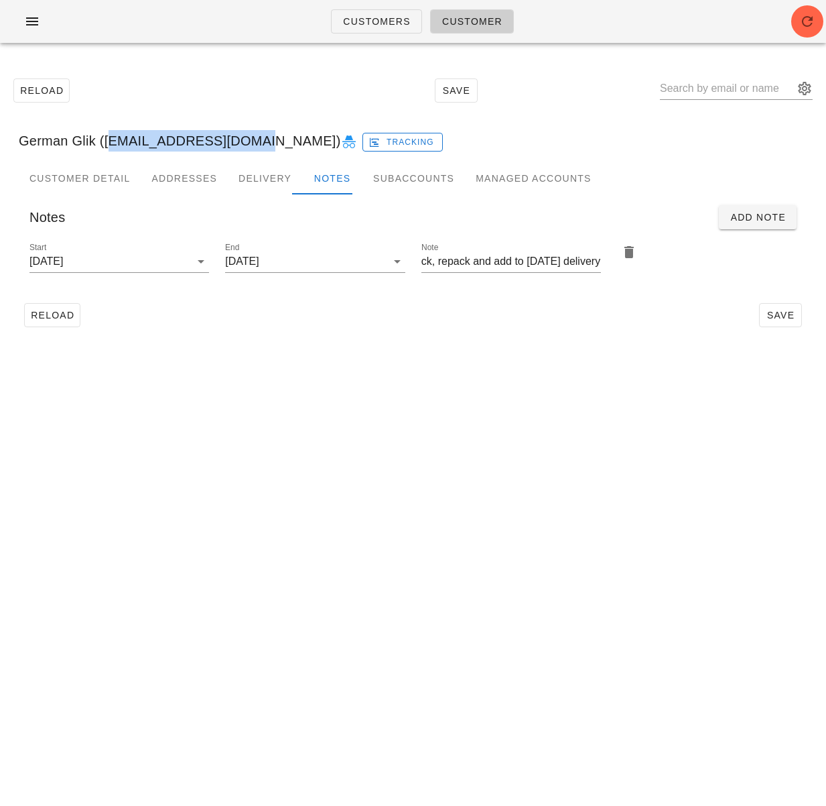
click at [248, 143] on div "German Glik (germanglik@gmail.com) Tracking" at bounding box center [413, 140] width 810 height 43
copy div "germanglik@gmail.com"
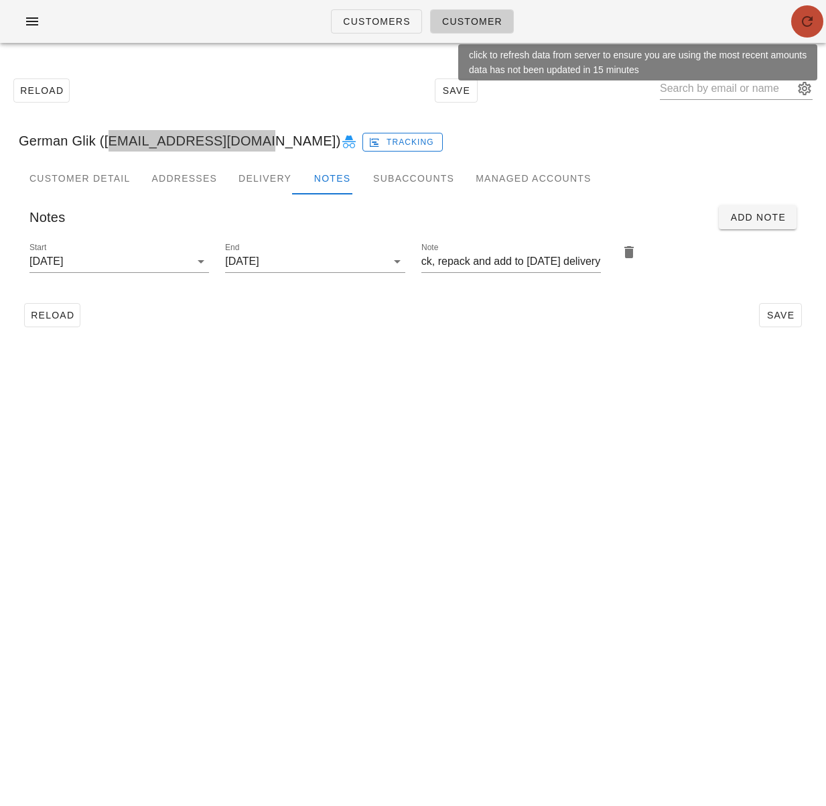
click at [800, 16] on icon "button" at bounding box center [808, 21] width 16 height 16
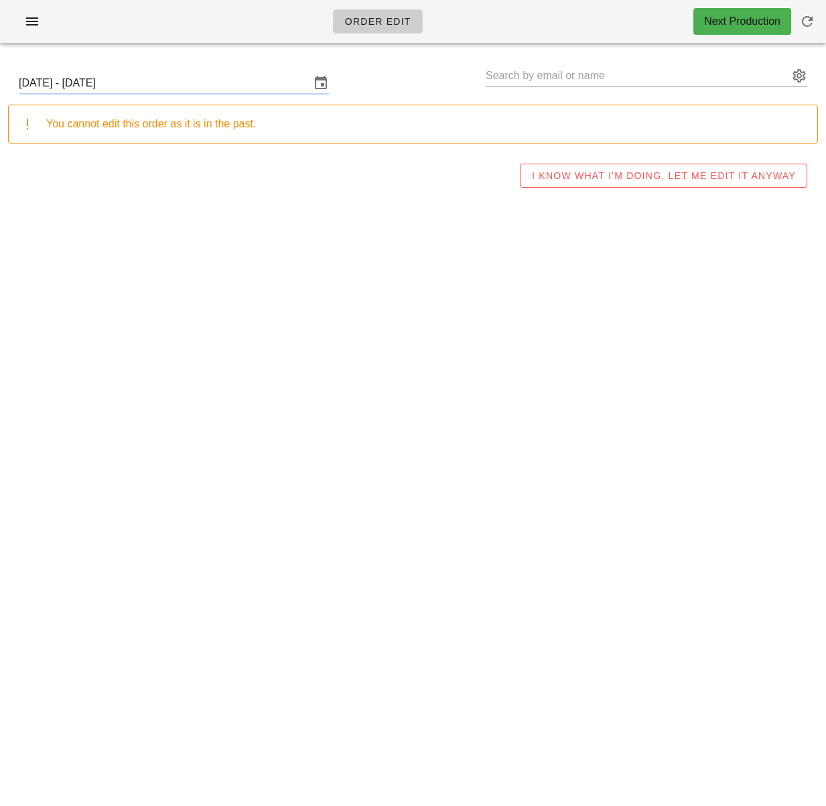
type input "[PERSON_NAME] ([PERSON_NAME][EMAIL_ADDRESS][DOMAIN_NAME])"
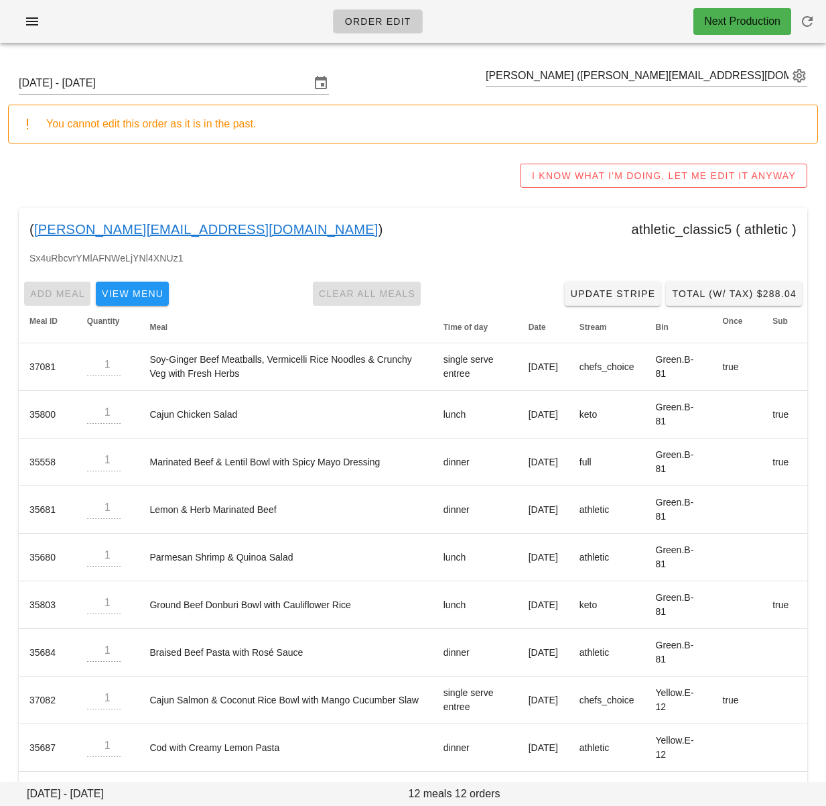
click at [176, 162] on div "I KNOW WHAT I'M DOING, LET ME EDIT IT ANYWAY" at bounding box center [413, 175] width 810 height 43
click at [558, 72] on input "text" at bounding box center [637, 75] width 303 height 21
paste input "[EMAIL_ADDRESS][DOMAIN_NAME]"
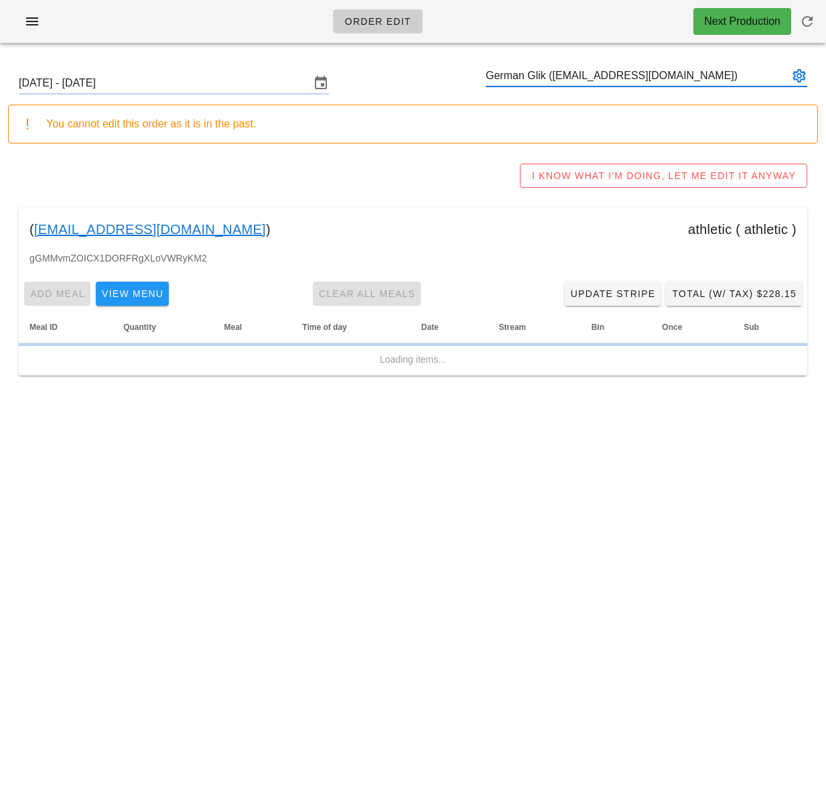
type input "German Glik ([EMAIL_ADDRESS][DOMAIN_NAME])"
click at [515, 128] on div "You cannot edit this order as it is in the past." at bounding box center [426, 124] width 761 height 16
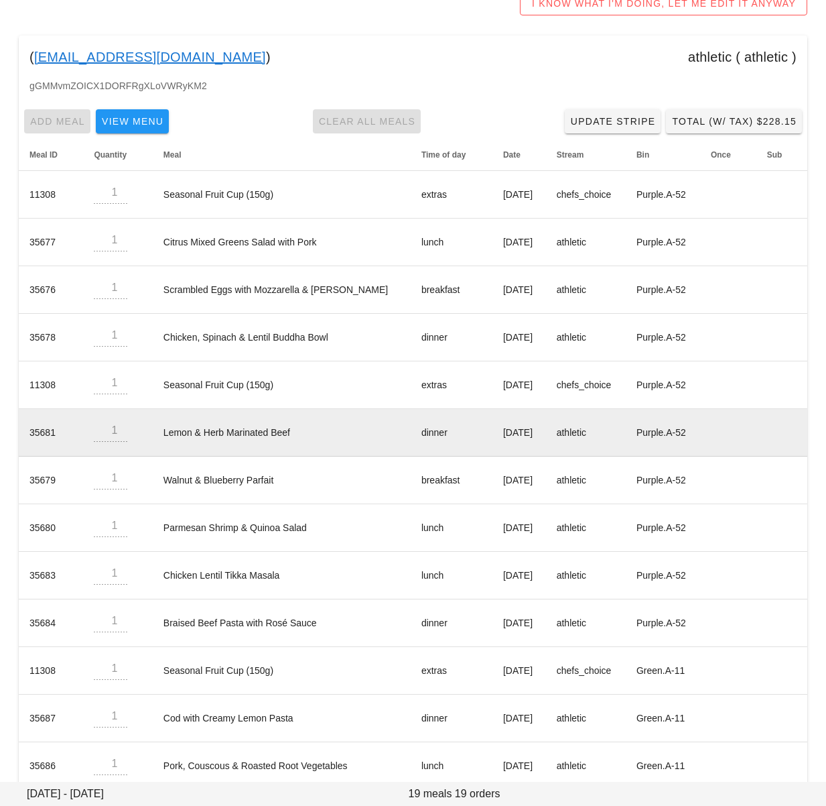
scroll to position [335, 0]
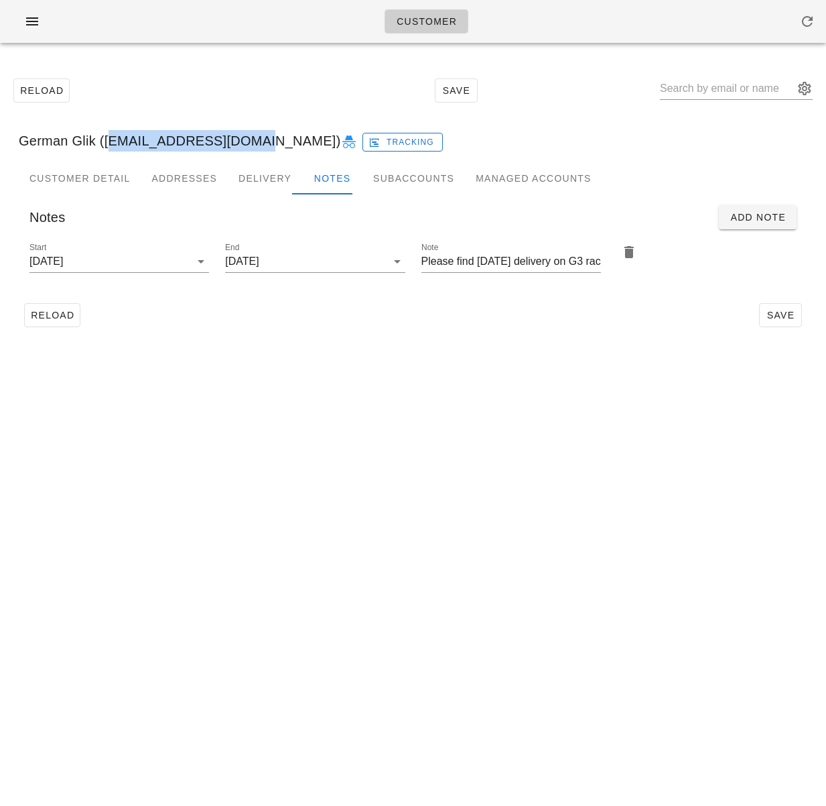
drag, startPoint x: 105, startPoint y: 145, endPoint x: 234, endPoint y: 21, distance: 179.6
click at [243, 138] on div "German Glik ([EMAIL_ADDRESS][DOMAIN_NAME]) Tracking" at bounding box center [413, 140] width 810 height 43
copy div "germanglik@gmail.com"
click at [113, 141] on div "German Glik (germanglik@gmail.com) Tracking" at bounding box center [413, 140] width 810 height 43
drag, startPoint x: 105, startPoint y: 142, endPoint x: 248, endPoint y: 141, distance: 143.4
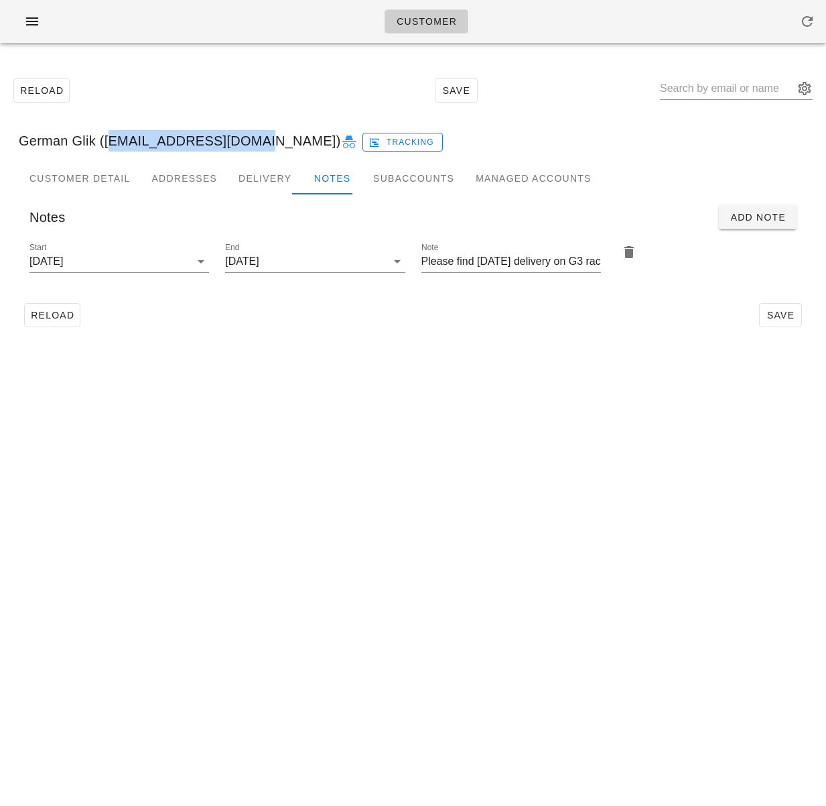
click at [248, 141] on div "German Glik (germanglik@gmail.com) Tracking" at bounding box center [413, 140] width 810 height 43
copy div "germanglik@gmail.com"
drag, startPoint x: 30, startPoint y: 25, endPoint x: 37, endPoint y: 32, distance: 9.5
click at [30, 25] on icon "button" at bounding box center [32, 21] width 16 height 16
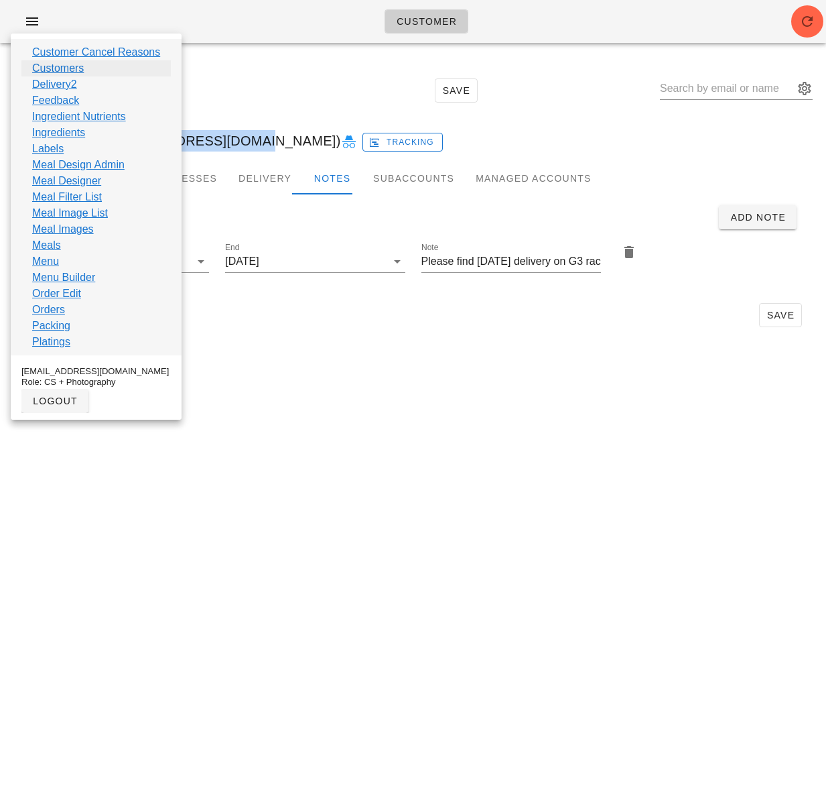
click at [68, 63] on link "Customers" at bounding box center [58, 68] width 52 height 16
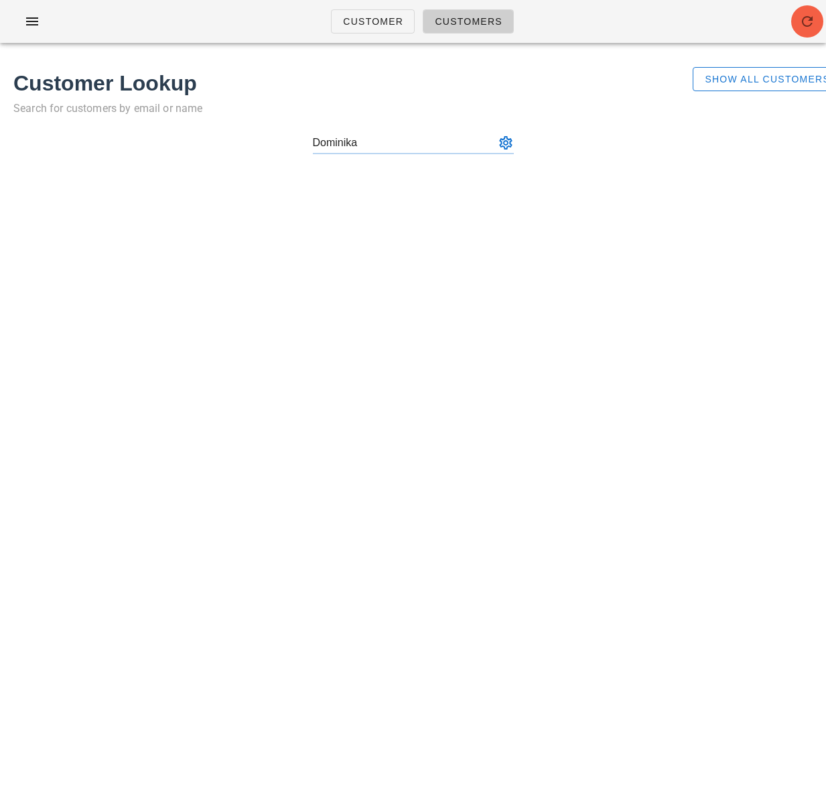
type input "Dominika"
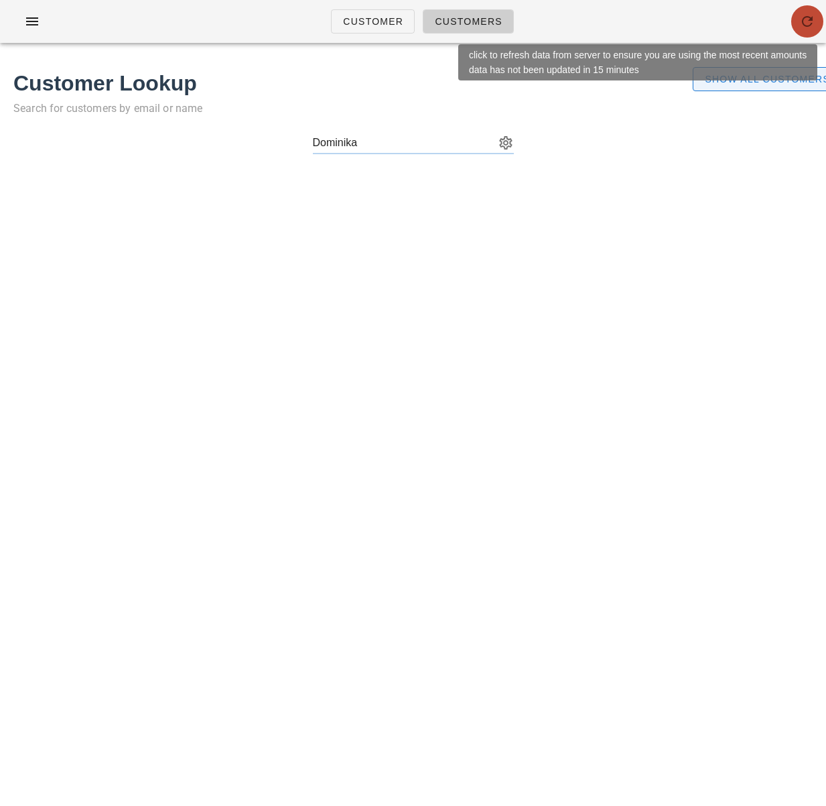
drag, startPoint x: 806, startPoint y: 23, endPoint x: 763, endPoint y: 71, distance: 64.6
click at [806, 23] on icon "button" at bounding box center [808, 21] width 16 height 16
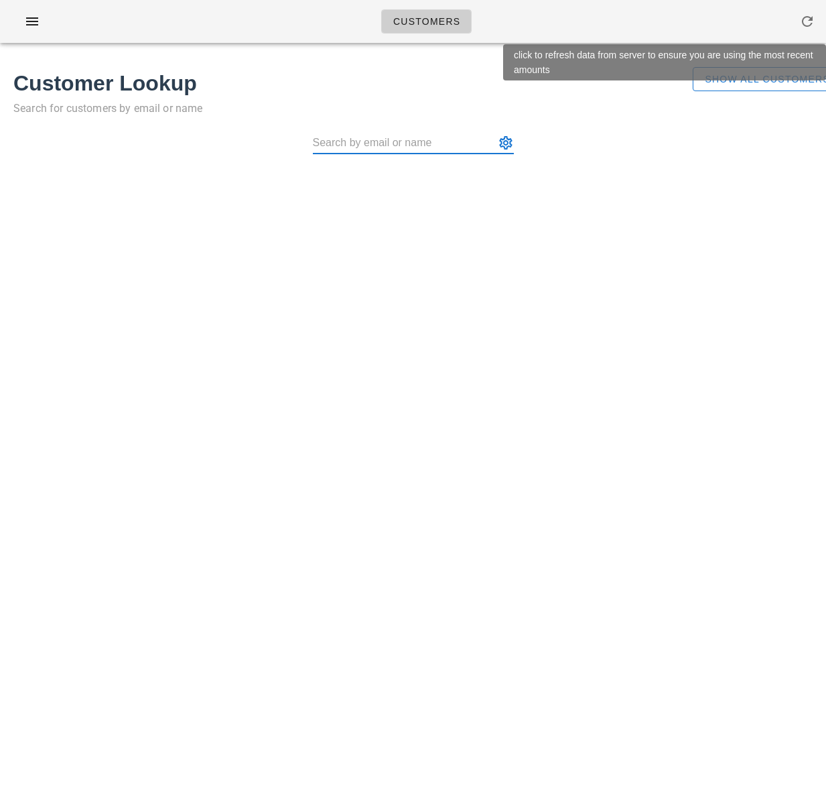
click at [826, 22] on div "Customers" at bounding box center [413, 21] width 826 height 43
click at [812, 23] on icon "button" at bounding box center [808, 21] width 16 height 16
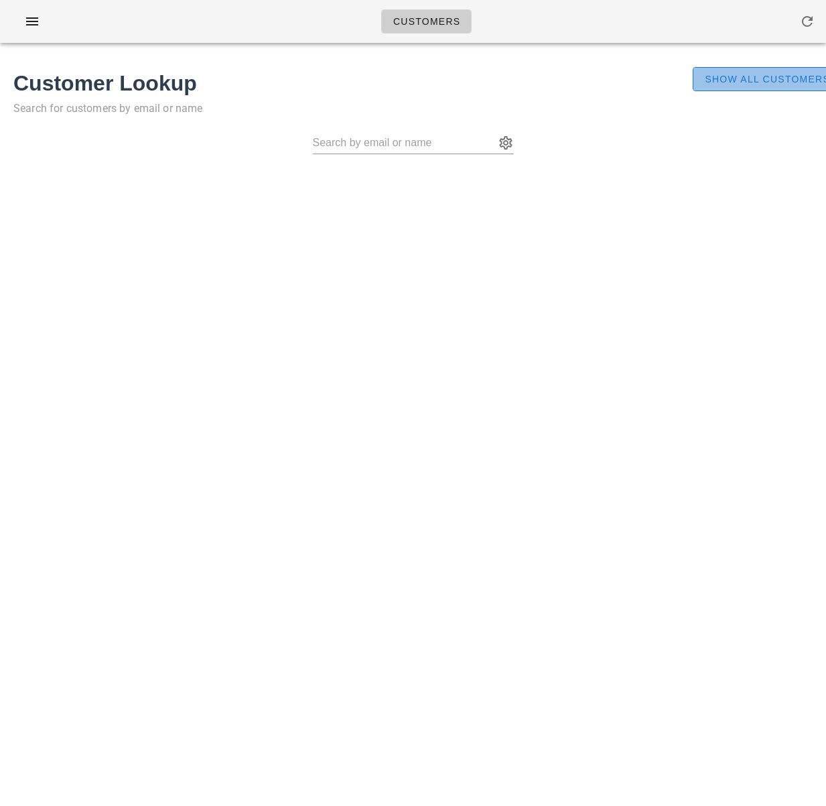
click at [783, 79] on span "Show All Customers" at bounding box center [767, 79] width 126 height 11
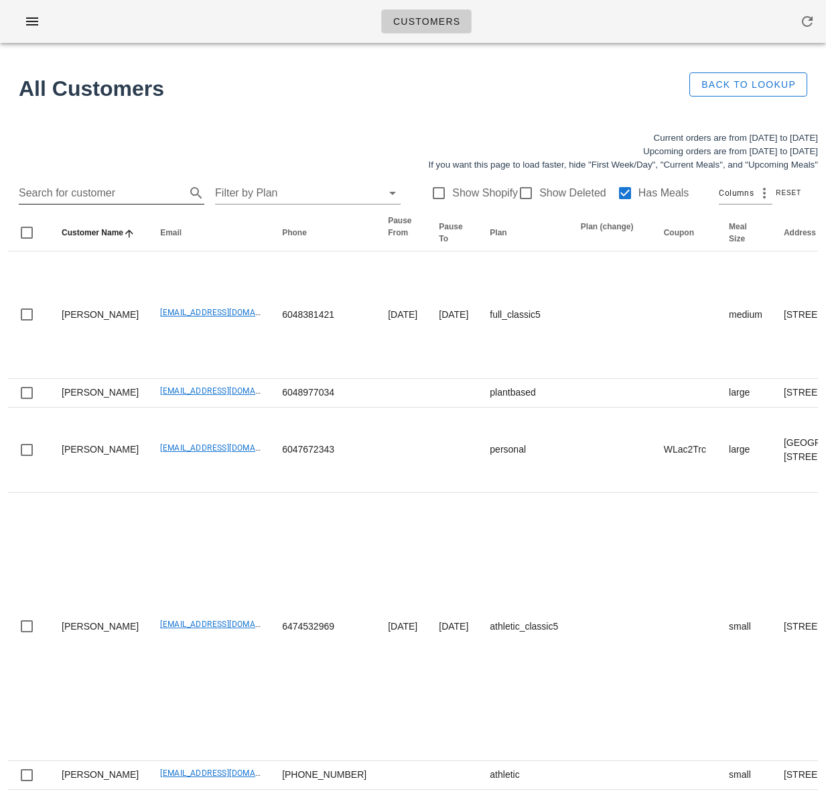
click at [139, 189] on input "Search for customer" at bounding box center [101, 192] width 164 height 21
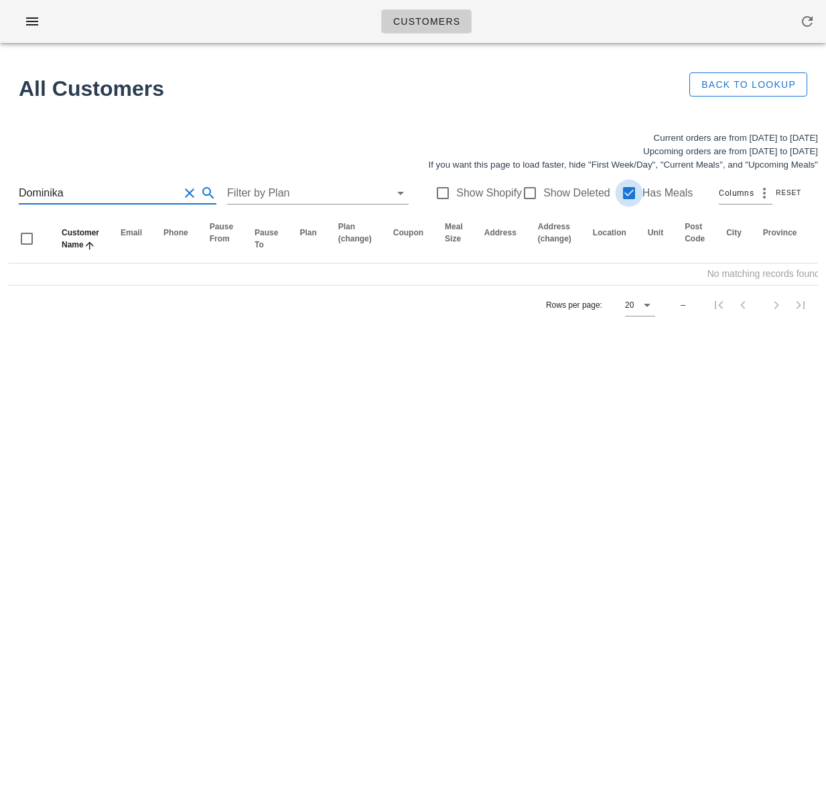
type input "Dominika"
click at [619, 196] on div at bounding box center [629, 193] width 23 height 23
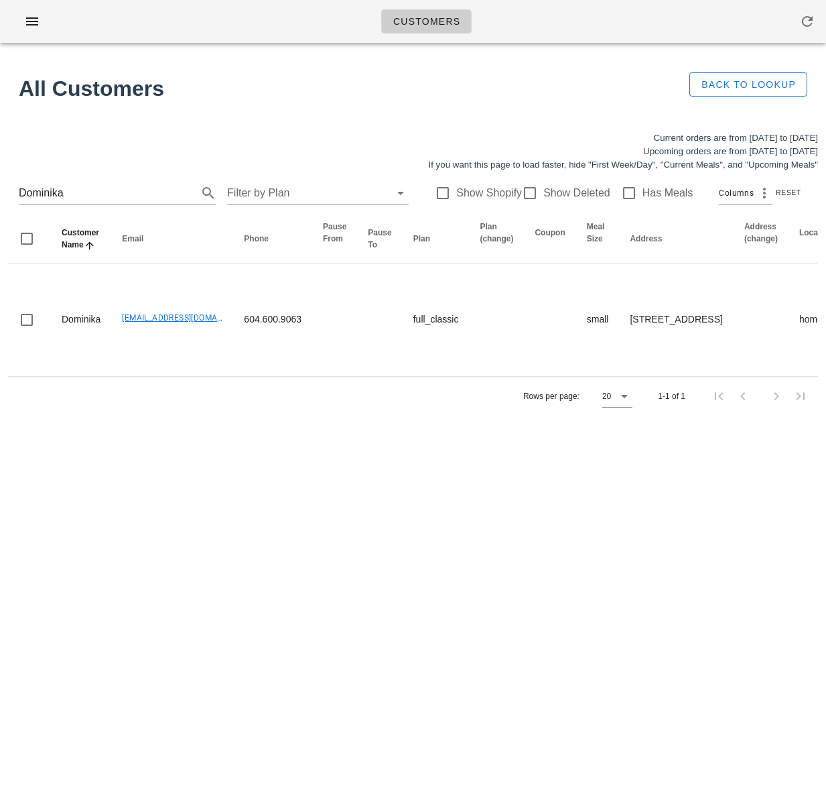
click at [163, 419] on div "Current orders are from Sunday Sep 28 to Saturday Oct 04 Upcoming orders are fr…" at bounding box center [413, 273] width 826 height 300
click at [344, 464] on div "Customers All Customers Back to Lookup Current orders are from Sunday Sep 28 to…" at bounding box center [413, 403] width 826 height 806
click at [517, 661] on div "Customers All Customers Back to Lookup Current orders are from Sunday Sep 28 to…" at bounding box center [413, 403] width 826 height 806
click at [379, 418] on div "Customers All Customers Back to Lookup Current orders are from Sunday Sep 28 to…" at bounding box center [413, 403] width 826 height 806
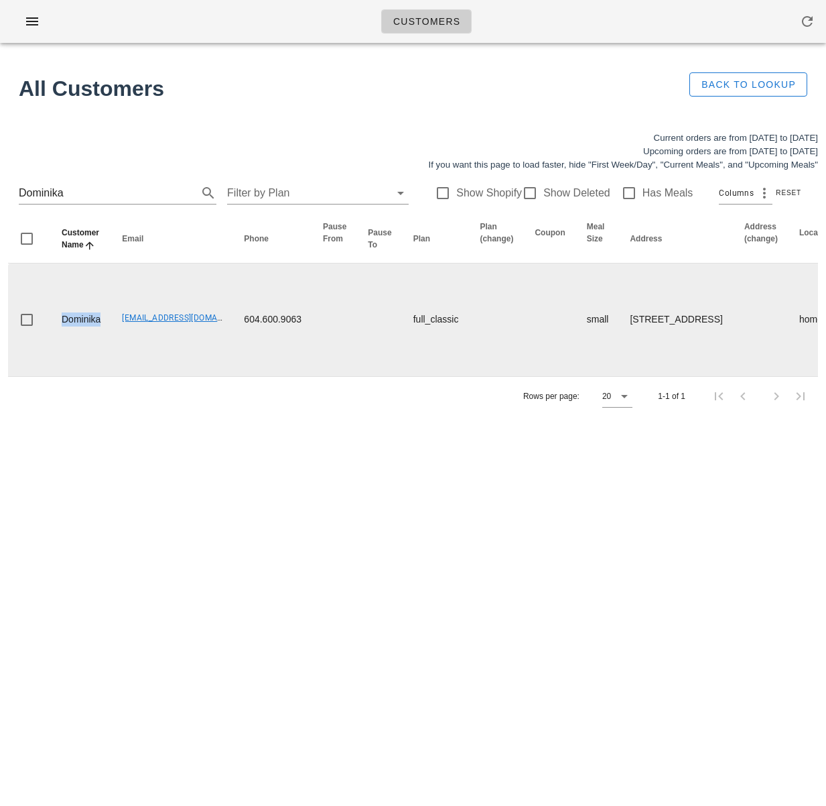
drag, startPoint x: 105, startPoint y: 320, endPoint x: 59, endPoint y: 318, distance: 45.7
click at [59, 318] on td "Dominika" at bounding box center [81, 319] width 60 height 113
drag, startPoint x: 314, startPoint y: 321, endPoint x: 60, endPoint y: 317, distance: 254.1
click at [88, 328] on td "Dominika" at bounding box center [81, 319] width 60 height 113
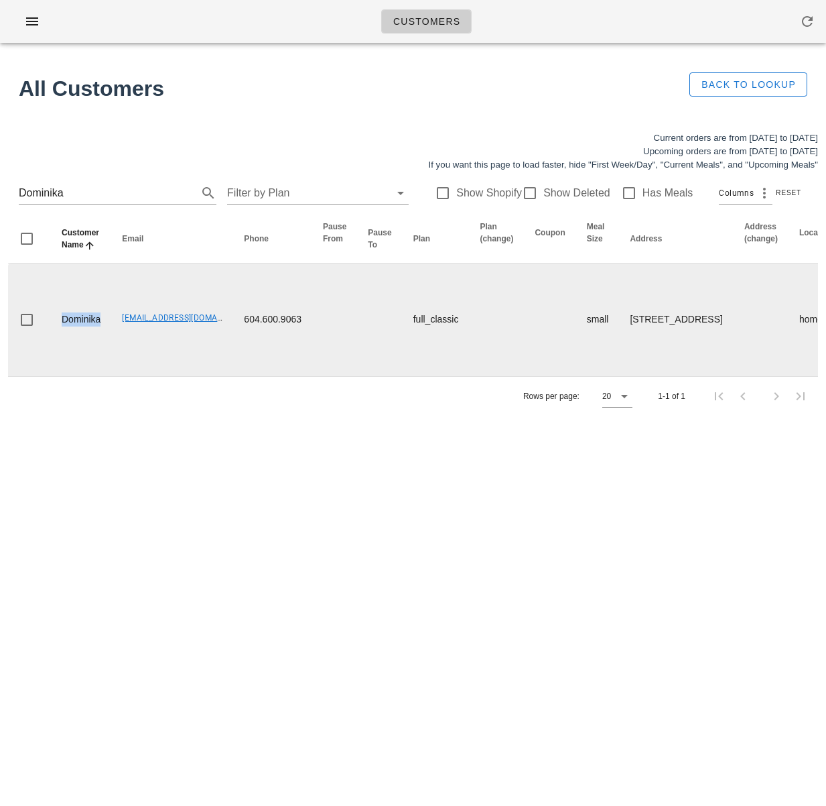
drag, startPoint x: 101, startPoint y: 321, endPoint x: 62, endPoint y: 322, distance: 39.6
click at [62, 322] on td "Dominika" at bounding box center [81, 319] width 60 height 113
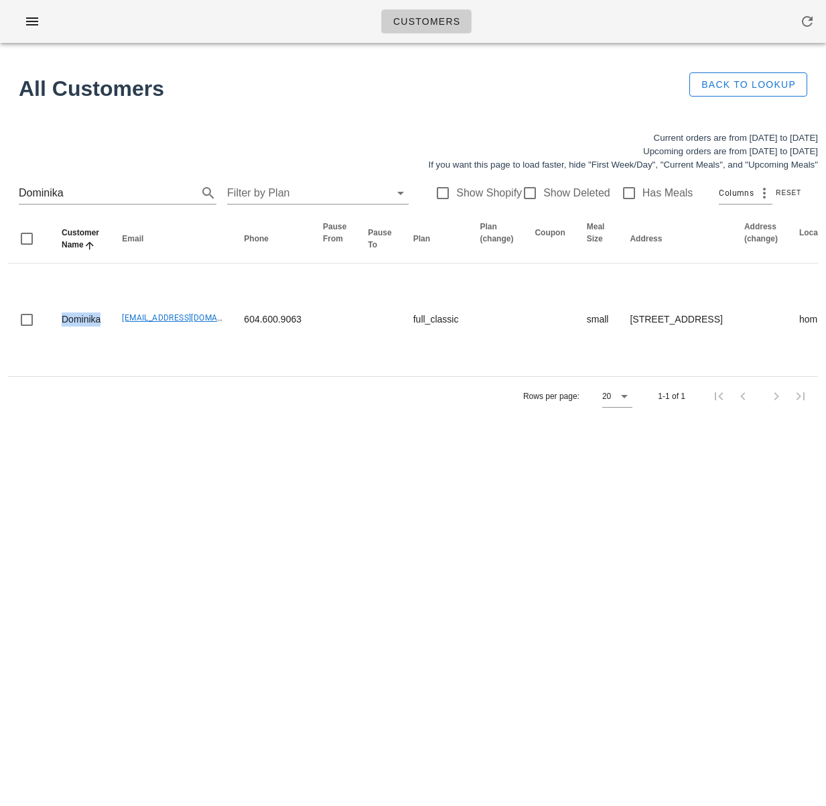
copy td "Dominika"
drag, startPoint x: 268, startPoint y: 529, endPoint x: 292, endPoint y: 554, distance: 33.7
click at [268, 530] on div "Customers All Customers Back to Lookup Current orders are from Sunday Sep 28 to…" at bounding box center [413, 403] width 826 height 806
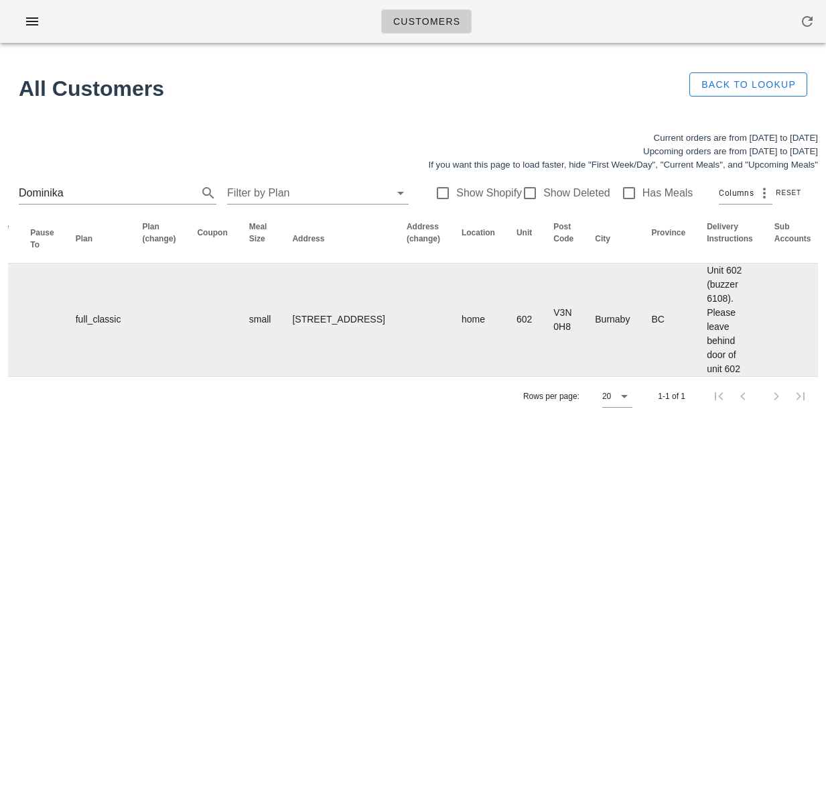
scroll to position [0, 846]
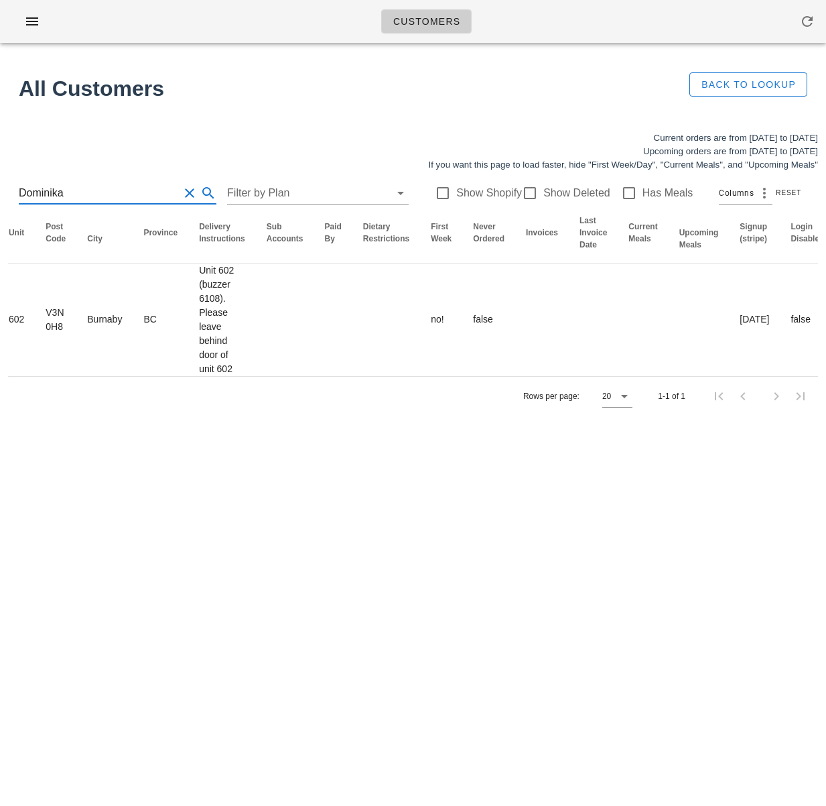
drag, startPoint x: 62, startPoint y: 193, endPoint x: -52, endPoint y: 182, distance: 114.4
click at [0, 182] on html "Customers All Customers Back to Lookup Current orders are from Sunday Sep 28 to…" at bounding box center [413, 403] width 826 height 806
type input "akostyk@hotmail.com"
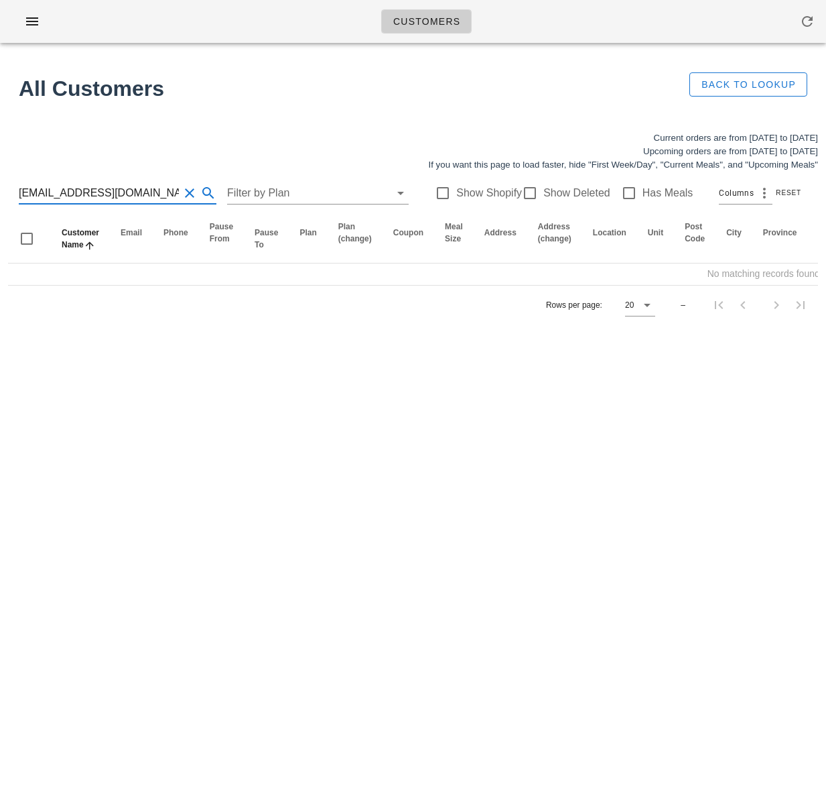
drag, startPoint x: 124, startPoint y: 196, endPoint x: -8, endPoint y: 191, distance: 132.1
click at [0, 191] on html "Customers All Customers Back to Lookup Current orders are from Sunday Sep 28 to…" at bounding box center [413, 403] width 826 height 806
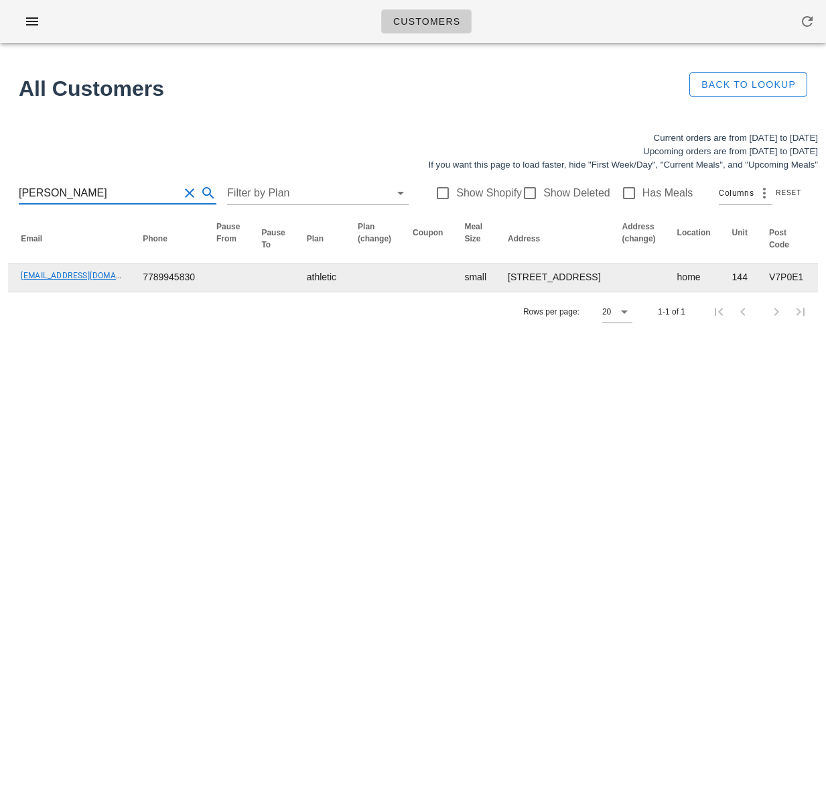
scroll to position [0, 406]
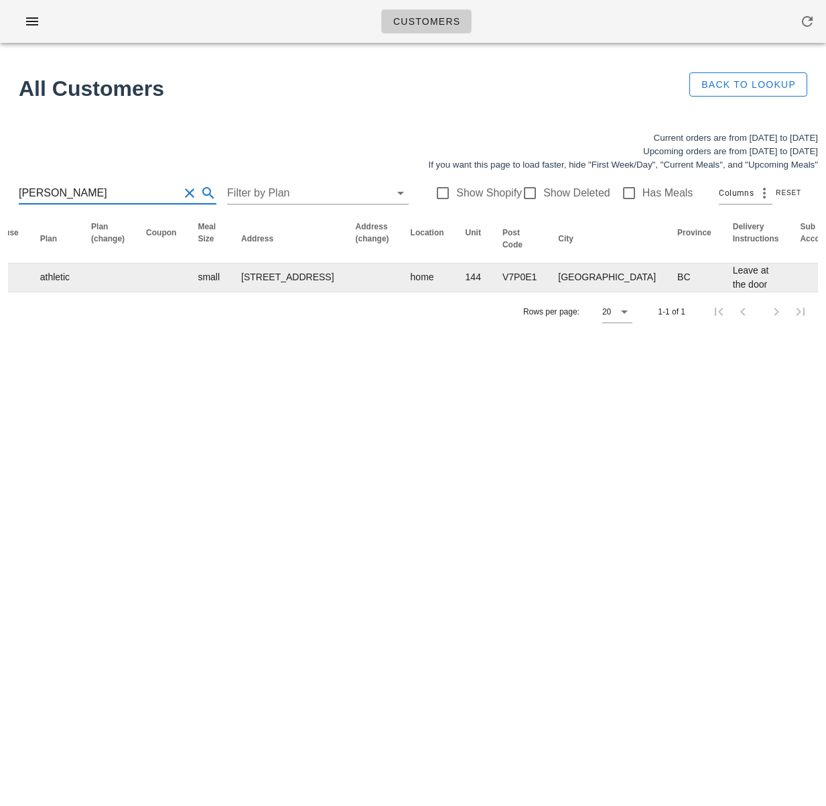
type input "Lisa Weaver"
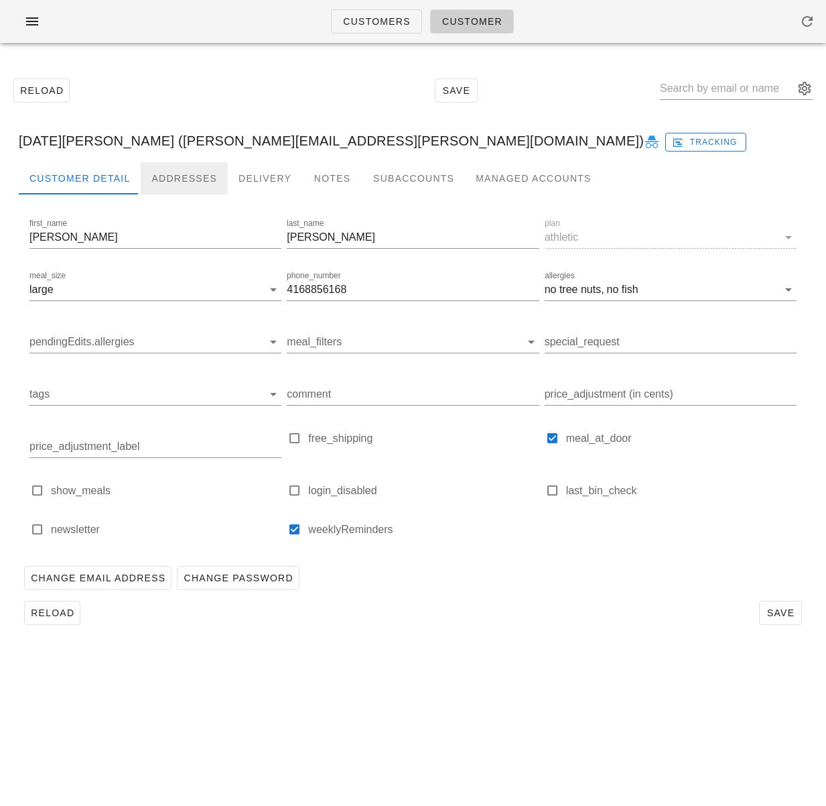
click at [158, 174] on div "Addresses" at bounding box center [184, 178] width 87 height 32
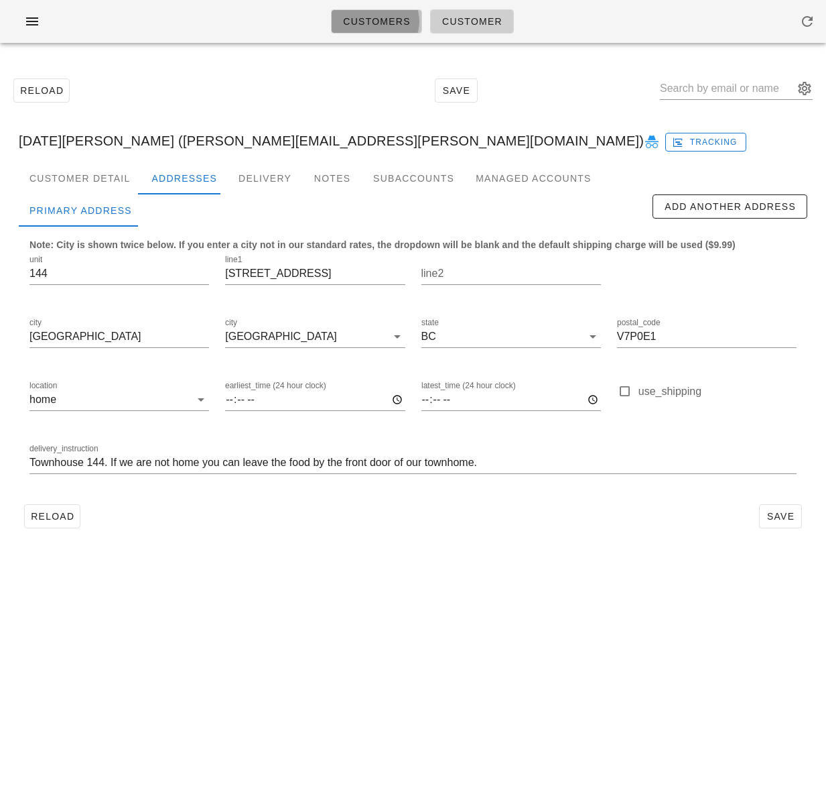
click at [367, 21] on span "Customers" at bounding box center [376, 21] width 68 height 11
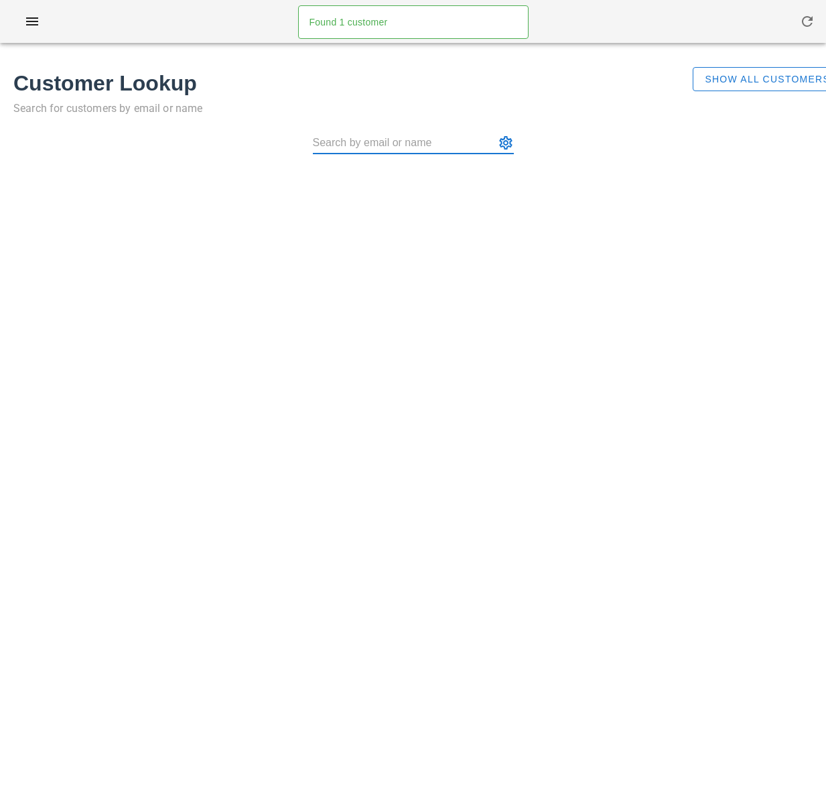
type input "Allan Sproule"
click at [739, 86] on button "Show All Customers" at bounding box center [767, 79] width 149 height 24
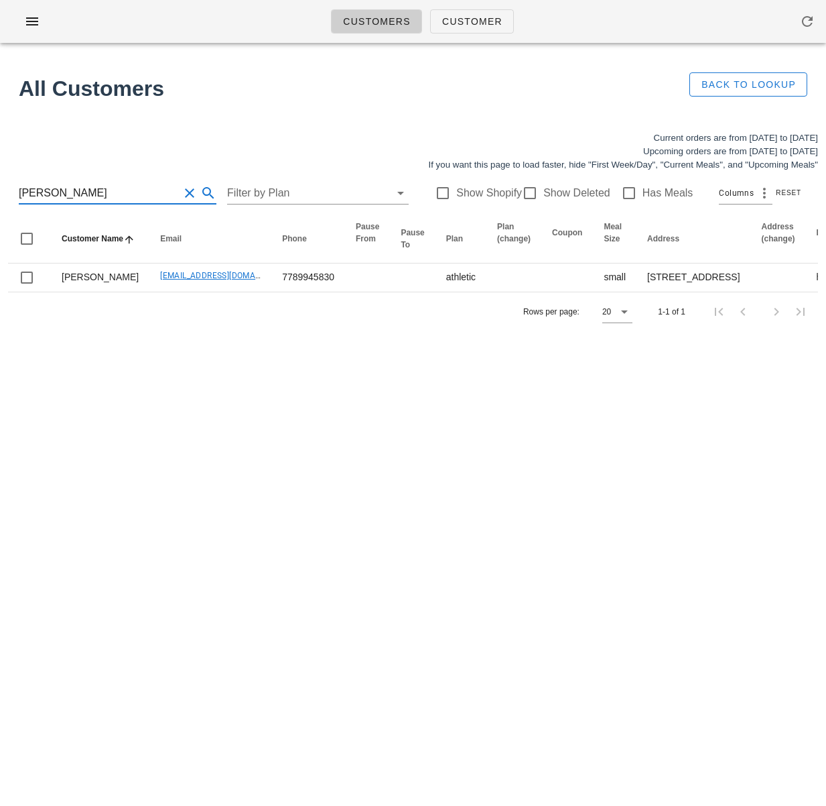
scroll to position [1, 0]
drag, startPoint x: 93, startPoint y: 198, endPoint x: 14, endPoint y: 194, distance: 79.2
click at [14, 194] on div "Lisa Weaver Filter by Plan Show Shopify Show Deleted Has Meals Columns Reset" at bounding box center [413, 193] width 810 height 43
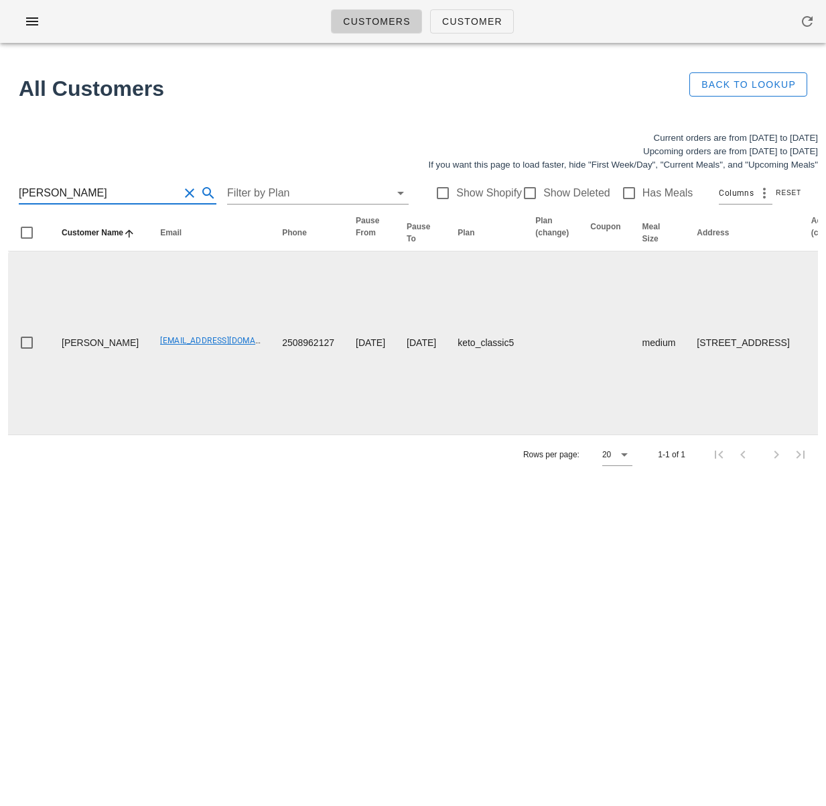
type input "Allan Sproule"
drag, startPoint x: 115, startPoint y: 400, endPoint x: 192, endPoint y: 400, distance: 76.4
click at [188, 403] on td "aws8@msn.com" at bounding box center [210, 342] width 122 height 183
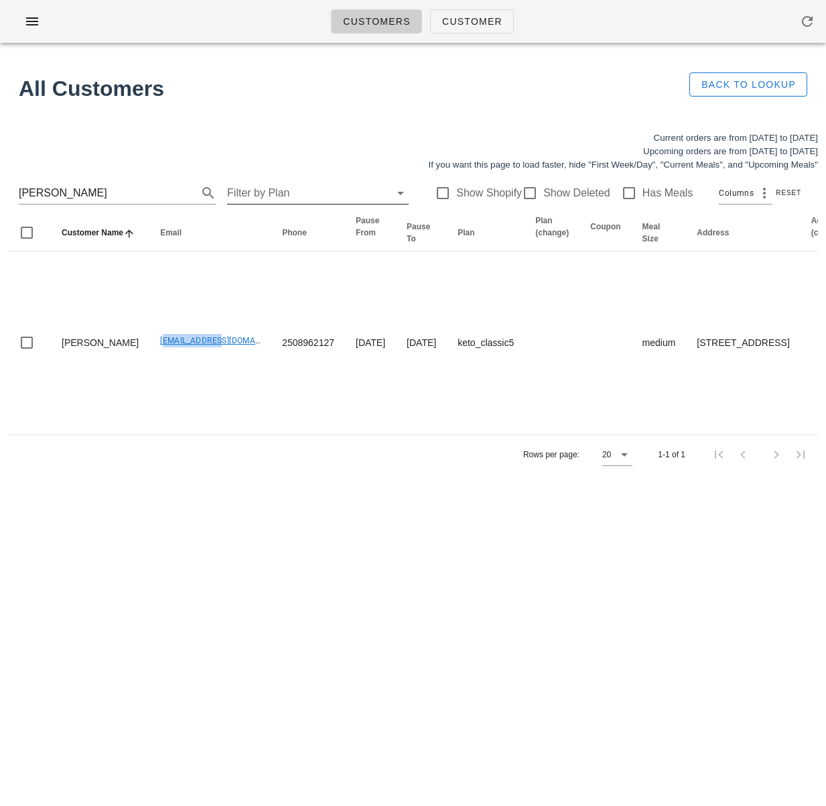
copy link "aws8@msn.com"
drag, startPoint x: 353, startPoint y: 627, endPoint x: 359, endPoint y: 622, distance: 7.6
click at [353, 627] on div "Customers Customer Found 1 customer All Customers Back to Lookup Current orders…" at bounding box center [413, 403] width 826 height 806
drag, startPoint x: 74, startPoint y: 190, endPoint x: -29, endPoint y: 185, distance: 102.7
click at [0, 185] on html "Customers Customer Found 1 customer All Customers Back to Lookup Current orders…" at bounding box center [413, 403] width 826 height 806
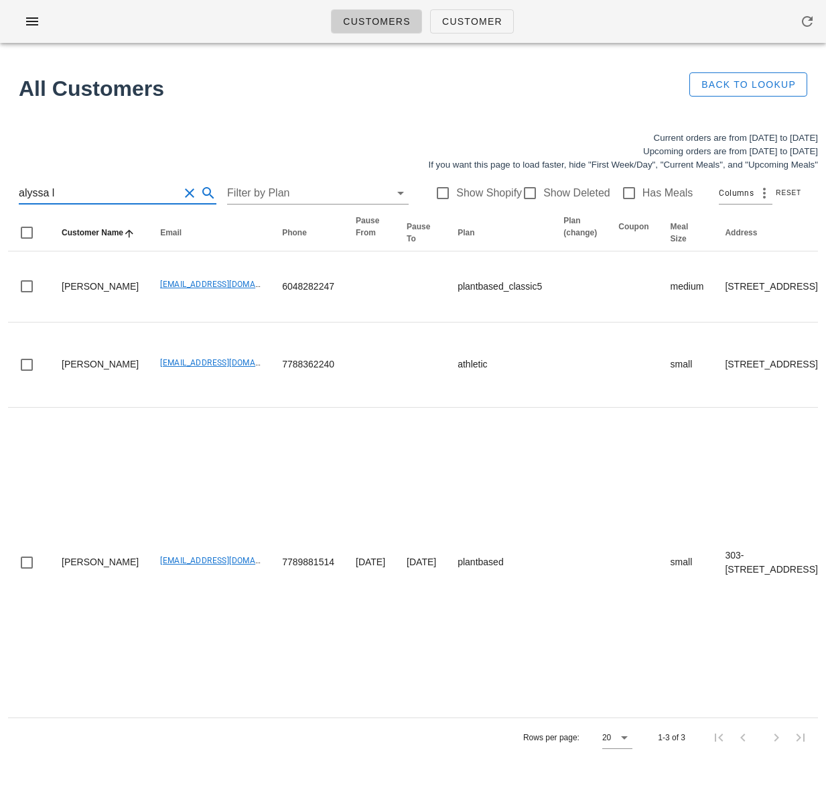
drag, startPoint x: 57, startPoint y: 192, endPoint x: -21, endPoint y: 188, distance: 78.6
click at [0, 188] on html "Customers Customer Found 1 customer All Customers Back to Lookup Current orders…" at bounding box center [413, 403] width 826 height 806
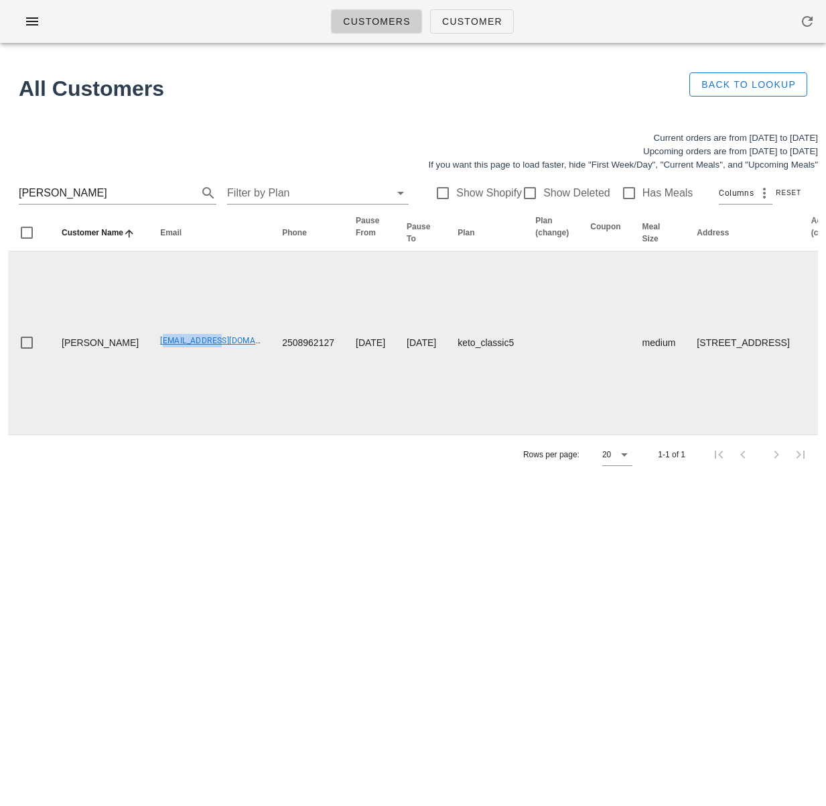
drag, startPoint x: 113, startPoint y: 405, endPoint x: 128, endPoint y: 395, distance: 17.8
click at [186, 404] on td "aws8@msn.com" at bounding box center [210, 342] width 122 height 183
copy link "aws8@msn.com"
click at [162, 428] on td "aws8@msn.com" at bounding box center [210, 342] width 122 height 183
drag, startPoint x: 131, startPoint y: 401, endPoint x: 183, endPoint y: 386, distance: 54.3
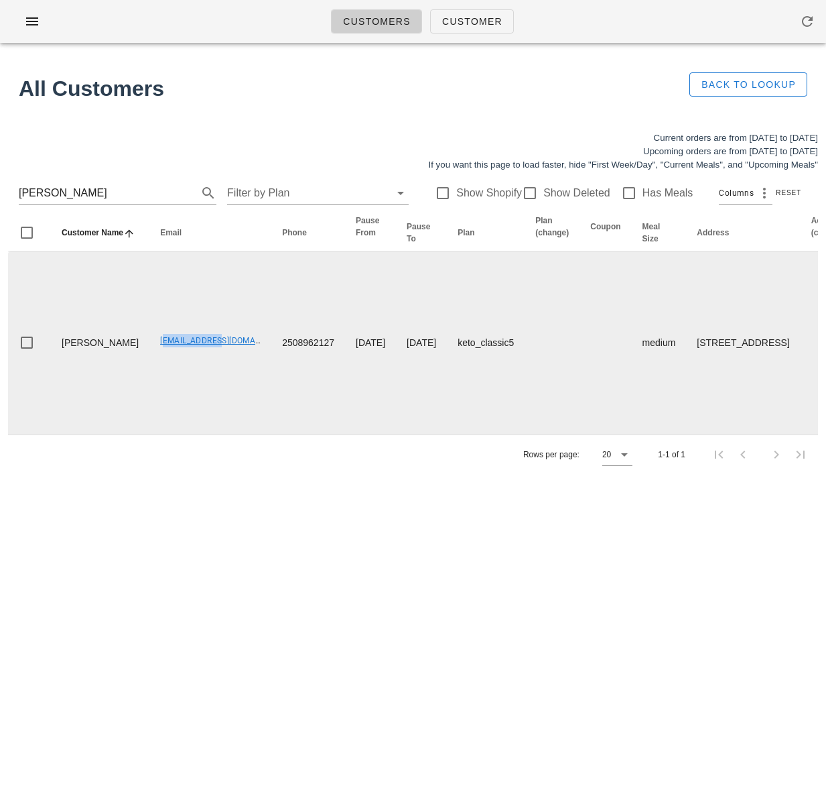
click at [183, 403] on td "aws8@msn.com" at bounding box center [210, 342] width 122 height 183
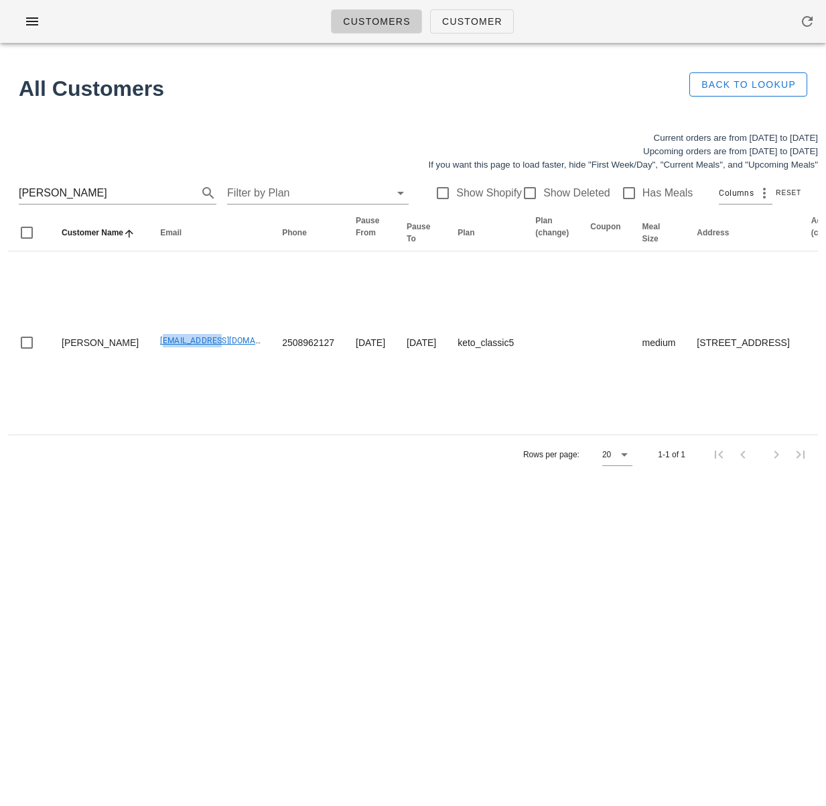
copy link "aws8@msn.com"
drag, startPoint x: 105, startPoint y: 199, endPoint x: -59, endPoint y: 183, distance: 164.3
click at [0, 183] on html "Customers Customer Found 1 customer All Customers Back to Lookup Current orders…" at bounding box center [413, 403] width 826 height 806
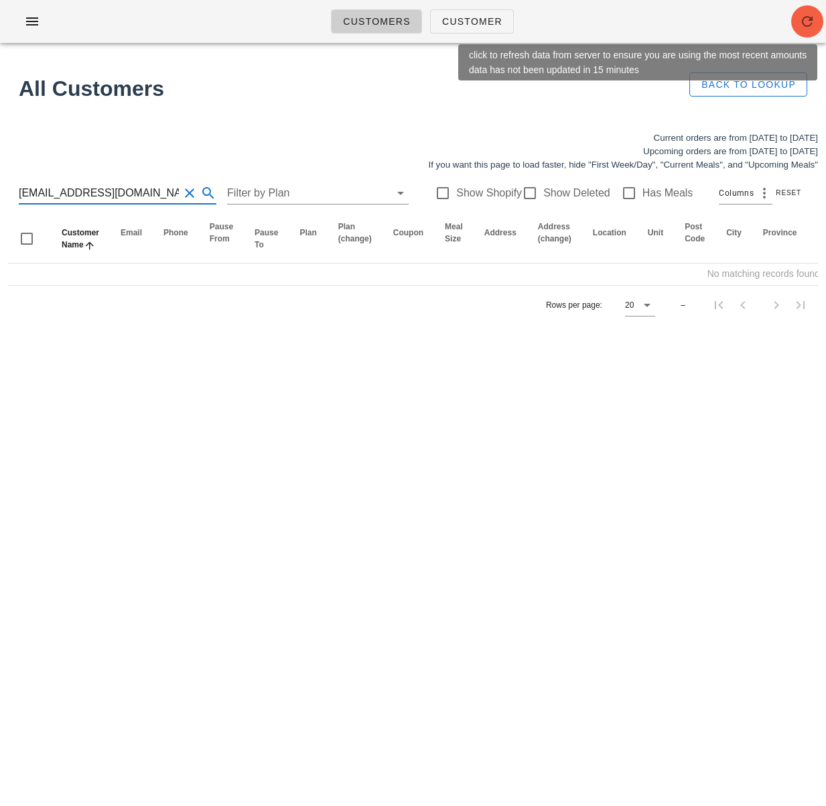
type input "dougandcarole@yahoo.ca"
click at [798, 16] on span "button" at bounding box center [808, 21] width 32 height 16
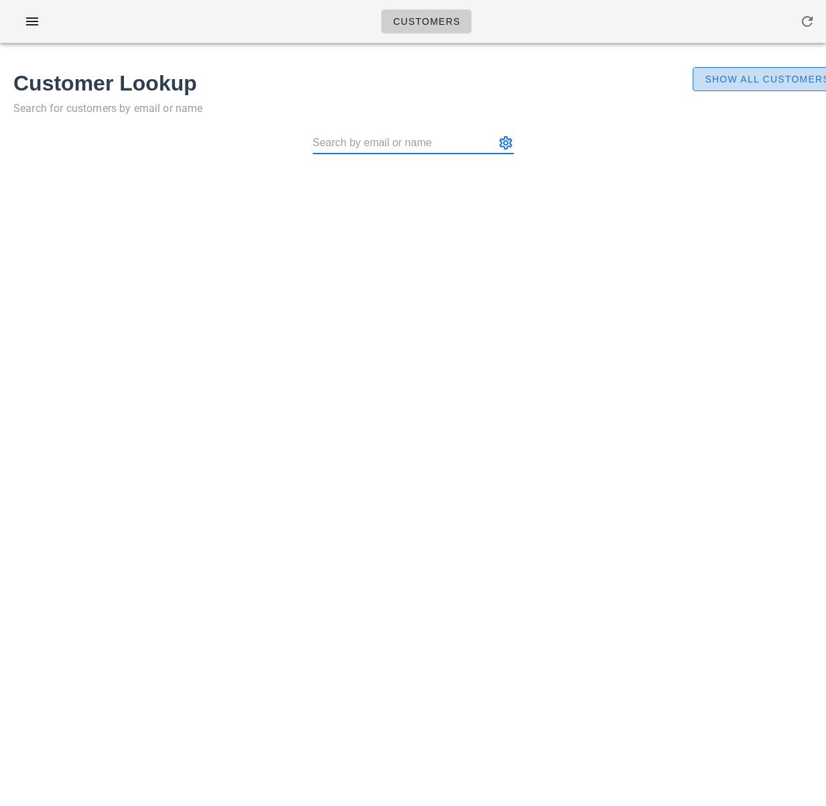
click at [764, 74] on span "Show All Customers" at bounding box center [767, 79] width 126 height 11
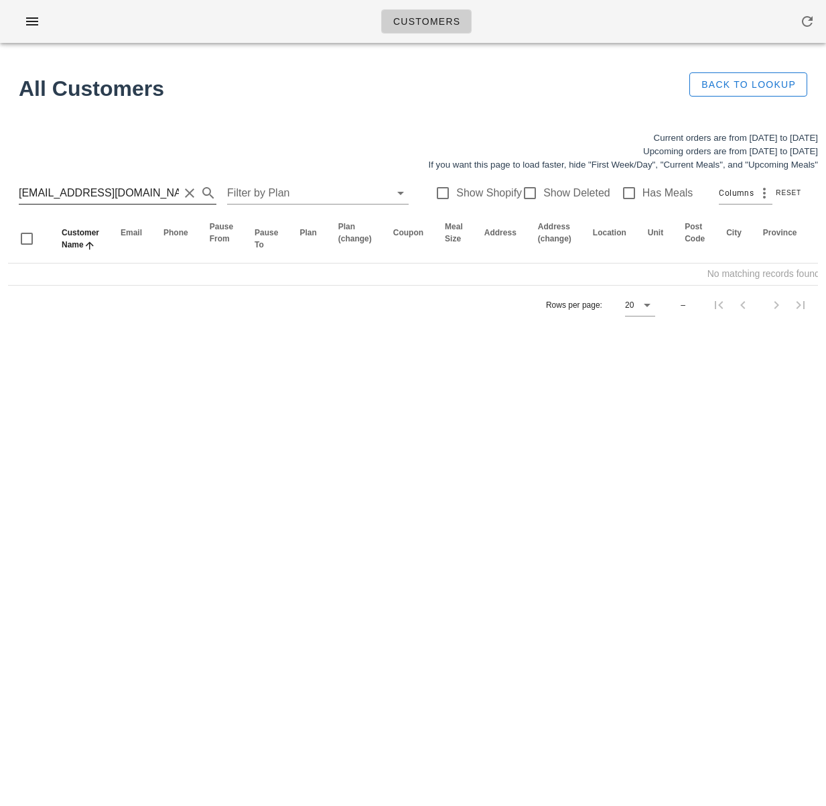
click at [82, 188] on input "[EMAIL_ADDRESS][DOMAIN_NAME]" at bounding box center [99, 192] width 160 height 21
click at [54, 194] on input "[PERSON_NAME]" at bounding box center [99, 192] width 160 height 21
drag, startPoint x: 56, startPoint y: 194, endPoint x: -3, endPoint y: 187, distance: 58.7
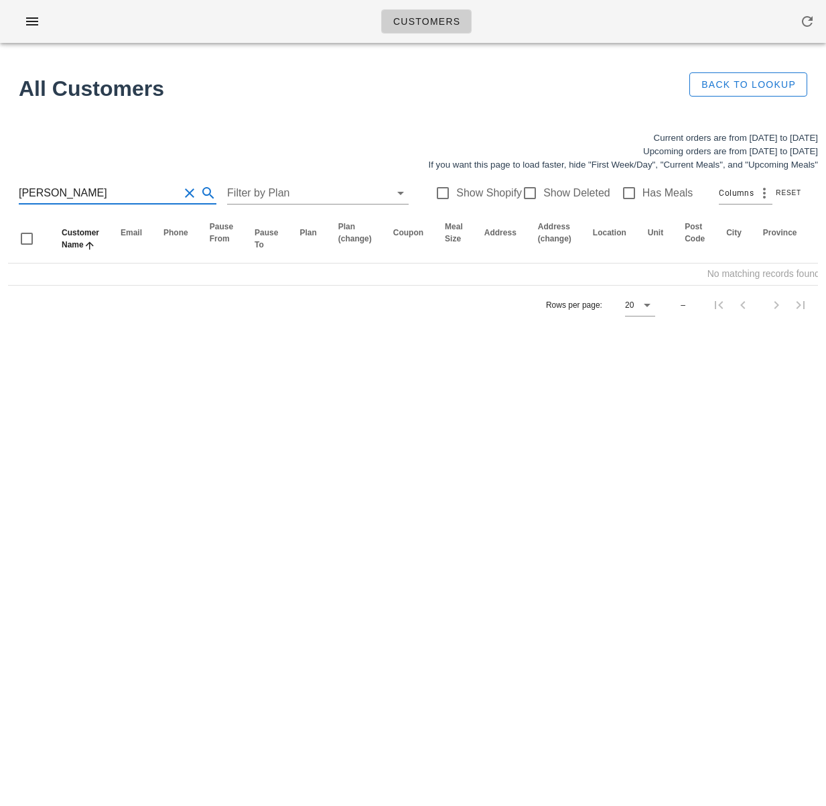
click at [0, 187] on html "Customers No customers found for your search. All Customers Back to Lookup Curr…" at bounding box center [413, 403] width 826 height 806
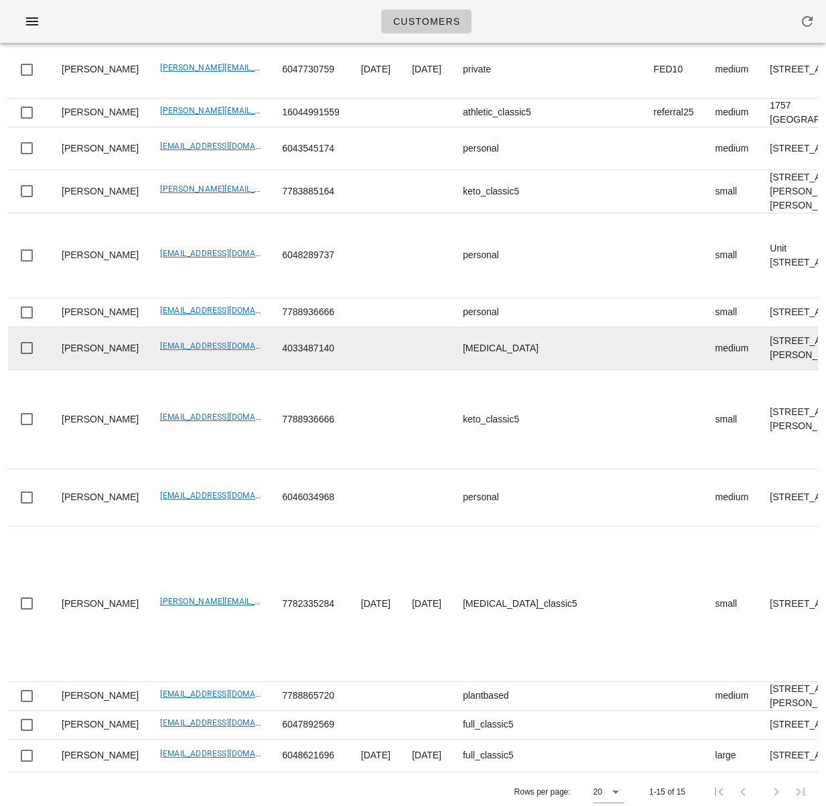
scroll to position [408, 0]
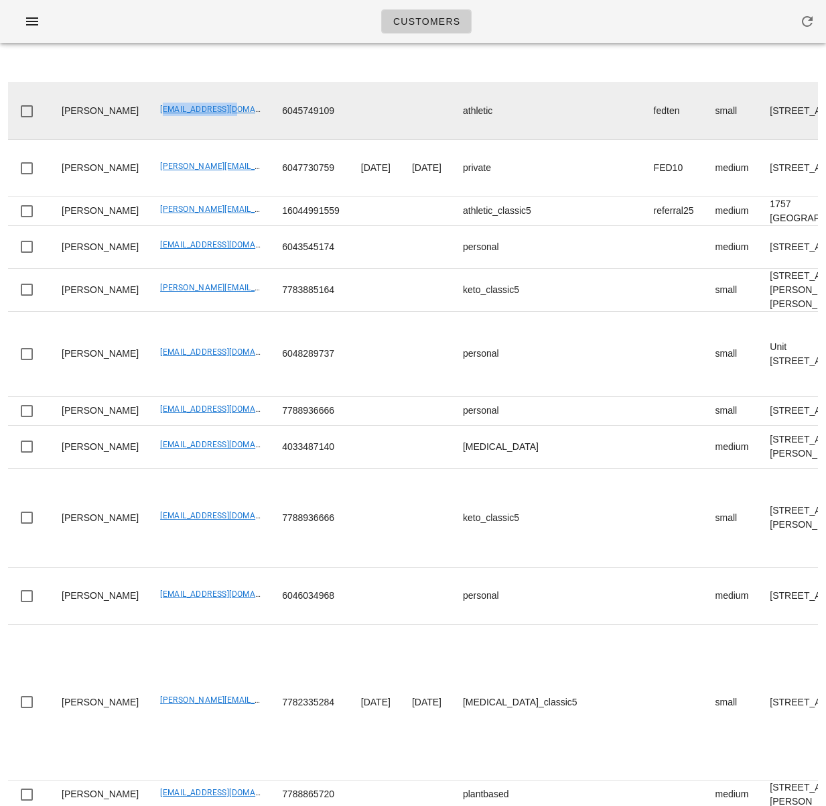
drag, startPoint x: 179, startPoint y: 468, endPoint x: 120, endPoint y: 464, distance: 59.1
click at [149, 140] on td "[EMAIL_ADDRESS][DOMAIN_NAME]" at bounding box center [210, 111] width 122 height 57
click at [111, 140] on td "[PERSON_NAME]" at bounding box center [100, 111] width 99 height 57
drag, startPoint x: 72, startPoint y: 459, endPoint x: 61, endPoint y: 449, distance: 15.2
click at [61, 140] on td "Carole WARREN KERR" at bounding box center [100, 111] width 99 height 57
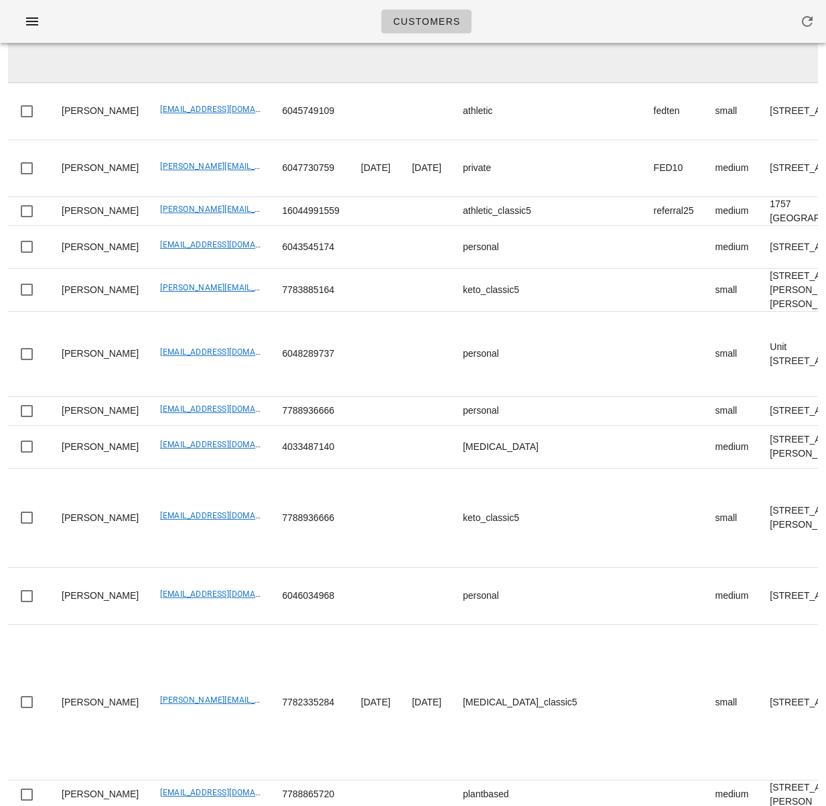
copy td "Carole WARREN KERR"
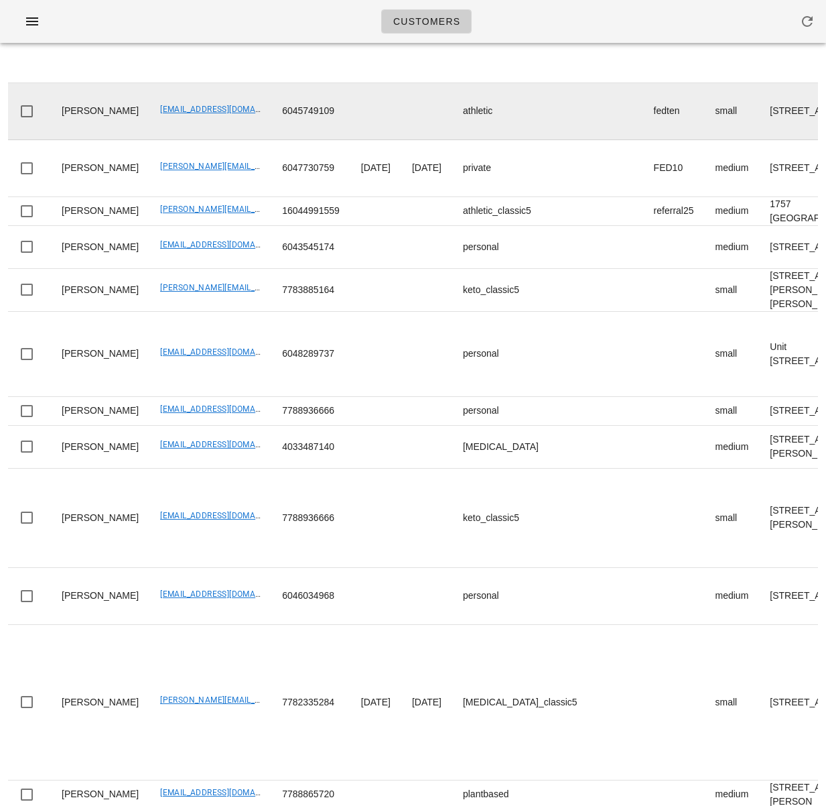
click at [172, 140] on td "cmwkerr@yahoo.ca" at bounding box center [210, 111] width 122 height 57
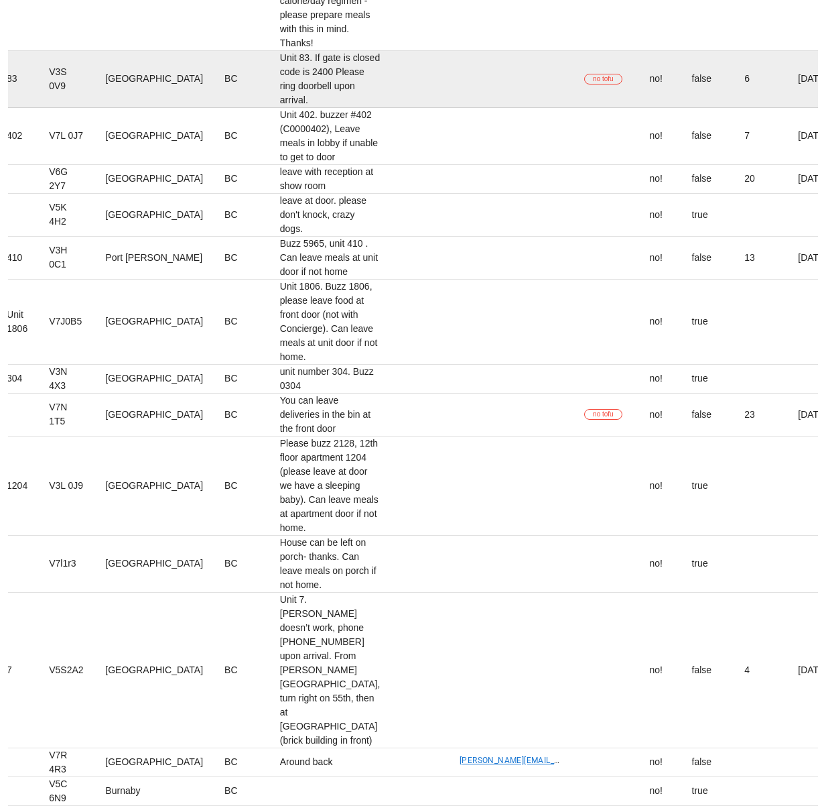
scroll to position [0, 995]
drag, startPoint x: 91, startPoint y: 381, endPoint x: 156, endPoint y: 488, distance: 125.4
click at [156, 108] on tr "Carole WARREN KERR cmwkerr@yahoo.ca 6045749109 athletic fedten small 83-16995 6…" at bounding box center [66, 79] width 2107 height 57
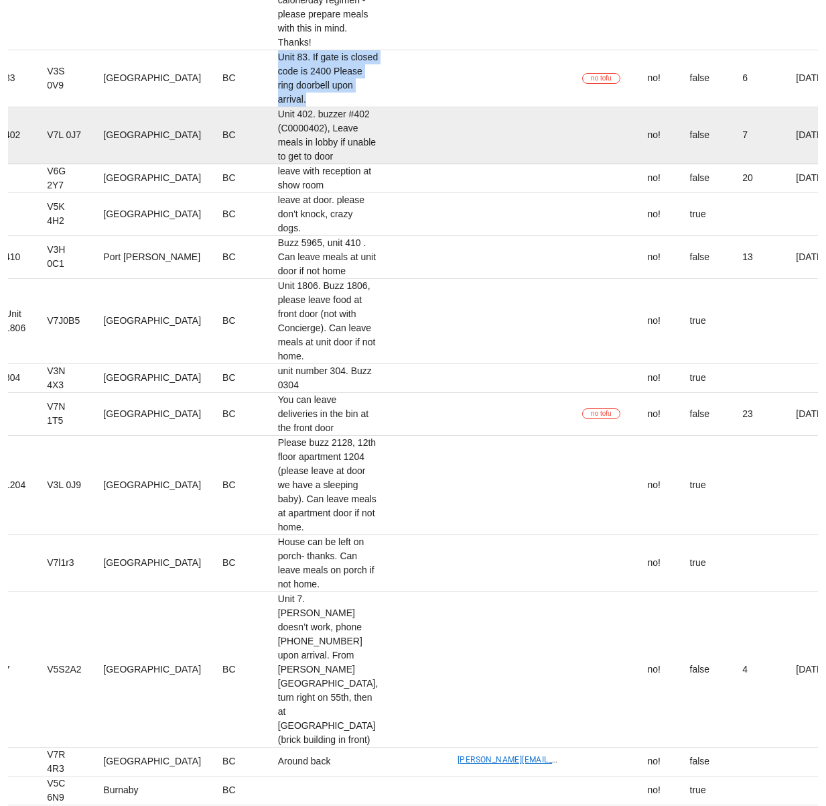
copy td "Unit 83. If gate is closed code is 2400 Please ring doorbell upon arrival."
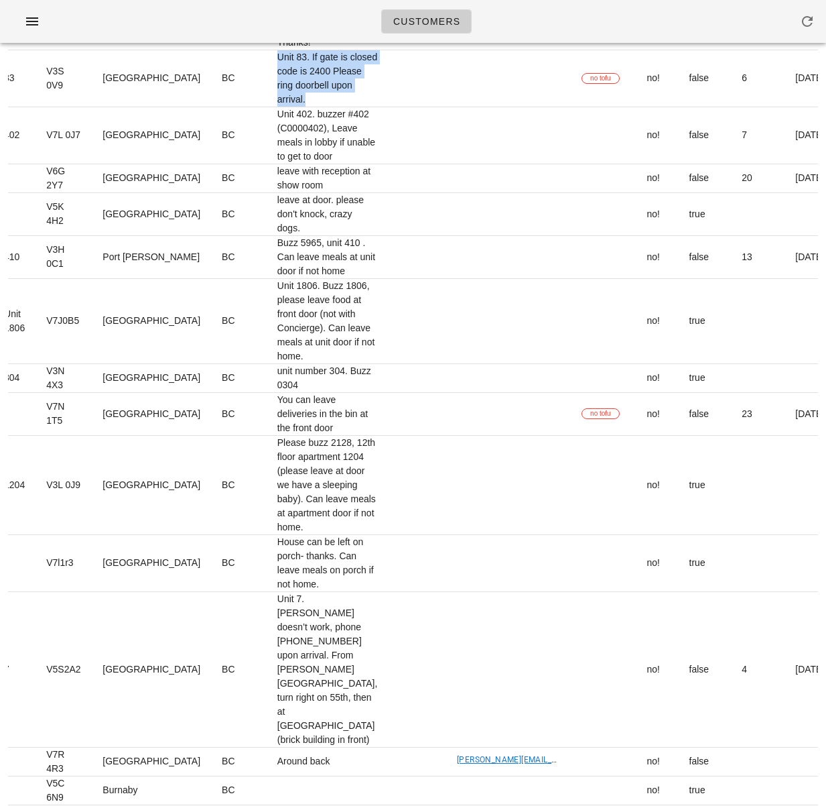
scroll to position [0, 0]
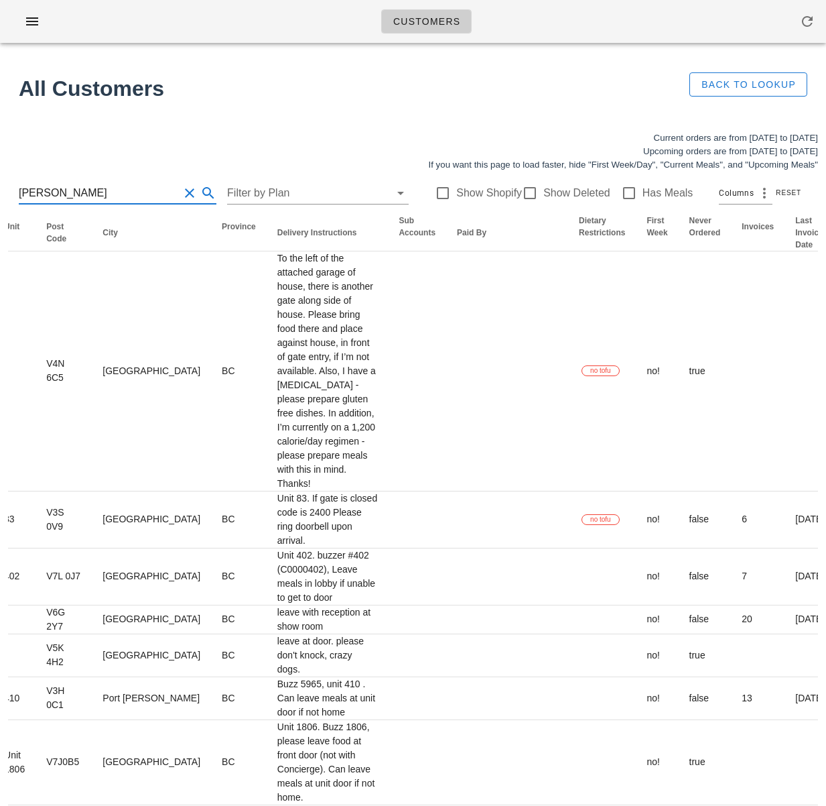
drag, startPoint x: 80, startPoint y: 198, endPoint x: -36, endPoint y: 176, distance: 117.3
click at [0, 176] on html "Customers No customers found for your search. All Customers Back to Lookup Curr…" at bounding box center [413, 663] width 826 height 1326
type input ";"
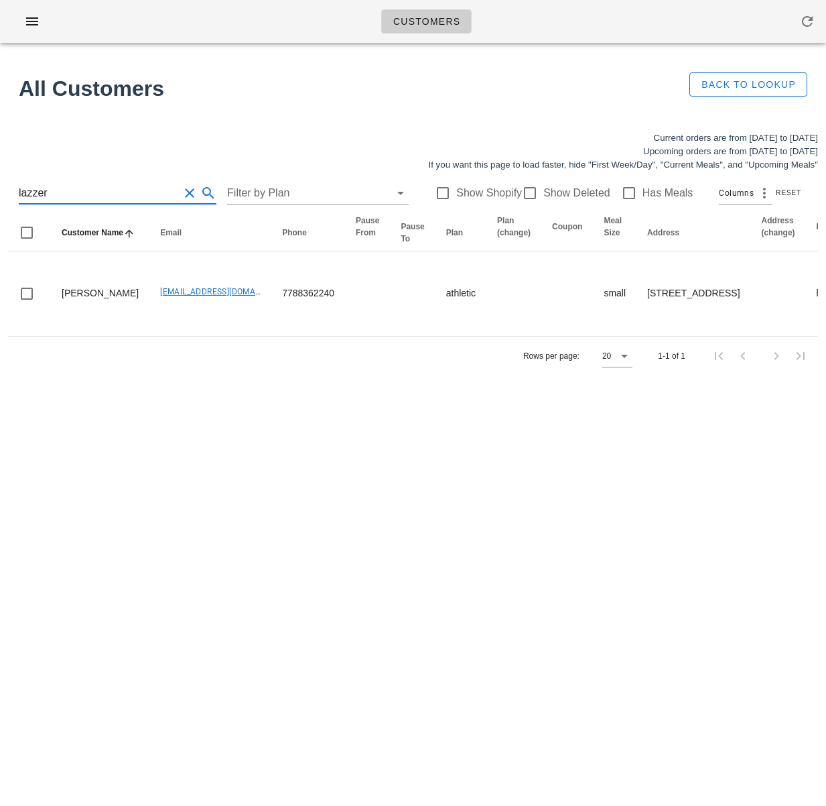
type input "lazzer"
click at [161, 486] on div "Customers No customers found for your search. All Customers Back to Lookup Curr…" at bounding box center [413, 403] width 826 height 806
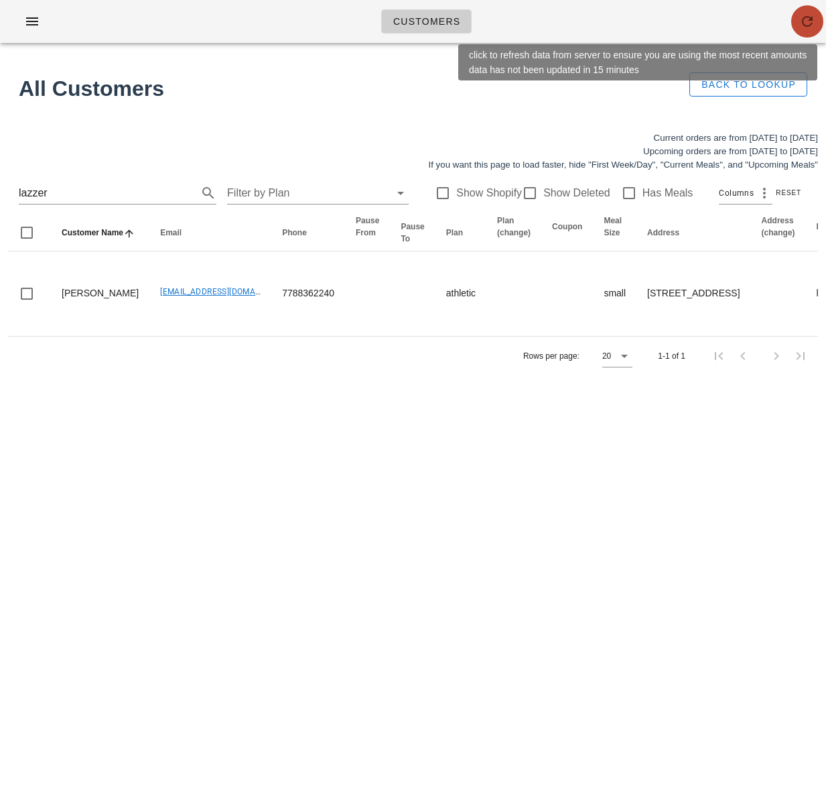
click at [799, 21] on span "button" at bounding box center [808, 21] width 32 height 16
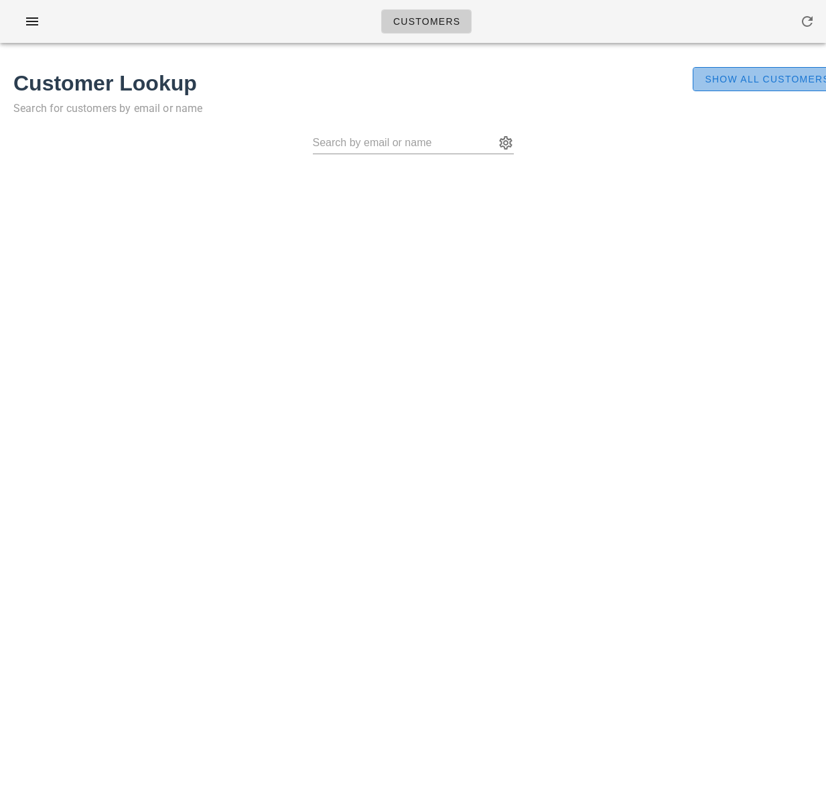
click at [747, 82] on span "Show All Customers" at bounding box center [767, 79] width 126 height 11
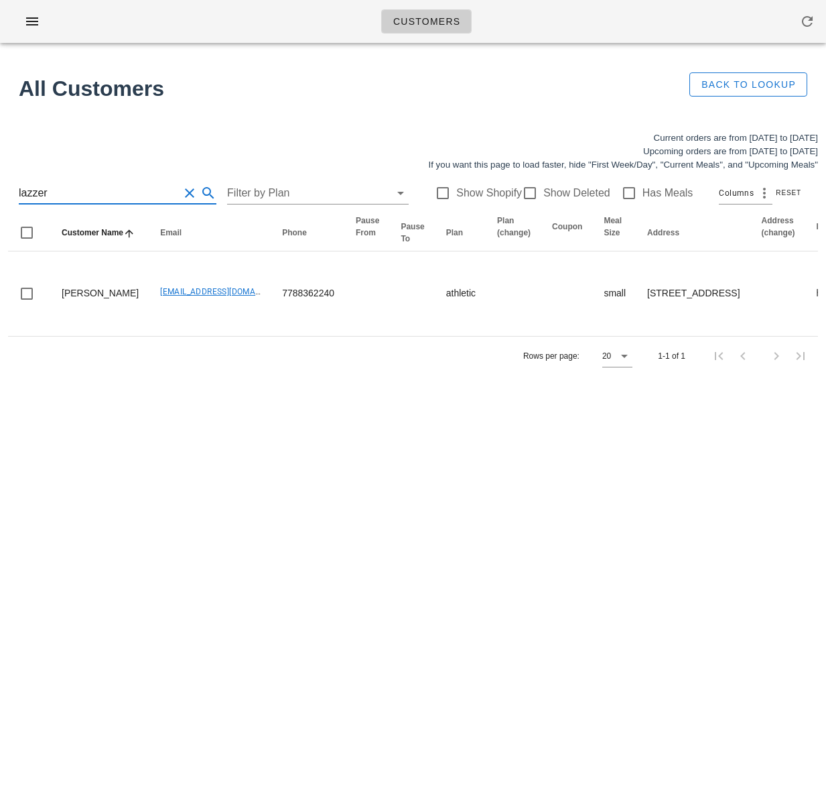
drag, startPoint x: 49, startPoint y: 194, endPoint x: -28, endPoint y: 188, distance: 77.4
click at [0, 188] on html "Customers Found 1 customer All Customers Back to Lookup Current orders are from…" at bounding box center [413, 403] width 826 height 806
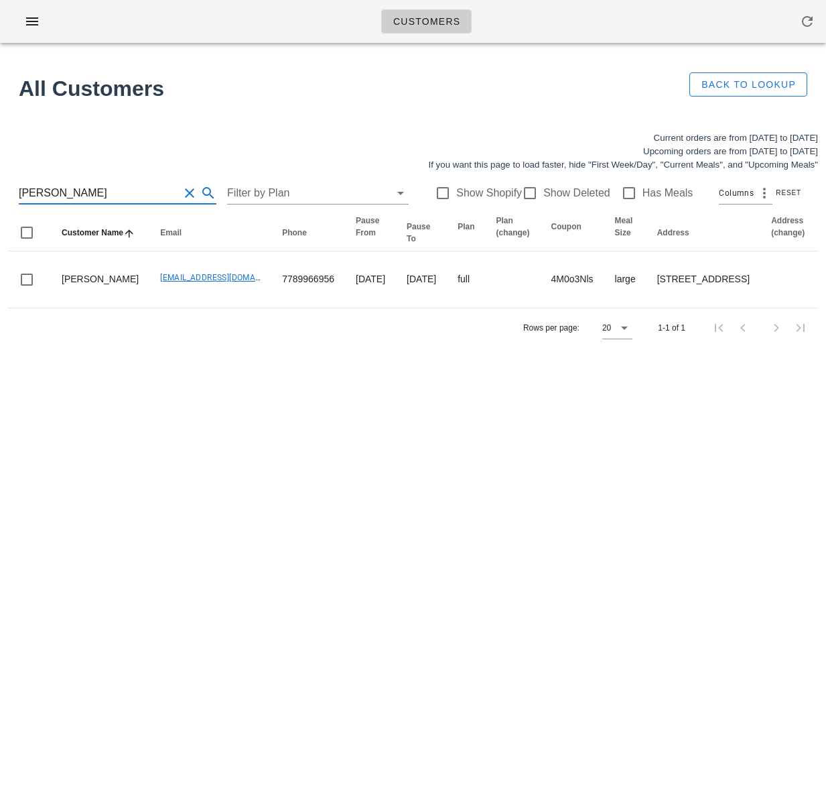
type input "[PERSON_NAME]"
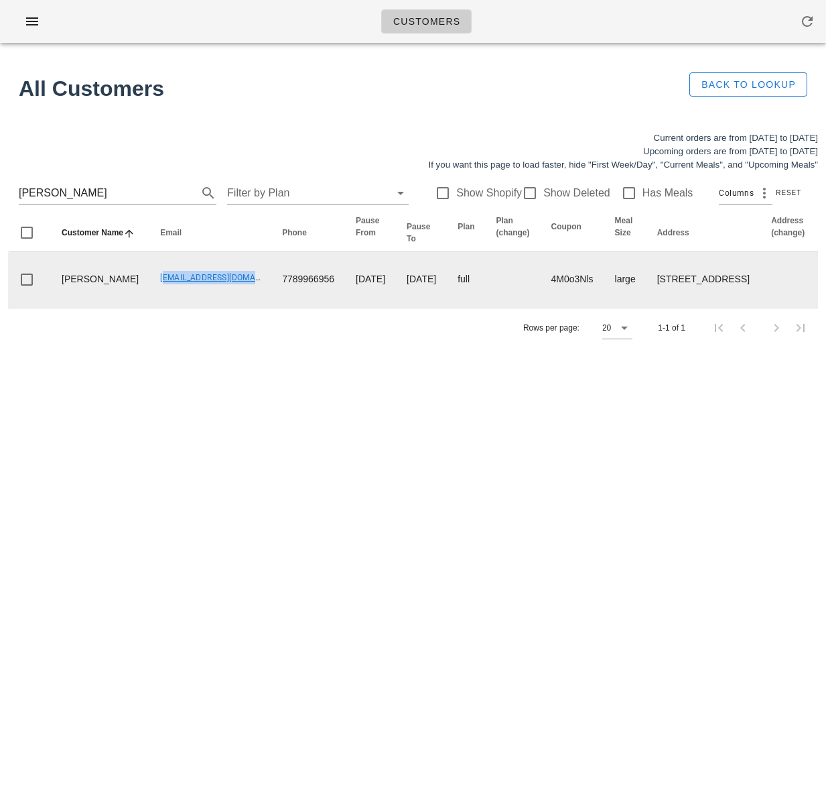
drag, startPoint x: 129, startPoint y: 290, endPoint x: 216, endPoint y: 294, distance: 87.2
click at [215, 294] on td "[EMAIL_ADDRESS][DOMAIN_NAME]" at bounding box center [210, 279] width 122 height 56
copy link "[EMAIL_ADDRESS][DOMAIN_NAME]"
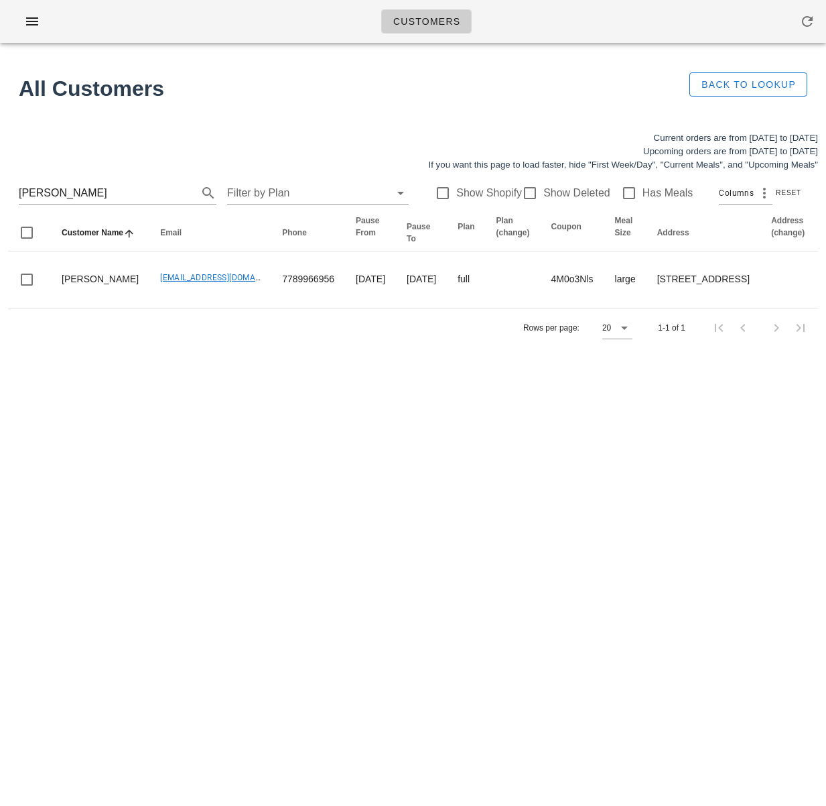
drag, startPoint x: 728, startPoint y: 647, endPoint x: 739, endPoint y: 673, distance: 28.3
click at [728, 648] on div "Customers Found 1 customer All Customers Back to Lookup Current orders are from…" at bounding box center [413, 403] width 826 height 806
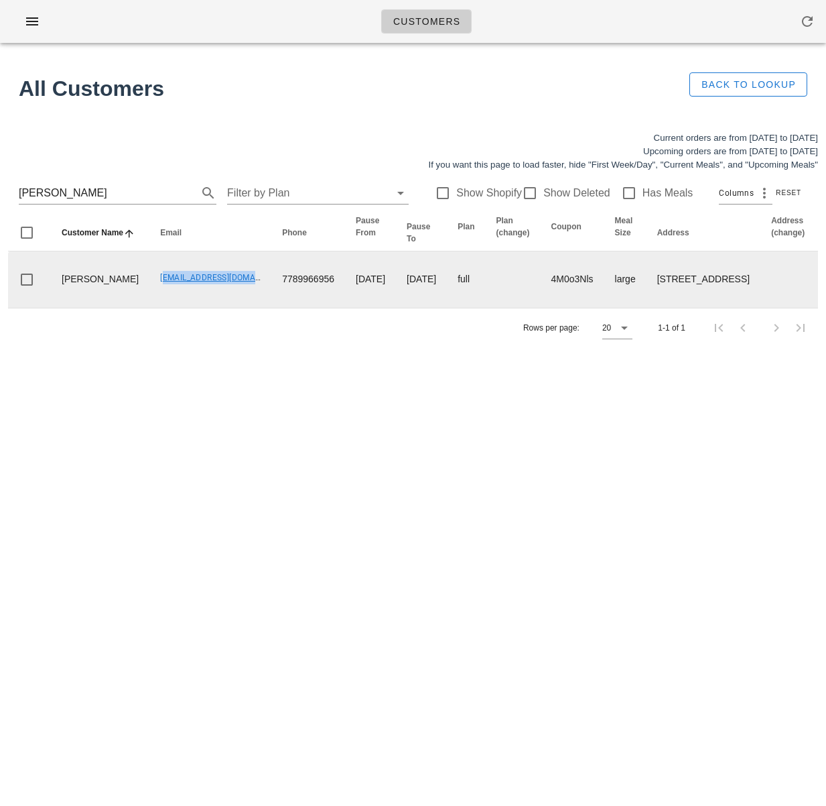
drag, startPoint x: 121, startPoint y: 286, endPoint x: 225, endPoint y: 292, distance: 104.1
copy link "[EMAIL_ADDRESS][DOMAIN_NAME]"
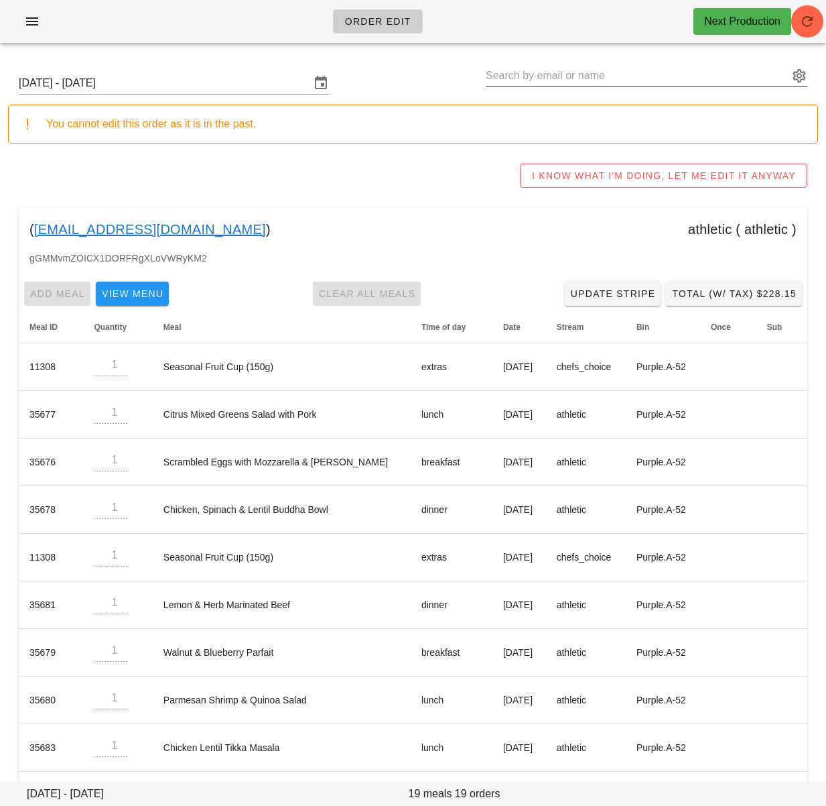
click at [582, 77] on input "text" at bounding box center [637, 75] width 303 height 21
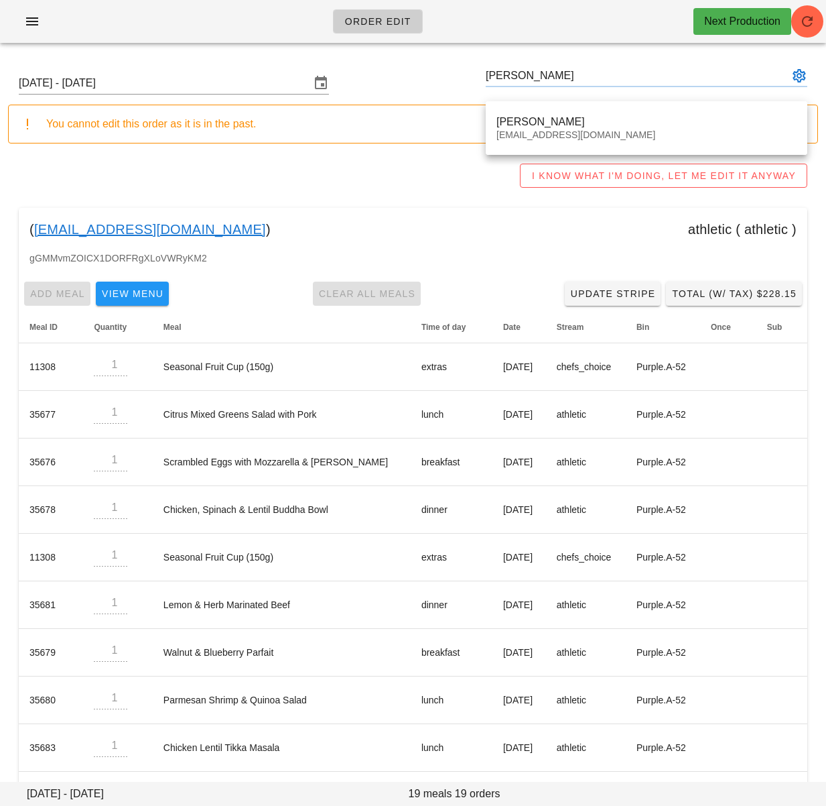
type input "[PERSON_NAME] ([EMAIL_ADDRESS][DOMAIN_NAME])"
click at [549, 139] on div "You cannot edit this order as it is in the past." at bounding box center [413, 124] width 810 height 39
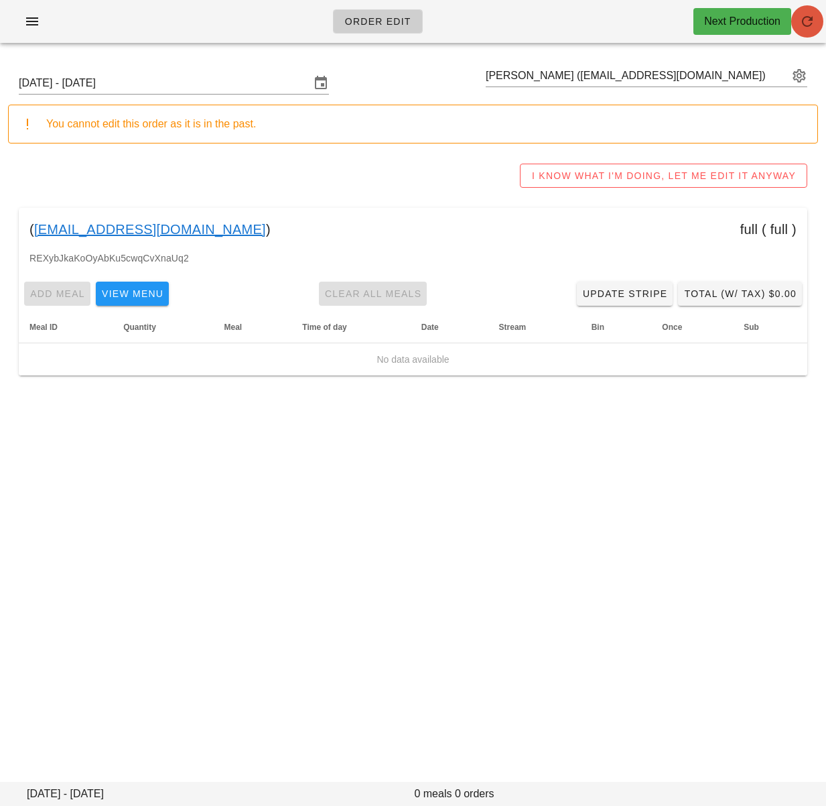
click at [805, 26] on icon "button" at bounding box center [808, 21] width 16 height 16
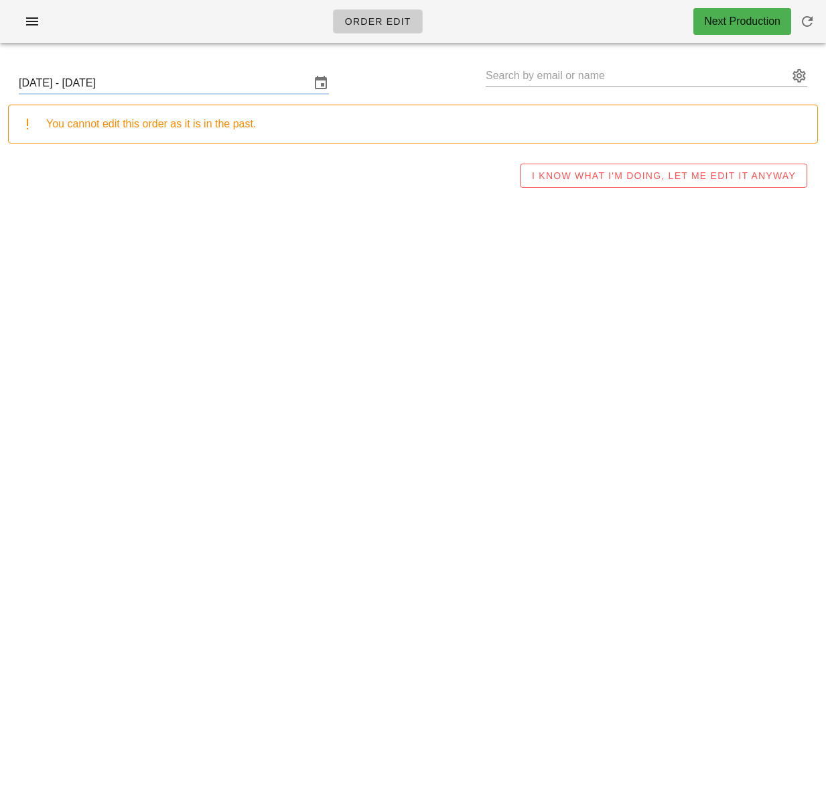
type input "[PERSON_NAME] ([EMAIL_ADDRESS][DOMAIN_NAME])"
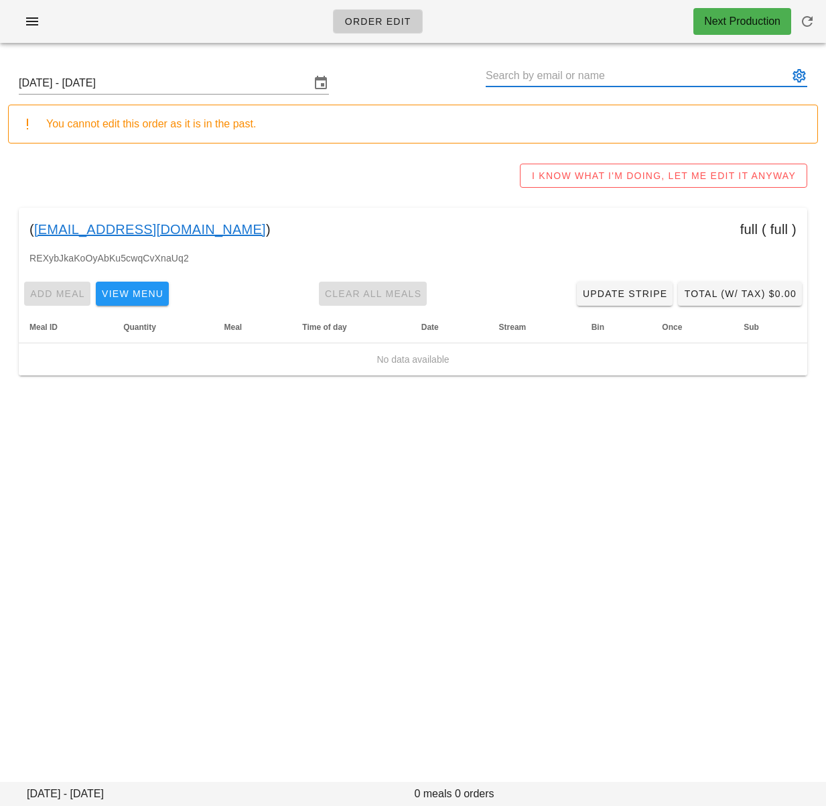
drag, startPoint x: 540, startPoint y: 76, endPoint x: 479, endPoint y: 62, distance: 62.6
click at [599, 76] on input "text" at bounding box center [637, 75] width 303 height 21
